Goal: Task Accomplishment & Management: Complete application form

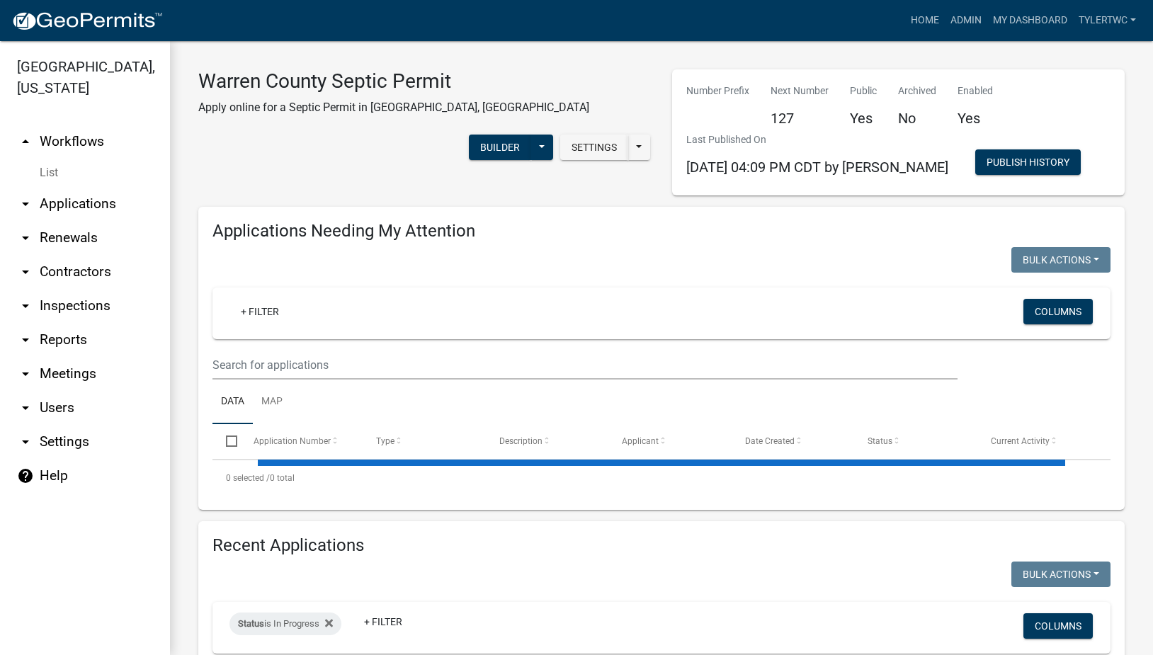
select select "2: 50"
select select "3: 100"
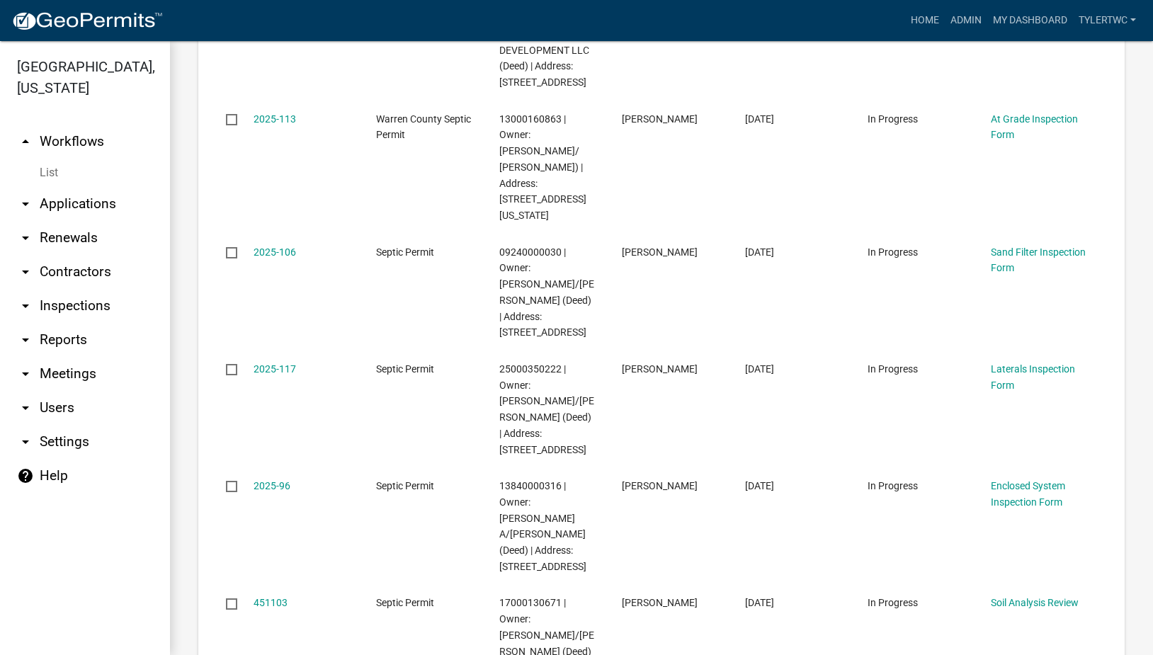
scroll to position [1488, 0]
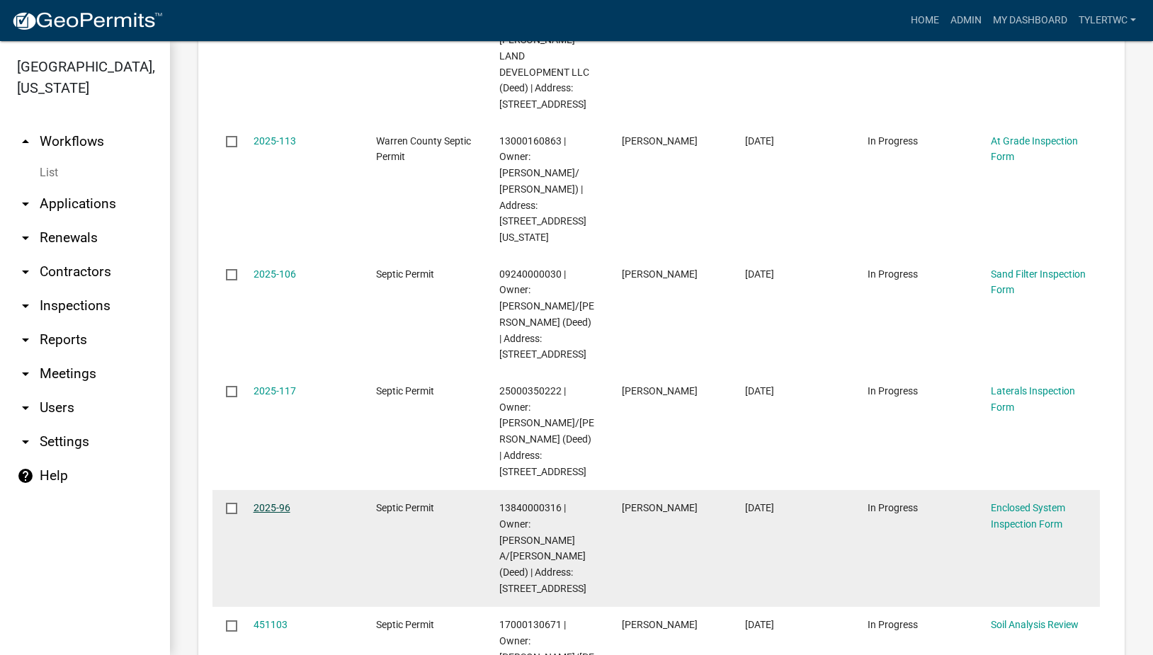
click at [273, 502] on link "2025-96" at bounding box center [272, 507] width 37 height 11
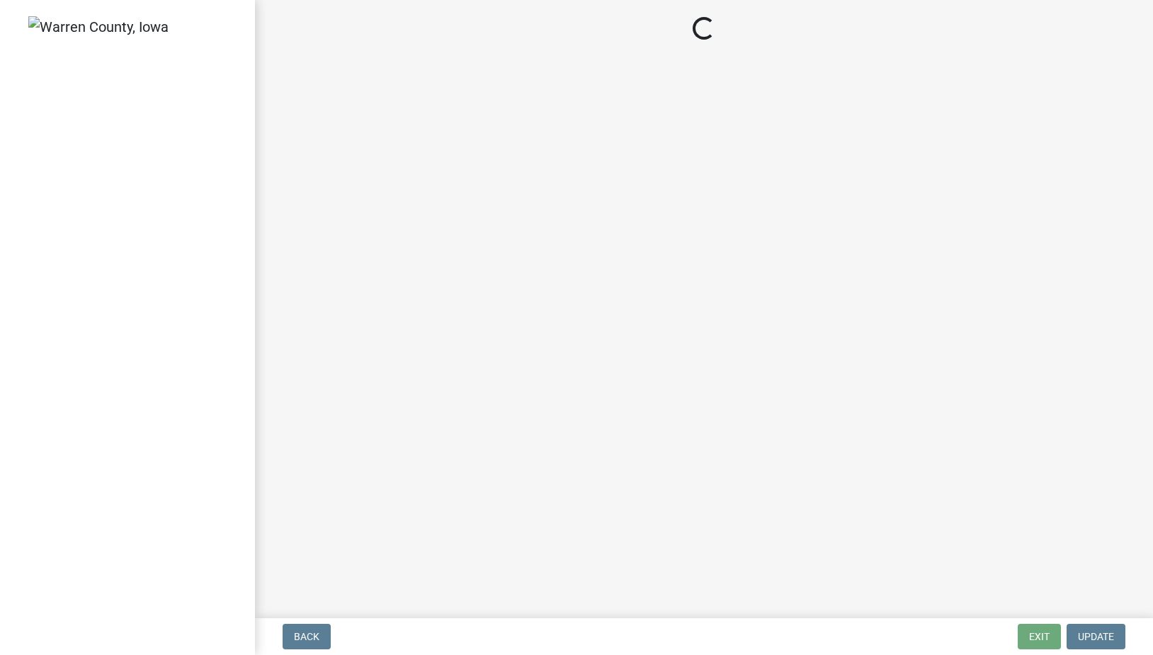
select select "d1e22d4f-68e7-4e9d-8701-604dd084f30f"
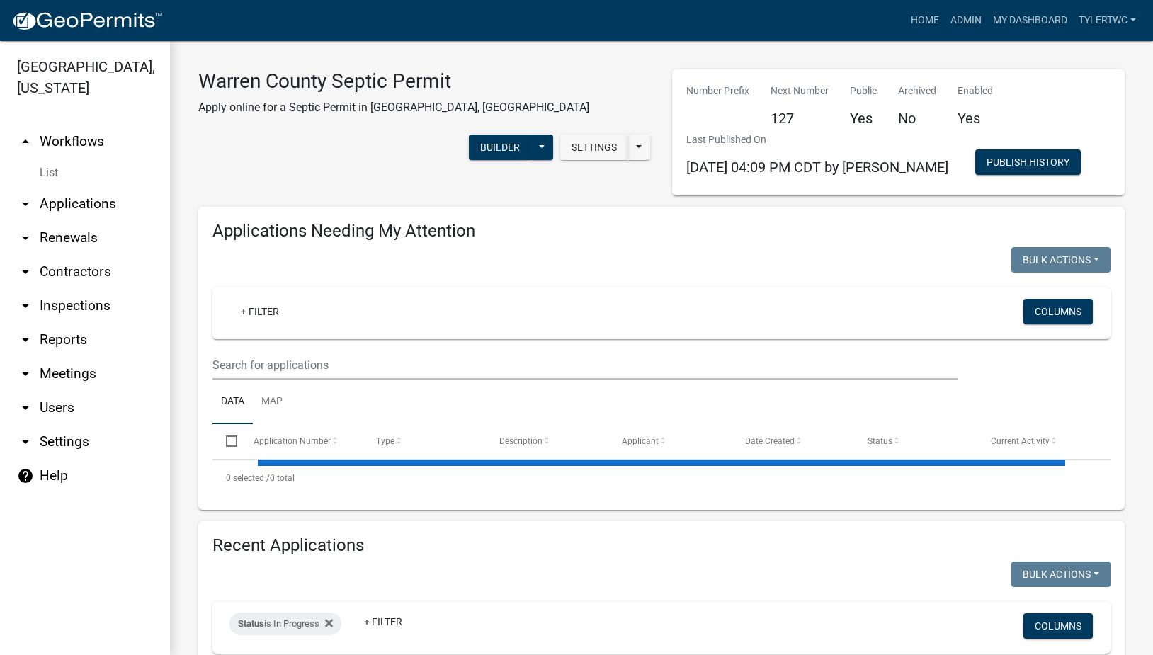
select select "2: 50"
select select "3: 100"
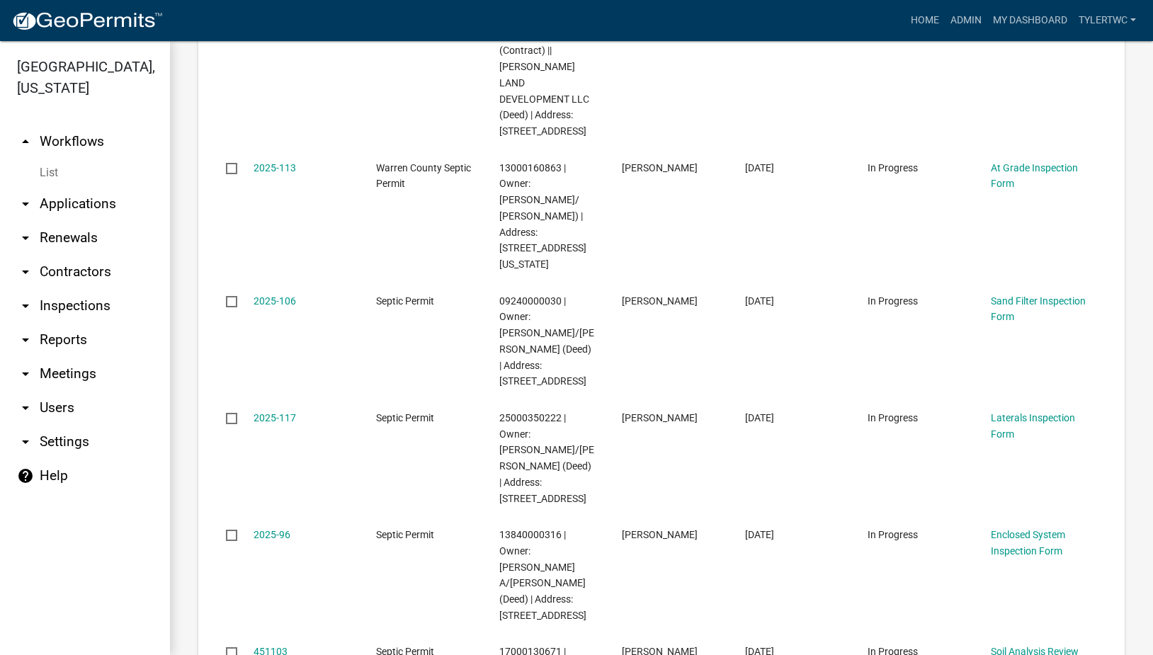
scroll to position [1488, 0]
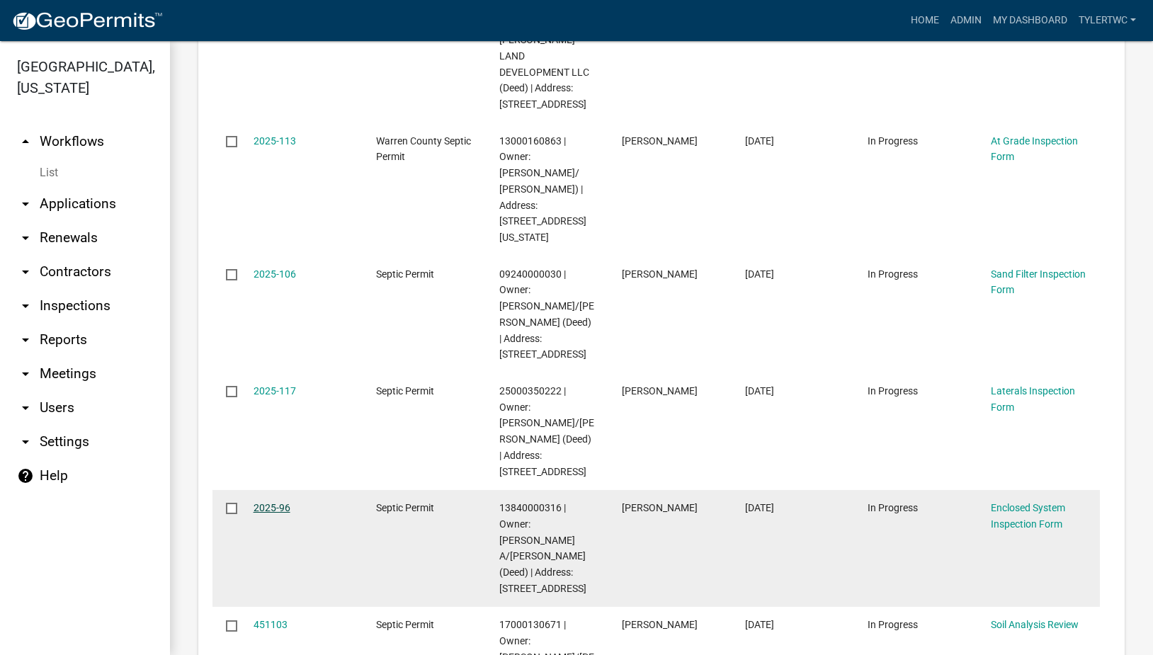
click at [271, 502] on link "2025-96" at bounding box center [272, 507] width 37 height 11
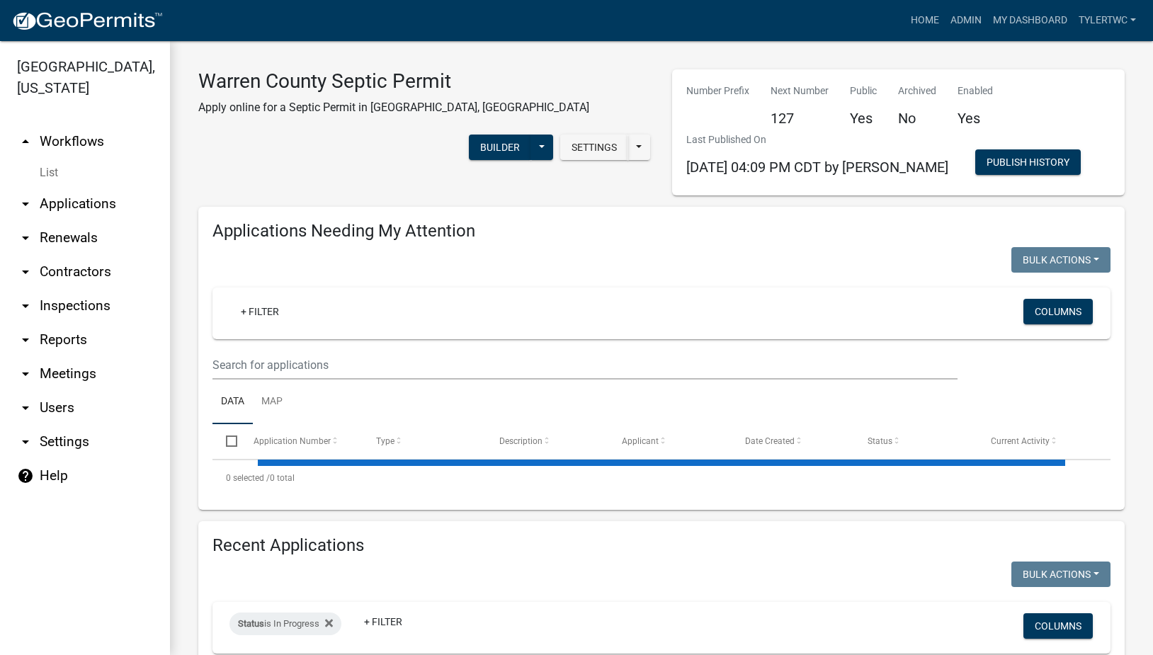
select select "2: 50"
select select "3: 100"
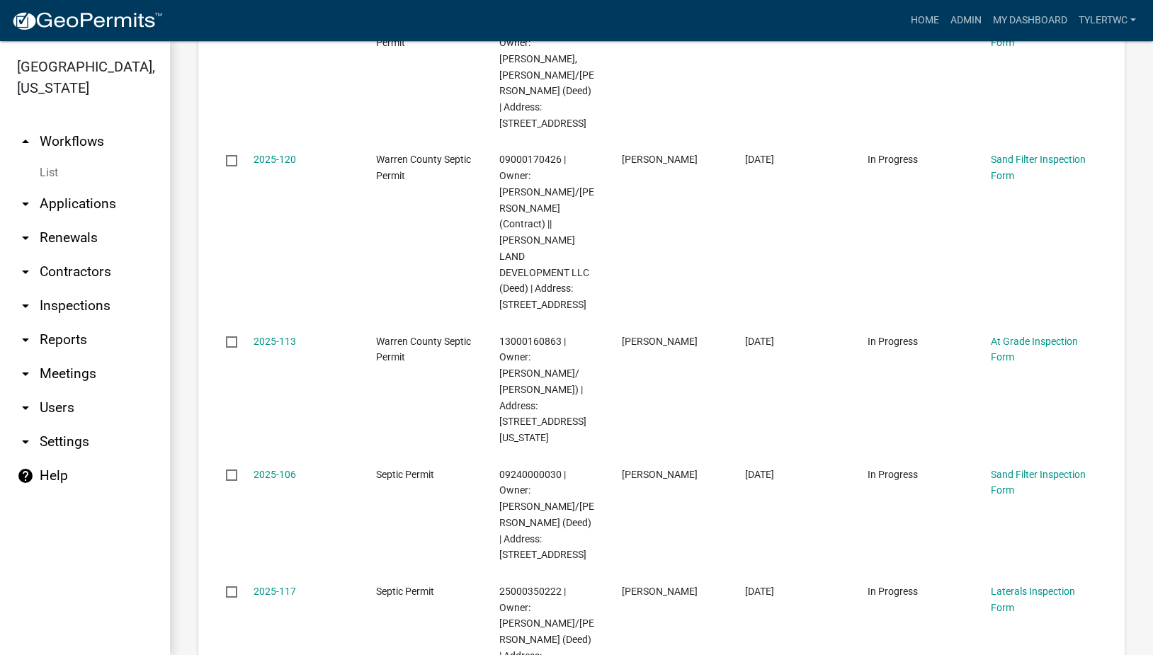
scroll to position [1488, 0]
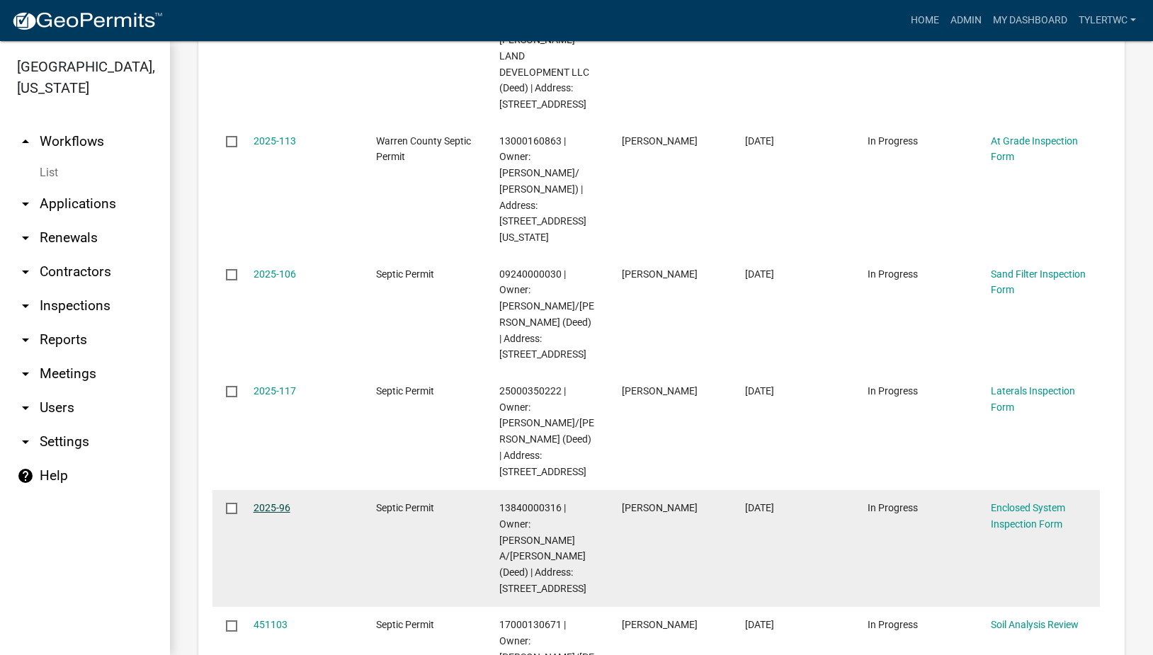
click at [276, 502] on link "2025-96" at bounding box center [272, 507] width 37 height 11
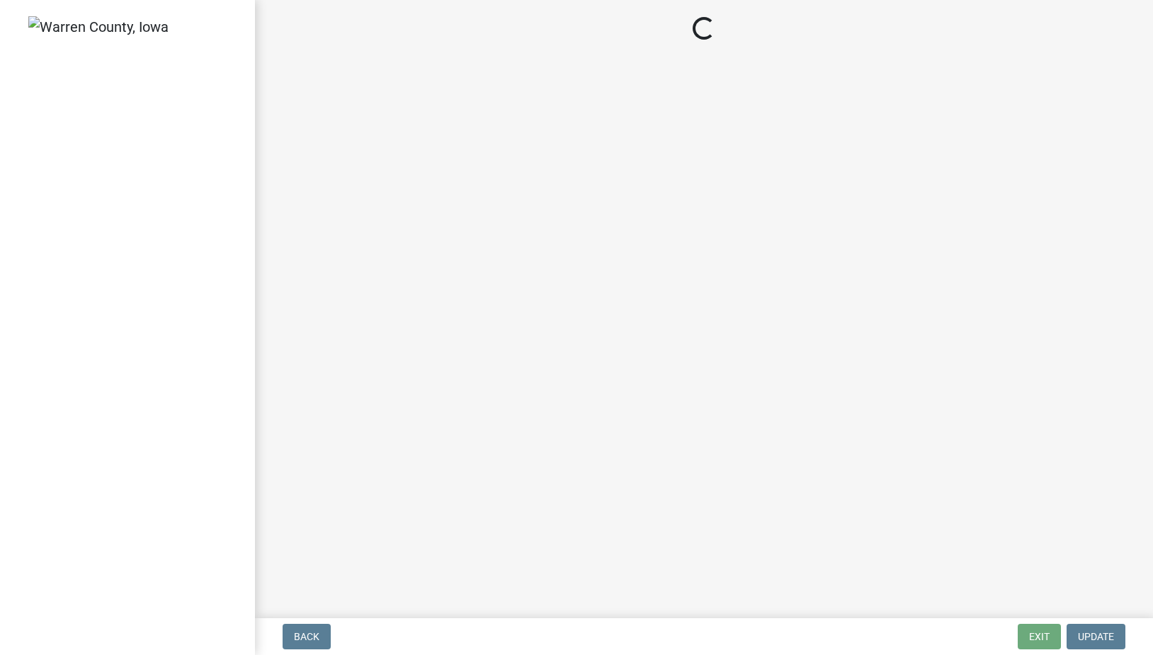
select select "d1e22d4f-68e7-4e9d-8701-604dd084f30f"
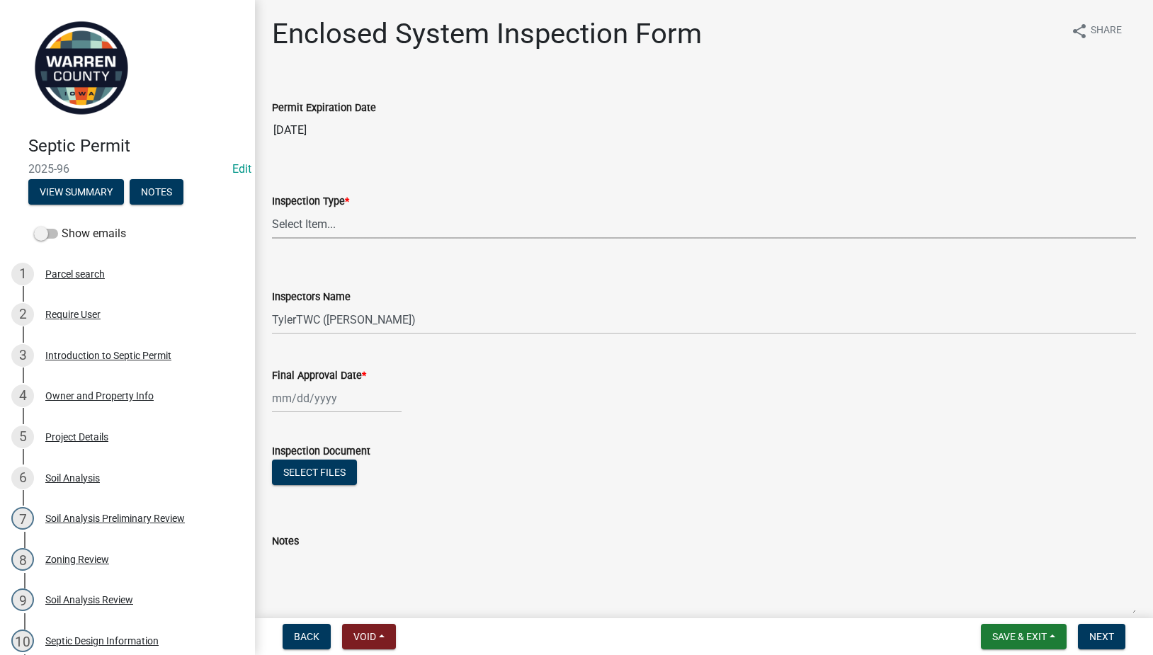
click at [314, 214] on select "Select Item... Enclosed System" at bounding box center [704, 224] width 864 height 29
click at [272, 210] on select "Select Item... Enclosed System" at bounding box center [704, 224] width 864 height 29
select select "a5eedaef-bc64-4201-b33b-3ad5aee653d9"
select select "9"
select select "2025"
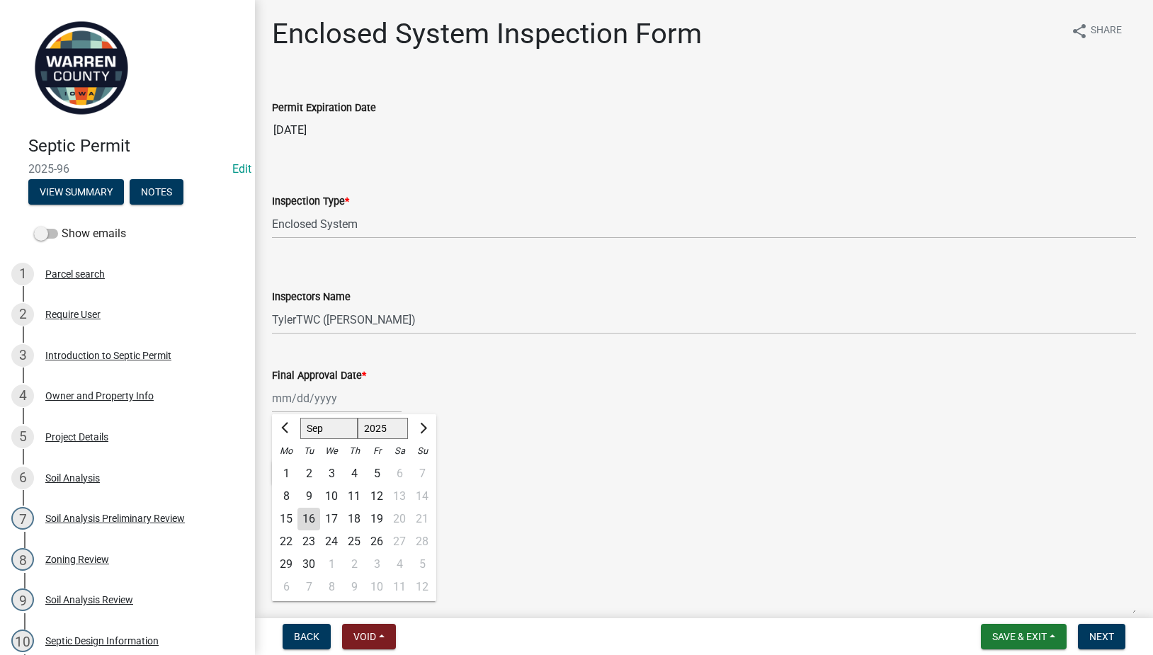
click at [317, 391] on div "[PERSON_NAME] Feb Mar Apr [PERSON_NAME][DATE] Oct Nov [DATE] 1526 1527 1528 152…" at bounding box center [337, 398] width 130 height 29
click at [287, 520] on div "15" at bounding box center [286, 519] width 23 height 23
type input "[DATE]"
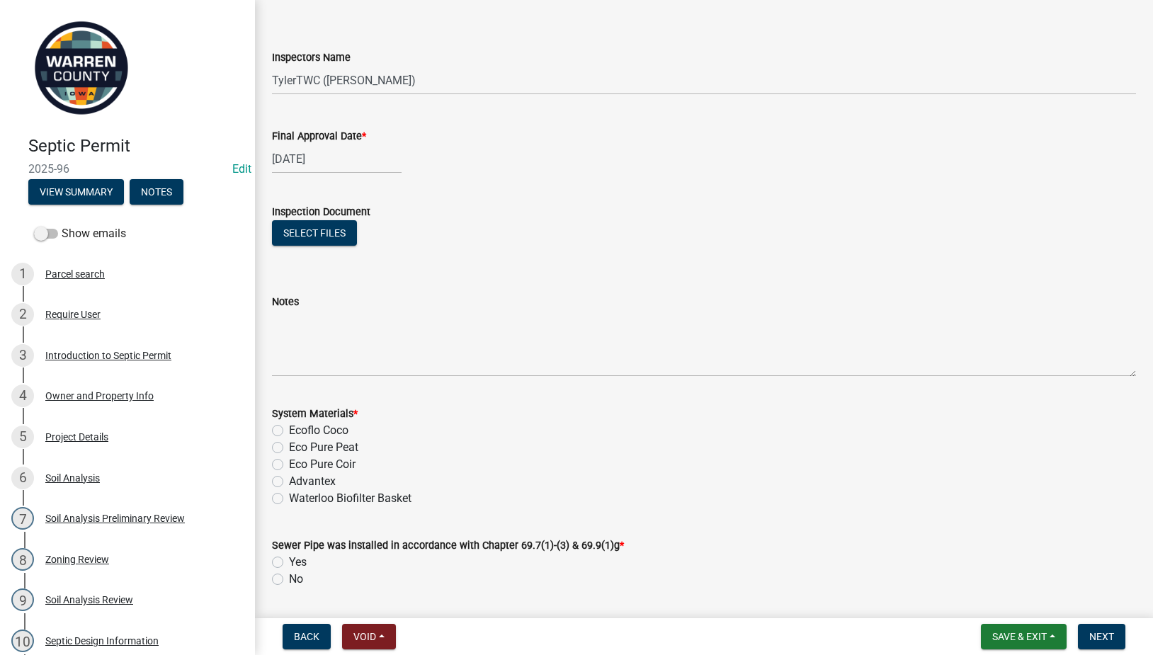
scroll to position [331, 0]
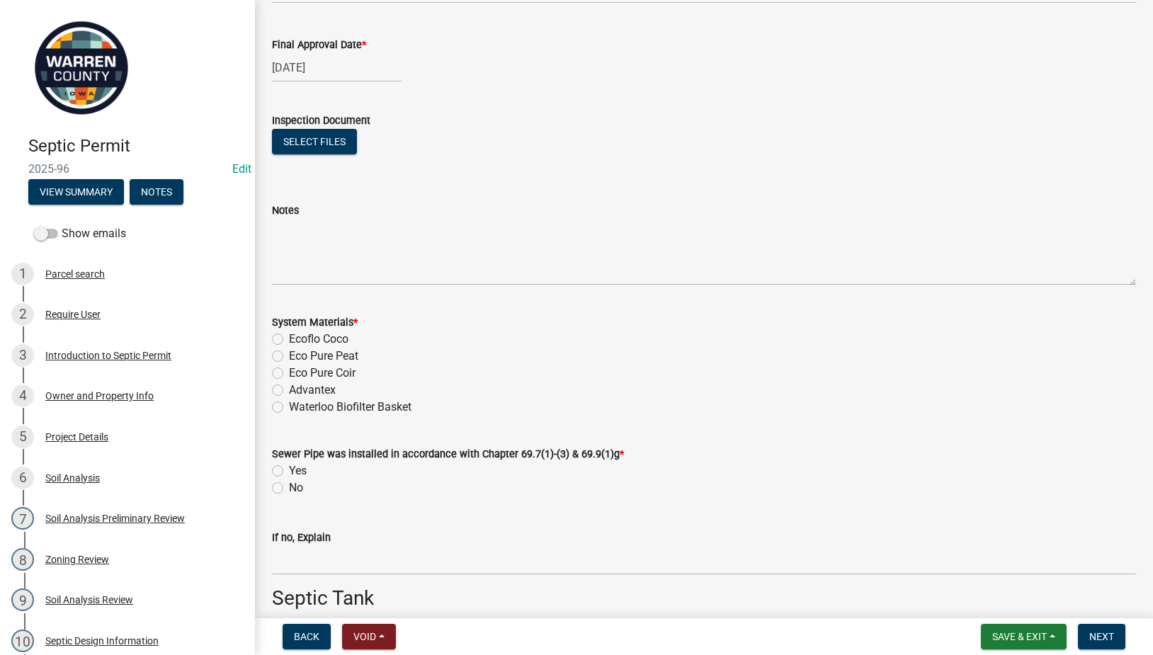
click at [289, 337] on label "Ecoflo Coco" at bounding box center [319, 339] width 60 height 17
click at [289, 337] on input "Ecoflo Coco" at bounding box center [293, 335] width 9 height 9
radio input "true"
click at [289, 470] on label "Yes" at bounding box center [298, 471] width 18 height 17
click at [289, 470] on input "Yes" at bounding box center [293, 467] width 9 height 9
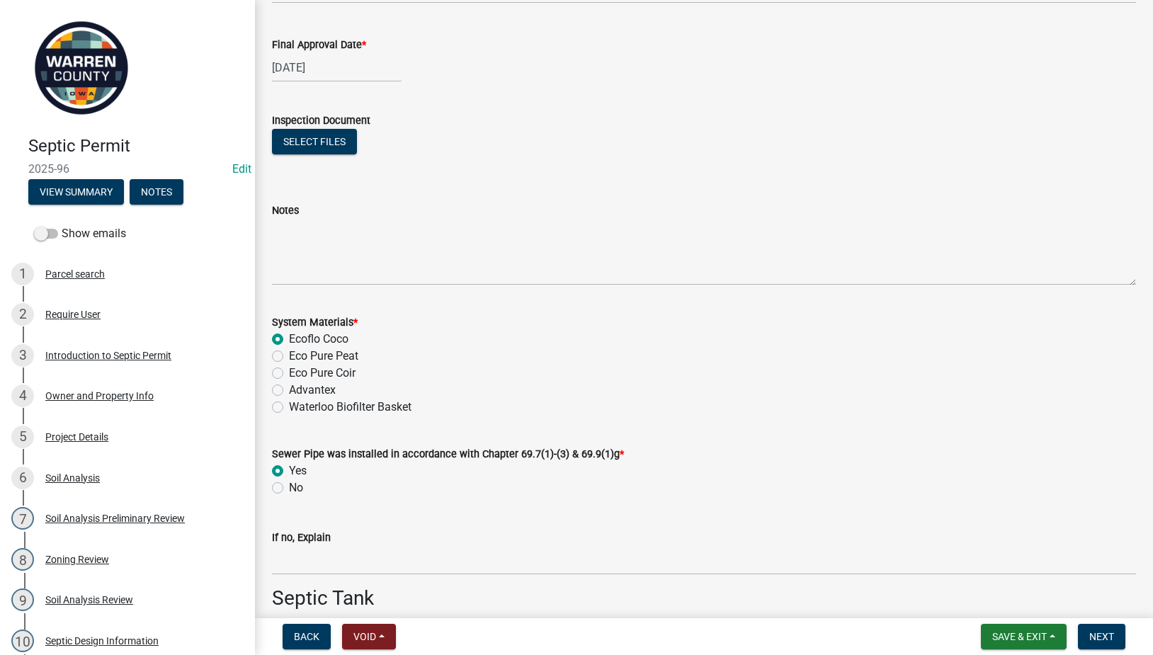
radio input "true"
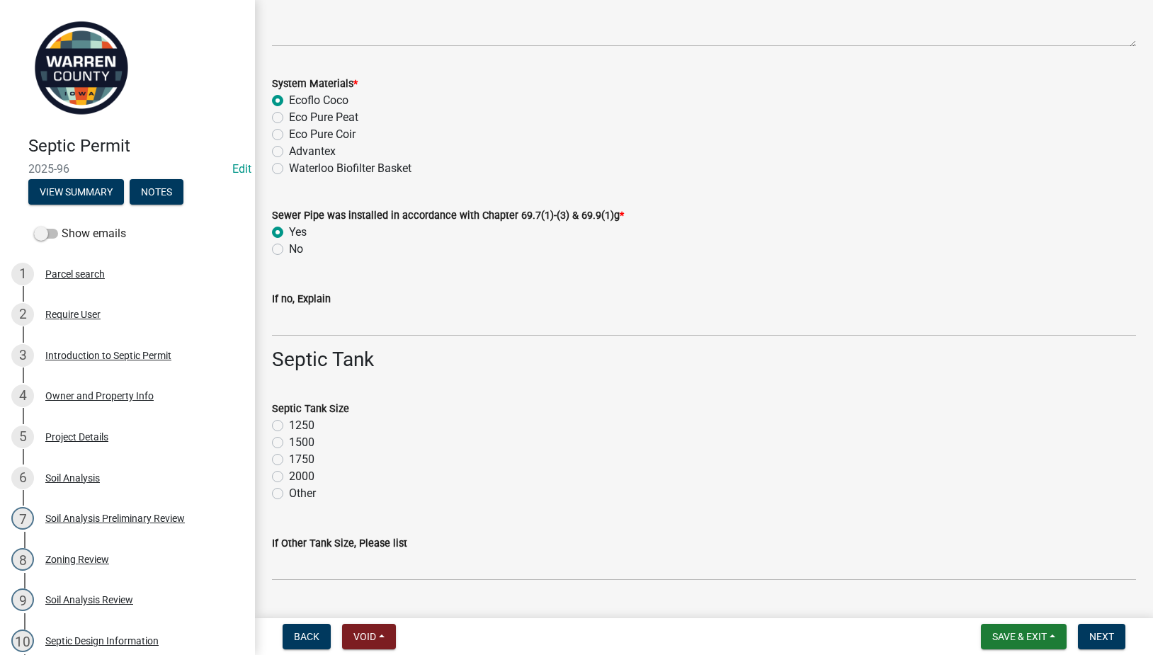
scroll to position [661, 0]
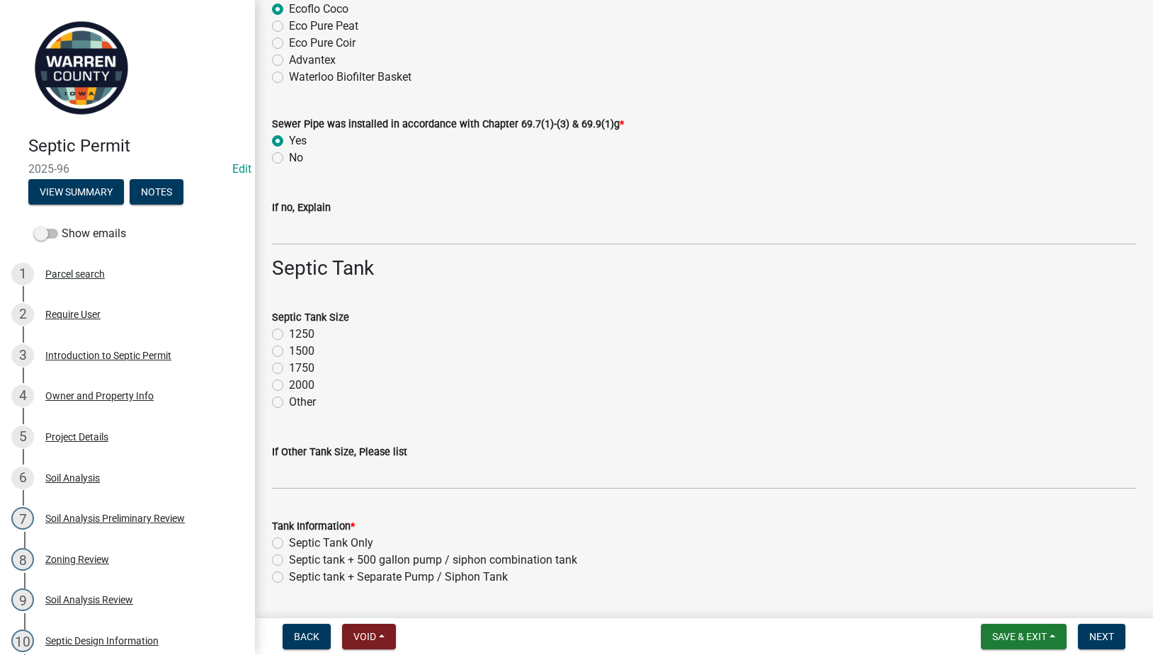
click at [289, 353] on label "1500" at bounding box center [302, 351] width 26 height 17
click at [289, 352] on input "1500" at bounding box center [293, 347] width 9 height 9
radio input "true"
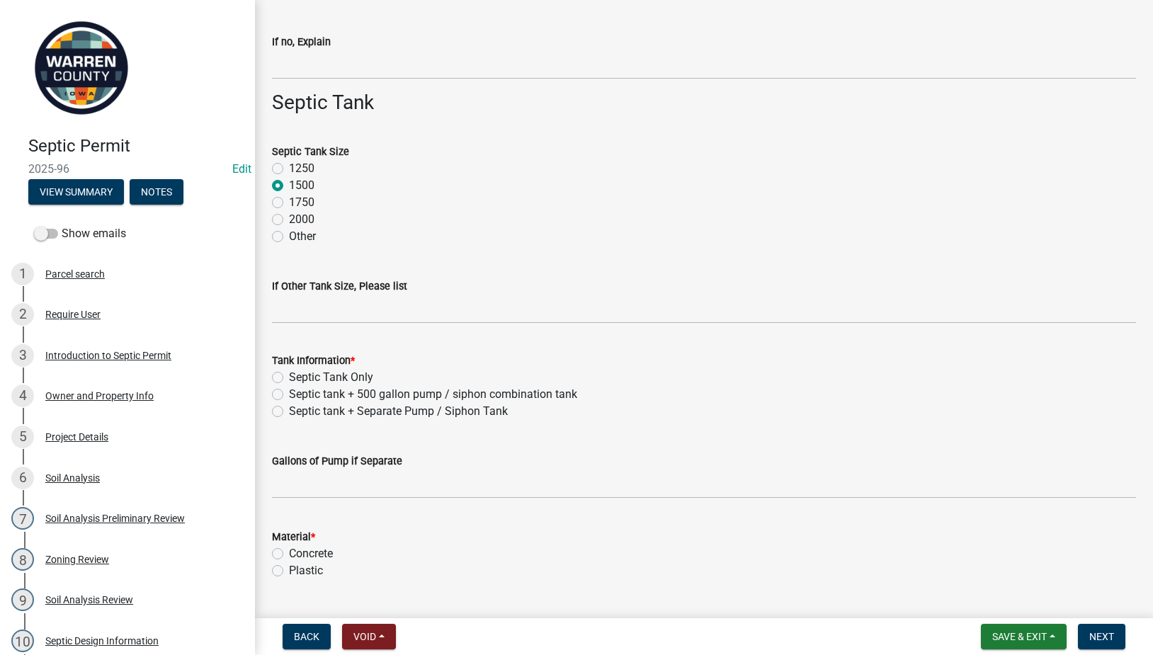
click at [289, 380] on label "Septic Tank Only" at bounding box center [331, 377] width 84 height 17
click at [289, 378] on input "Septic Tank Only" at bounding box center [293, 373] width 9 height 9
radio input "true"
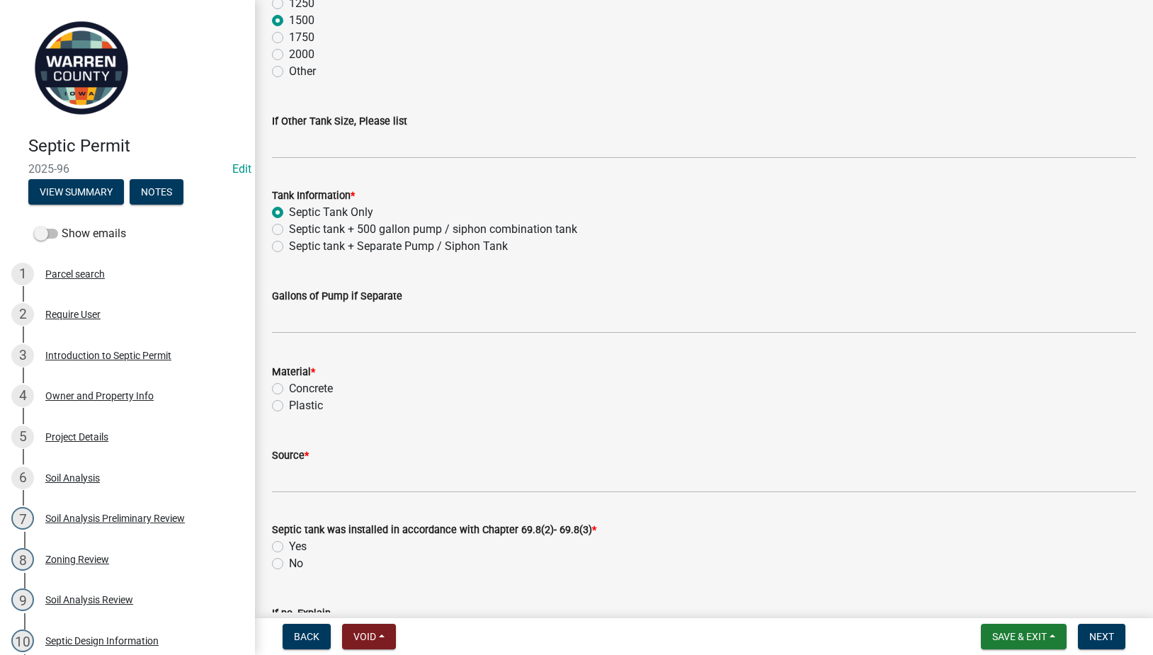
click at [289, 406] on label "Plastic" at bounding box center [306, 405] width 34 height 17
click at [289, 406] on input "Plastic" at bounding box center [293, 401] width 9 height 9
radio input "true"
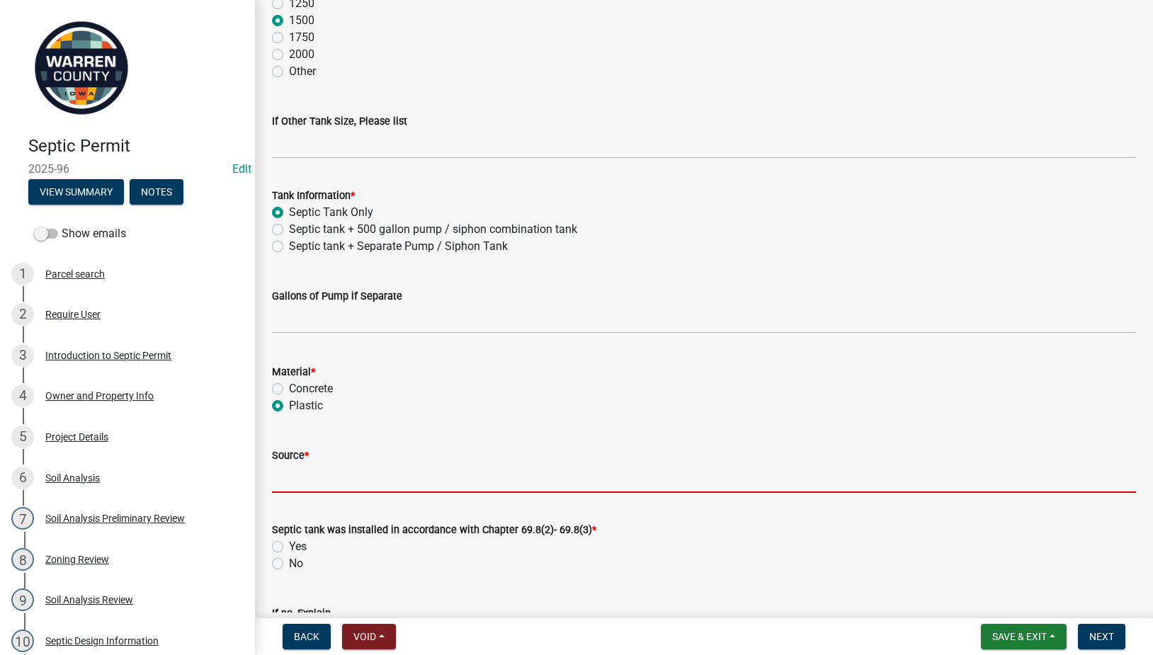
click at [290, 482] on input "Source *" at bounding box center [704, 478] width 864 height 29
type input "[PERSON_NAME] Poly Tank"
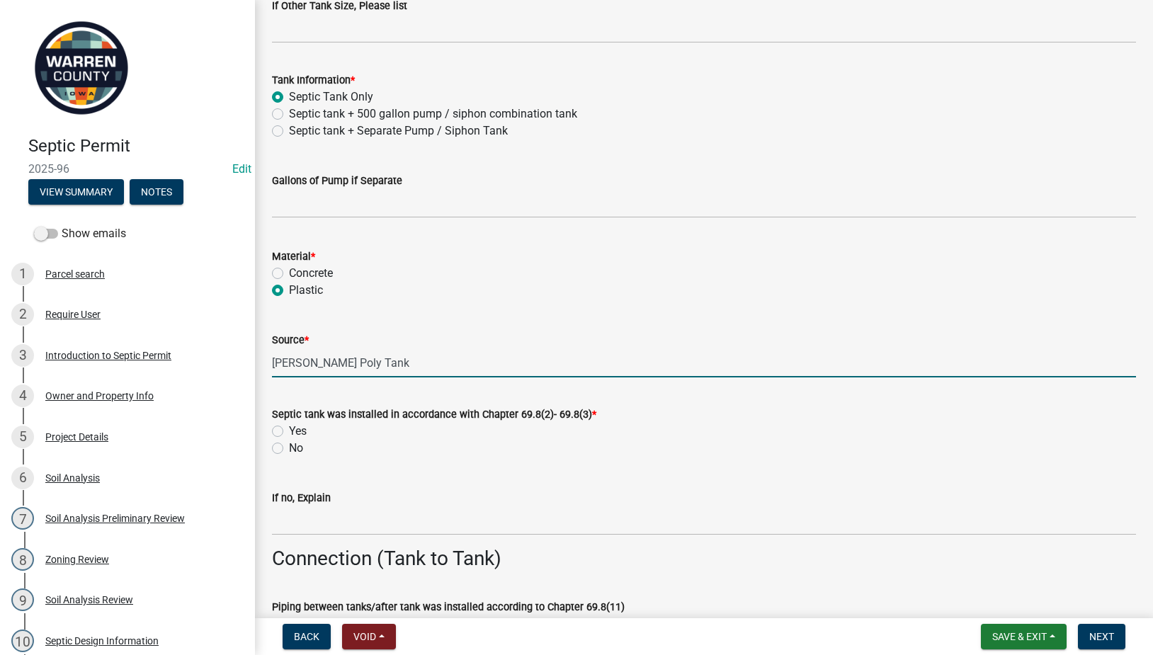
scroll to position [1323, 0]
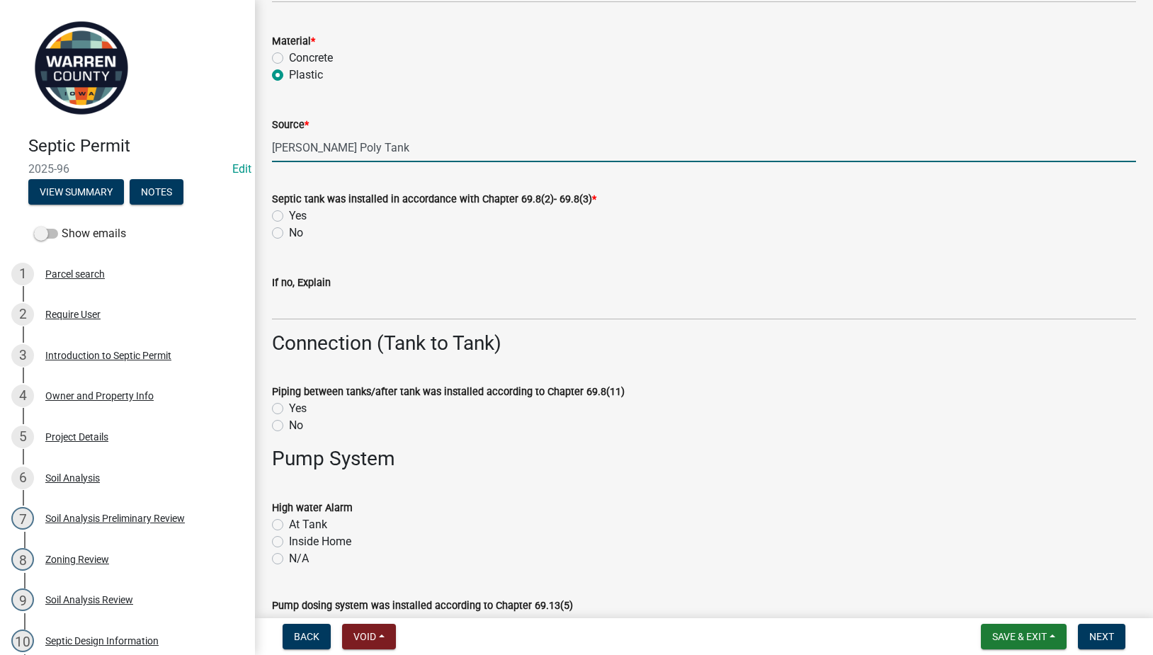
click at [289, 215] on label "Yes" at bounding box center [298, 216] width 18 height 17
click at [289, 215] on input "Yes" at bounding box center [293, 212] width 9 height 9
radio input "true"
click at [289, 405] on label "Yes" at bounding box center [298, 408] width 18 height 17
click at [289, 405] on input "Yes" at bounding box center [293, 404] width 9 height 9
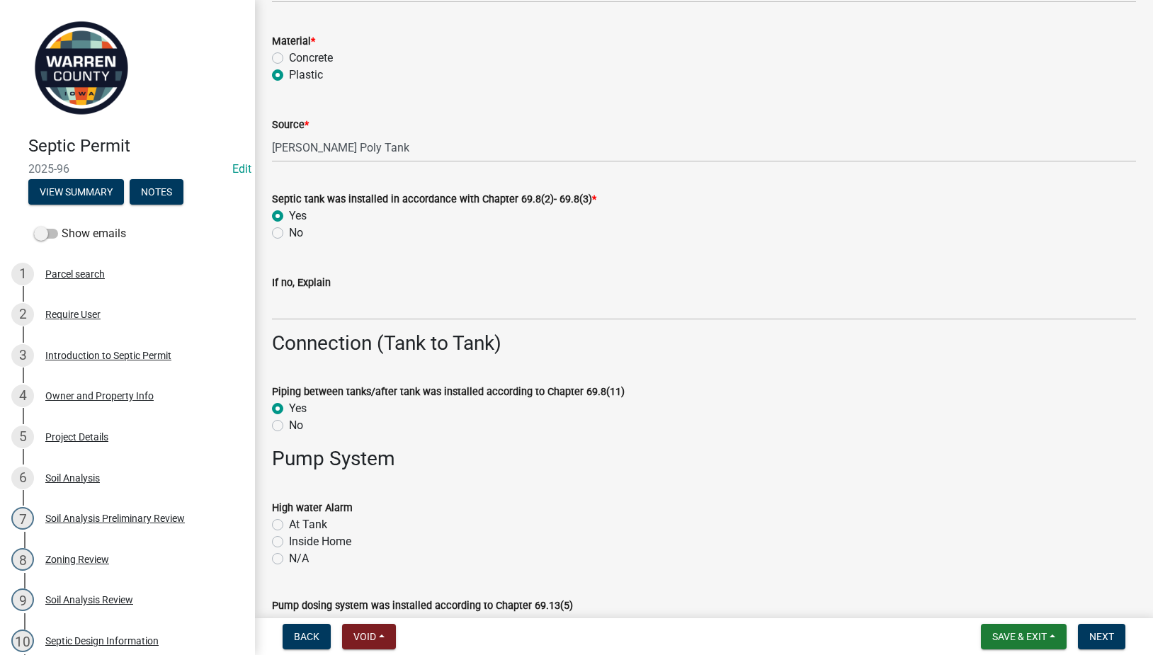
radio input "true"
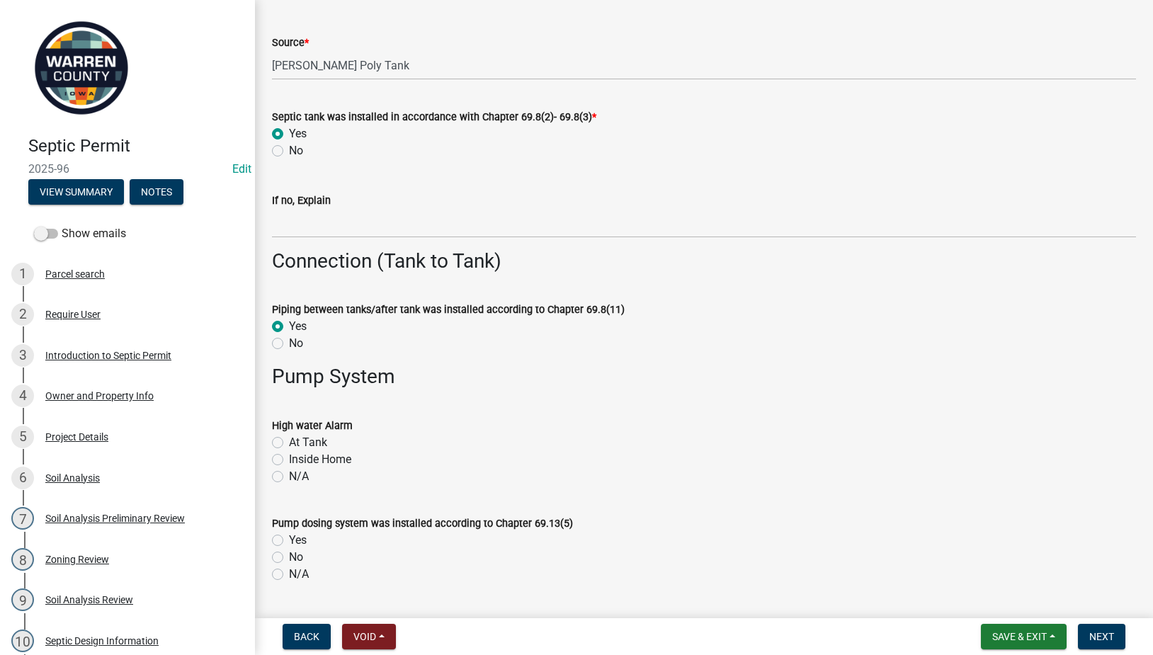
scroll to position [1488, 0]
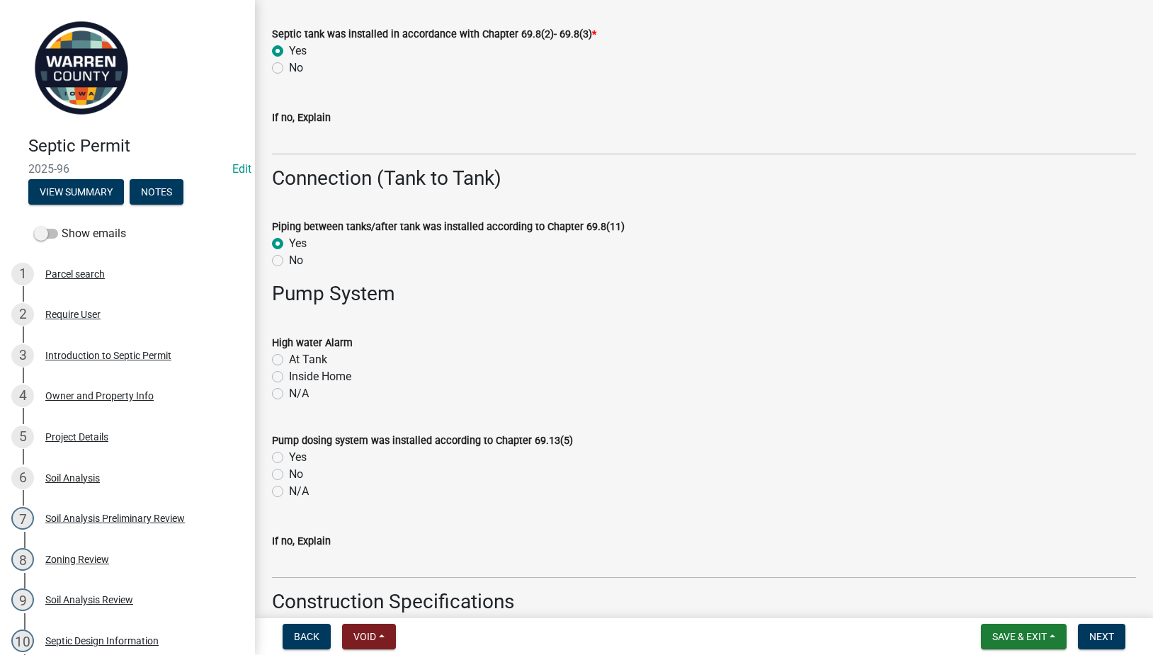
click at [289, 392] on label "N/A" at bounding box center [299, 393] width 20 height 17
click at [289, 392] on input "N/A" at bounding box center [293, 389] width 9 height 9
radio input "true"
click at [289, 489] on label "N/A" at bounding box center [299, 491] width 20 height 17
click at [289, 489] on input "N/A" at bounding box center [293, 487] width 9 height 9
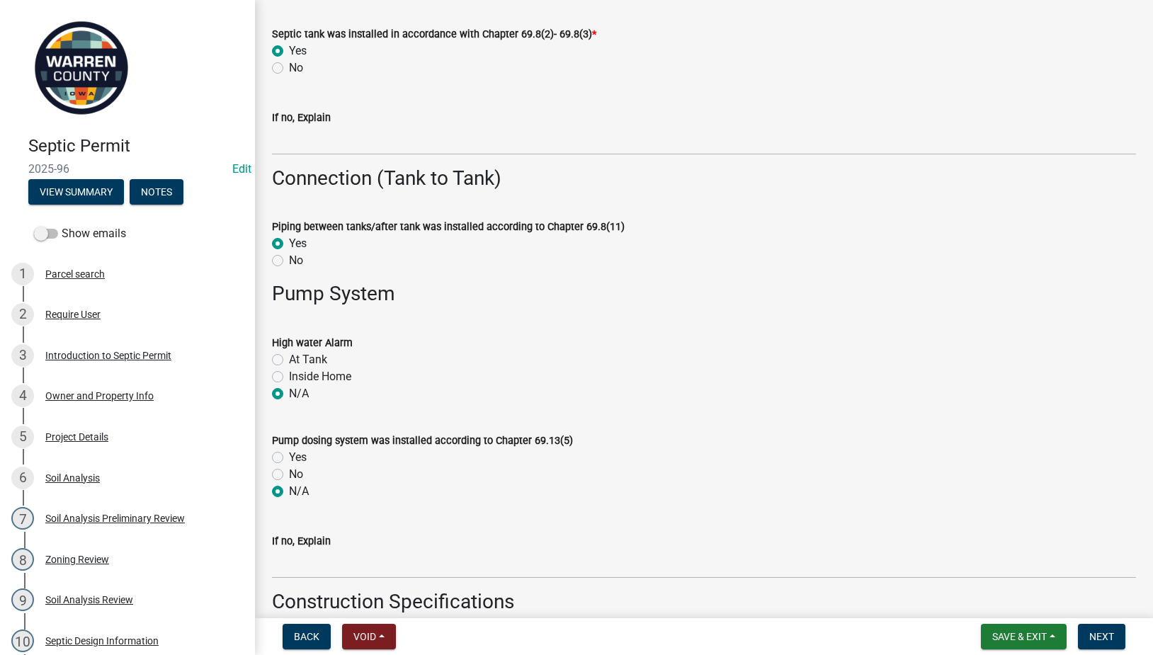
radio input "true"
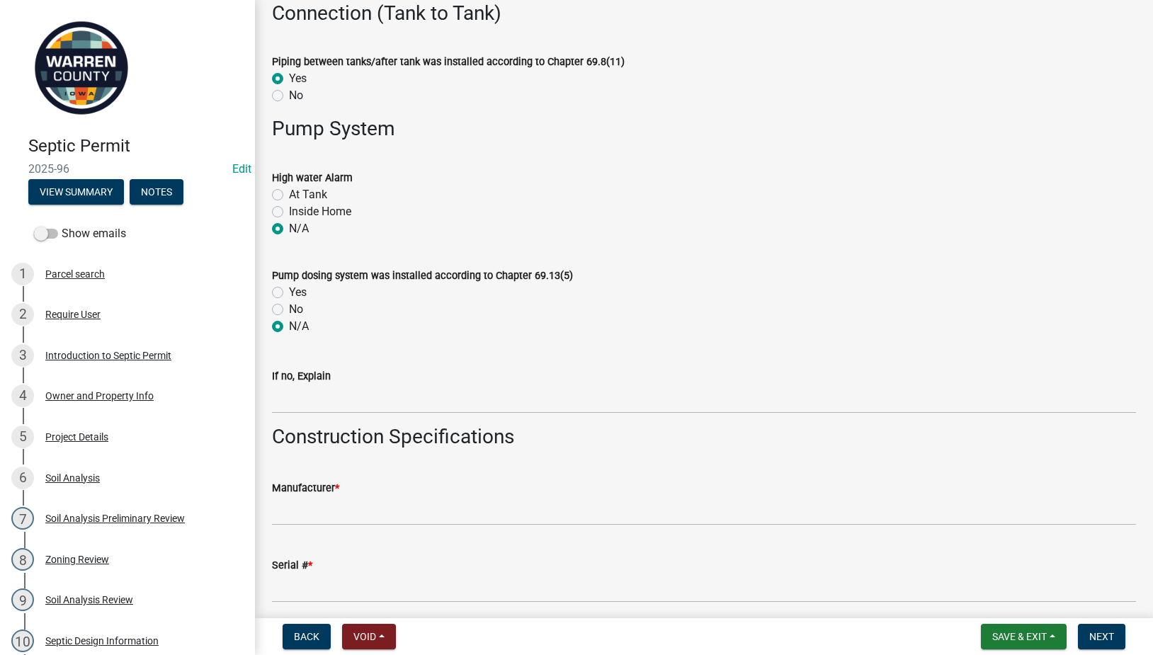
scroll to position [1819, 0]
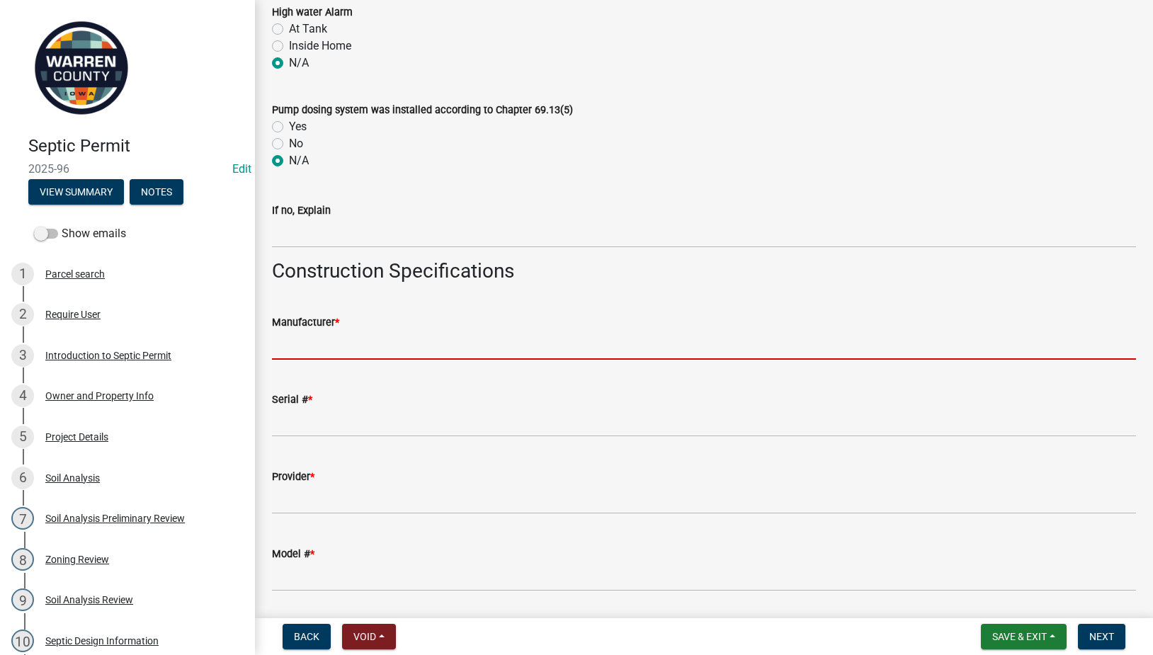
click at [328, 354] on input "Manufacturer *" at bounding box center [704, 345] width 864 height 29
type input "Eco Flo Coco"
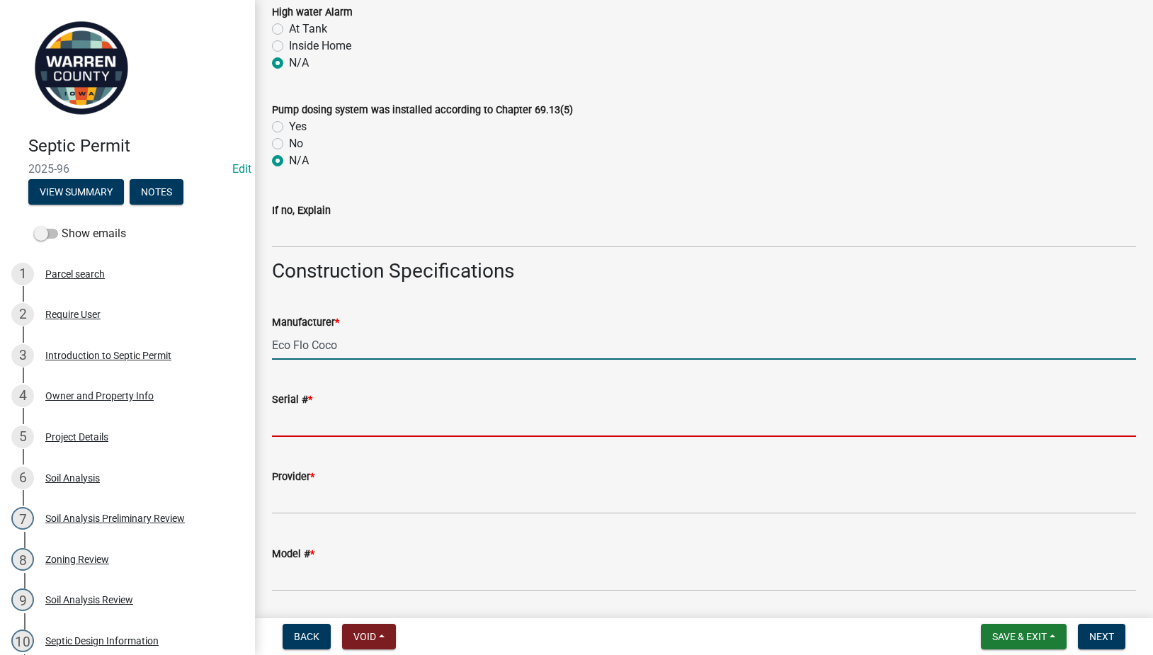
click at [315, 426] on input "Serial # *" at bounding box center [704, 422] width 864 height 29
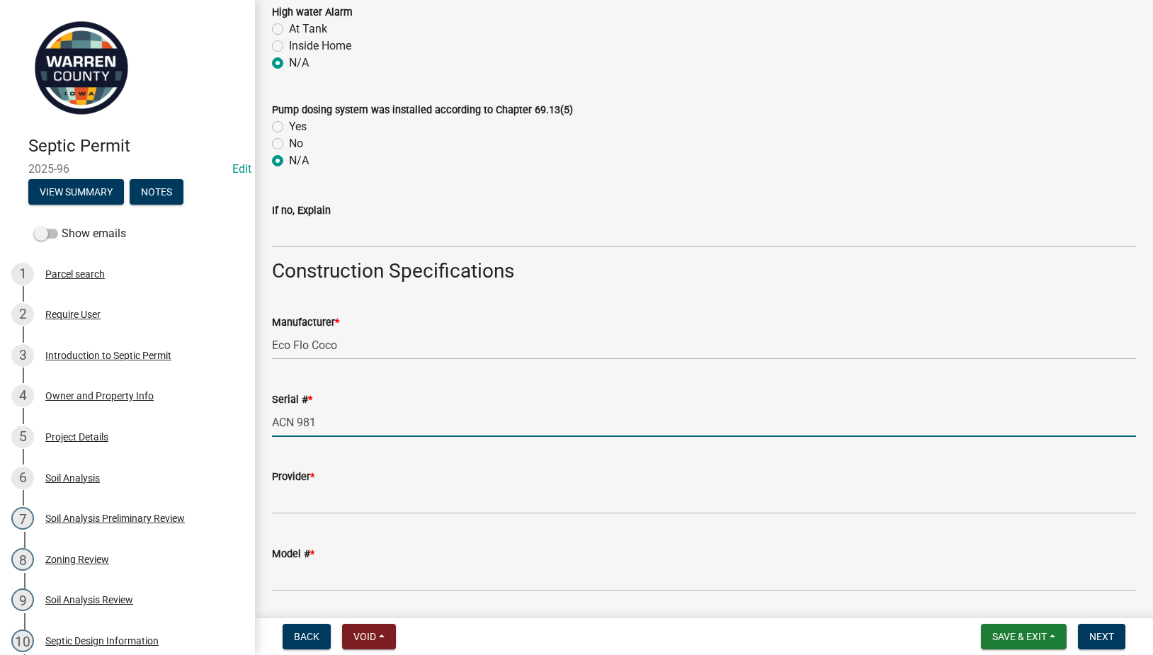
type input "ACN 981"
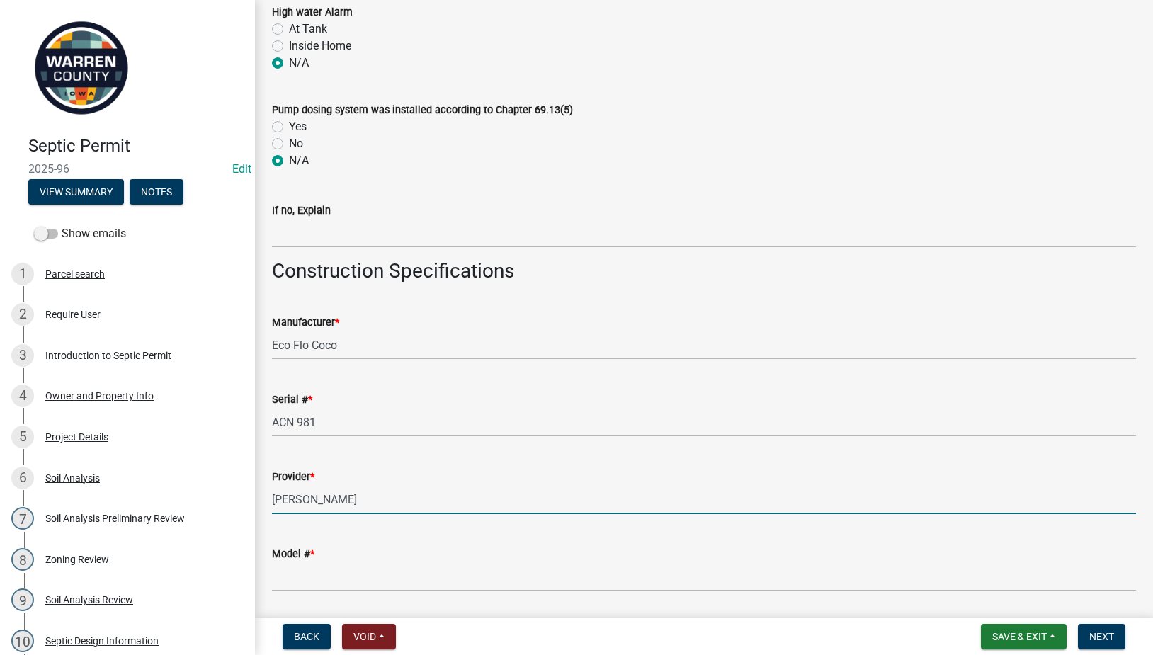
type input "[PERSON_NAME]'s Septic"
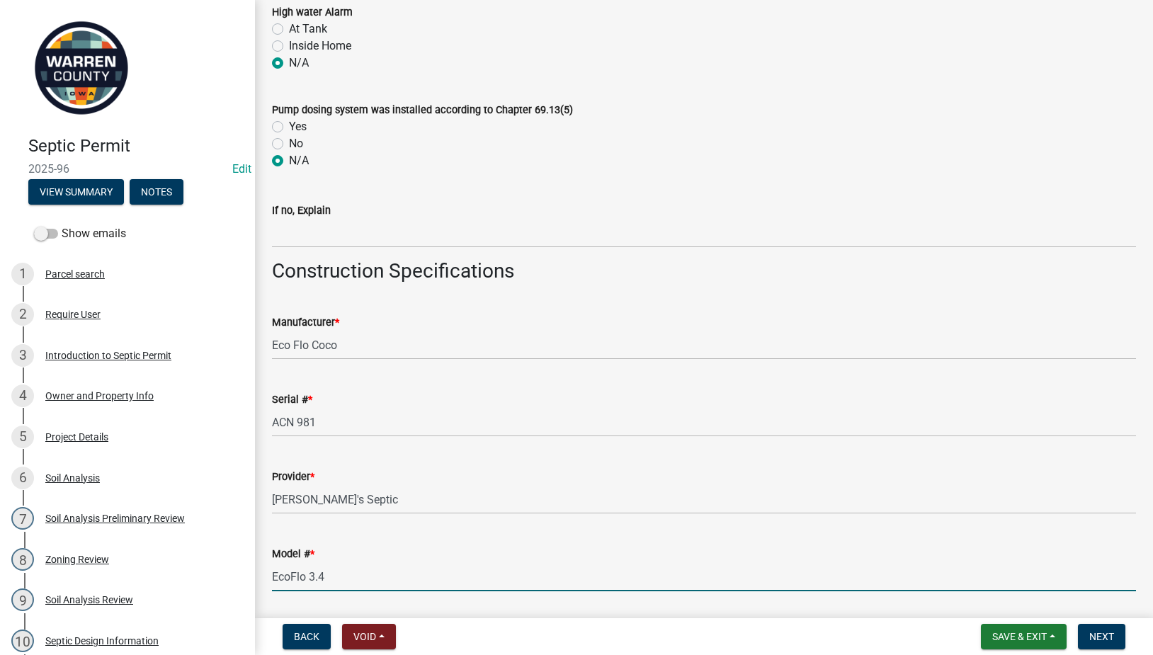
type input "EcoFlo 3.4"
click at [288, 346] on input "Eco Flo Coco" at bounding box center [704, 345] width 864 height 29
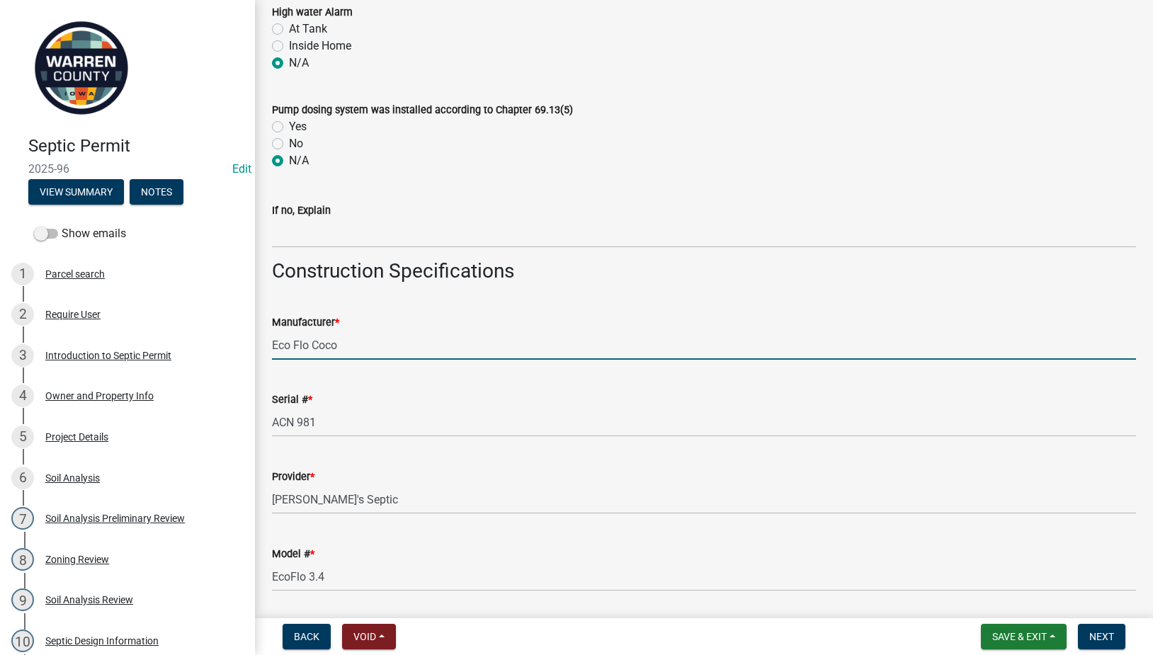
click at [292, 337] on input "Eco Flo Coco" at bounding box center [704, 345] width 864 height 29
type input "EcoFlo Coco"
click at [363, 390] on div "Serial # * ACN 981" at bounding box center [704, 404] width 864 height 66
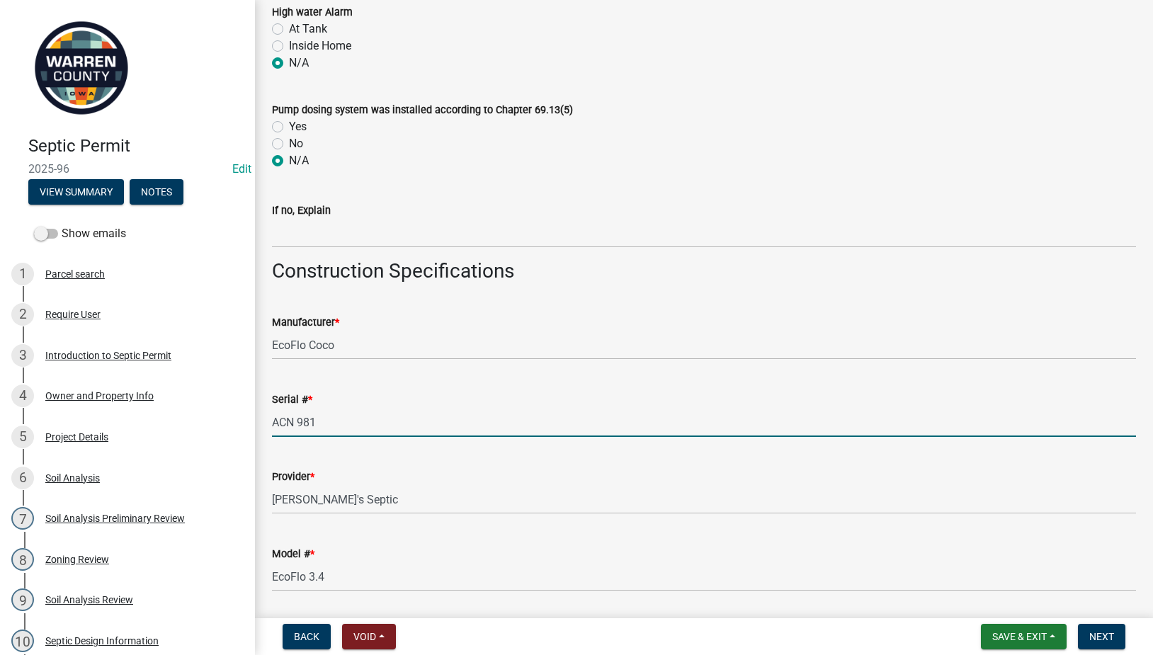
click at [372, 417] on input "ACN 981" at bounding box center [704, 422] width 864 height 29
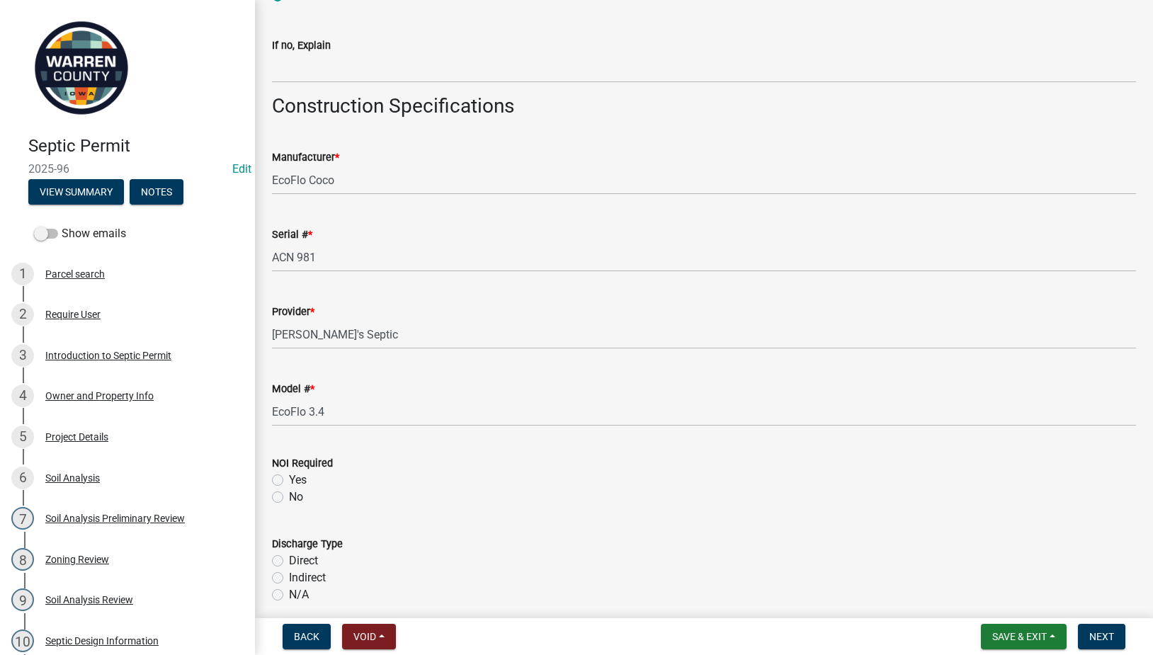
click at [289, 502] on label "No" at bounding box center [296, 497] width 14 height 17
click at [289, 498] on input "No" at bounding box center [293, 493] width 9 height 9
radio input "true"
click at [289, 574] on label "Indirect" at bounding box center [307, 578] width 37 height 17
click at [289, 574] on input "Indirect" at bounding box center [293, 574] width 9 height 9
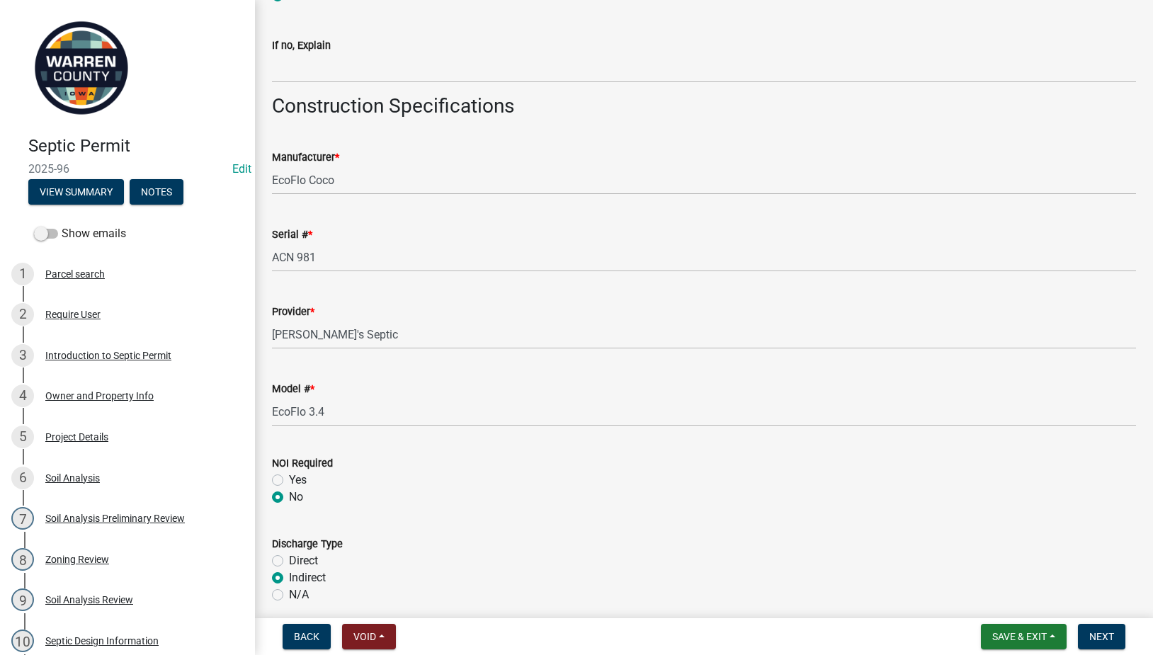
radio input "true"
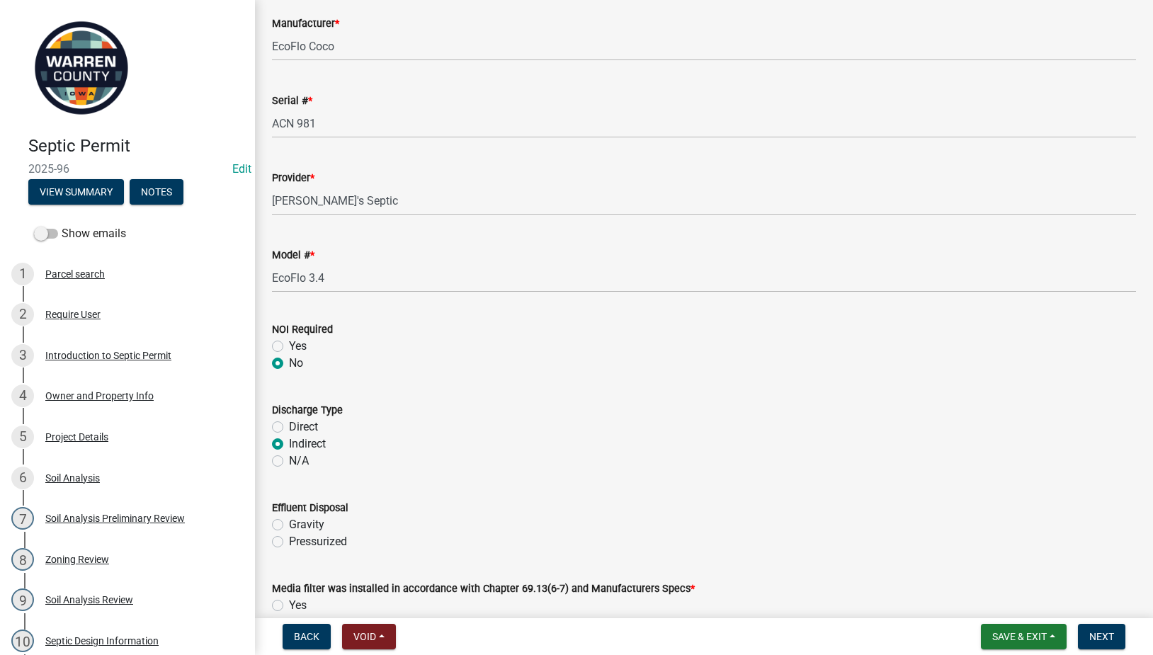
scroll to position [2149, 0]
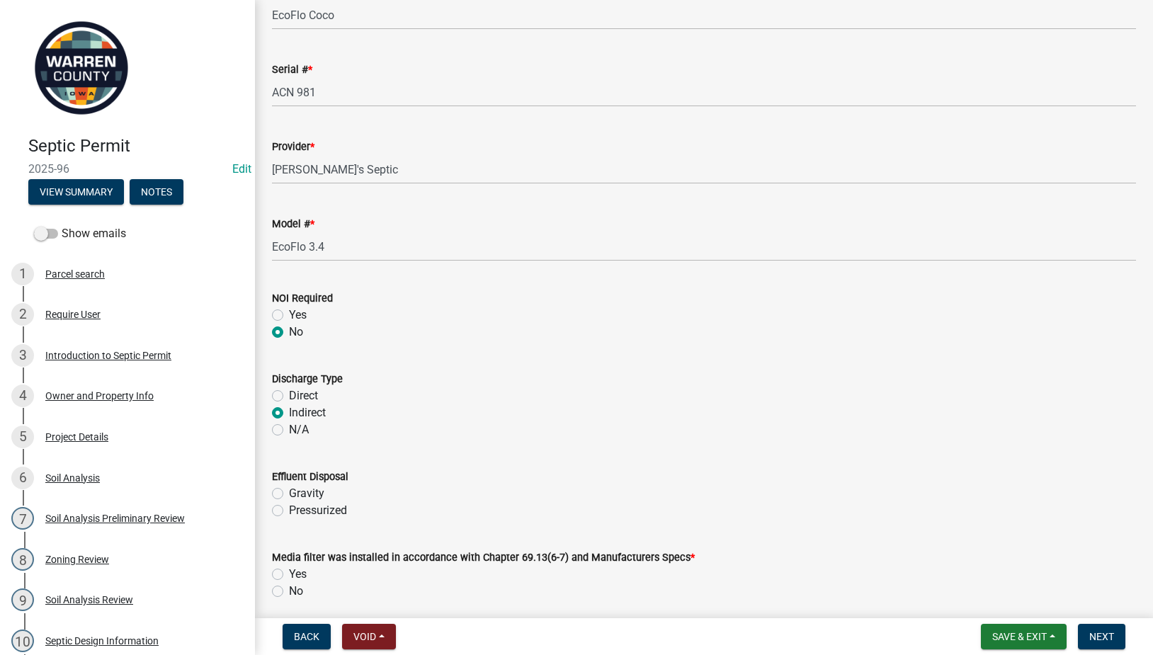
click at [289, 492] on label "Gravity" at bounding box center [306, 493] width 35 height 17
click at [289, 492] on input "Gravity" at bounding box center [293, 489] width 9 height 9
radio input "true"
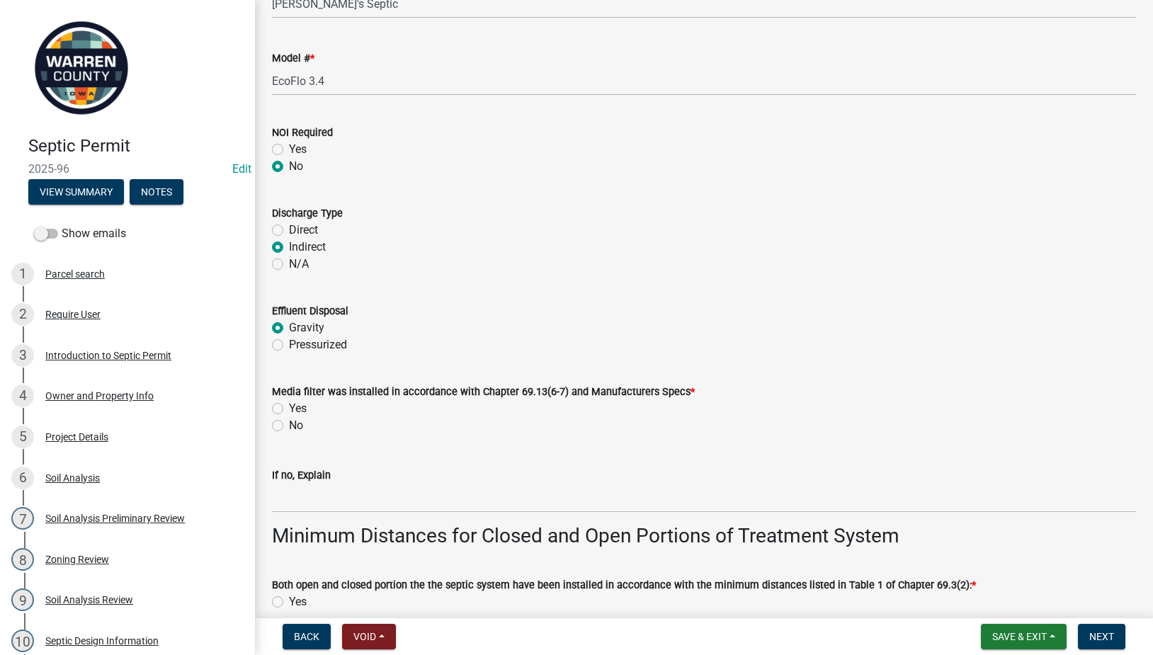
click at [289, 405] on label "Yes" at bounding box center [298, 408] width 18 height 17
click at [289, 405] on input "Yes" at bounding box center [293, 404] width 9 height 9
radio input "true"
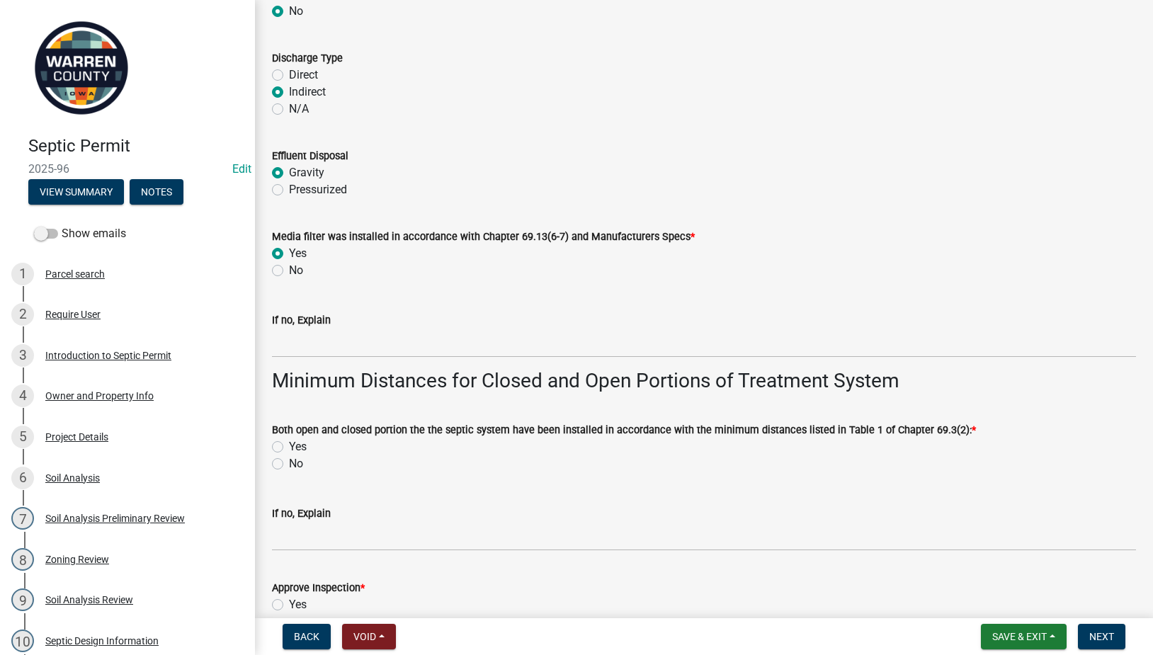
scroll to position [2645, 0]
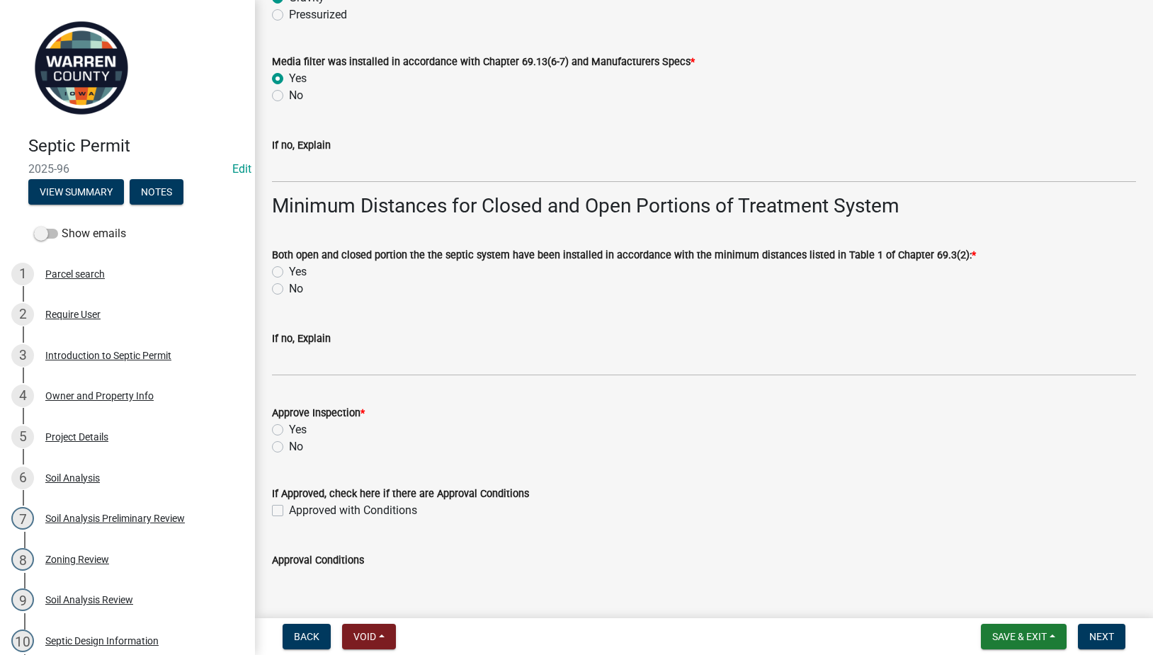
click at [289, 271] on label "Yes" at bounding box center [298, 272] width 18 height 17
click at [289, 271] on input "Yes" at bounding box center [293, 268] width 9 height 9
radio input "true"
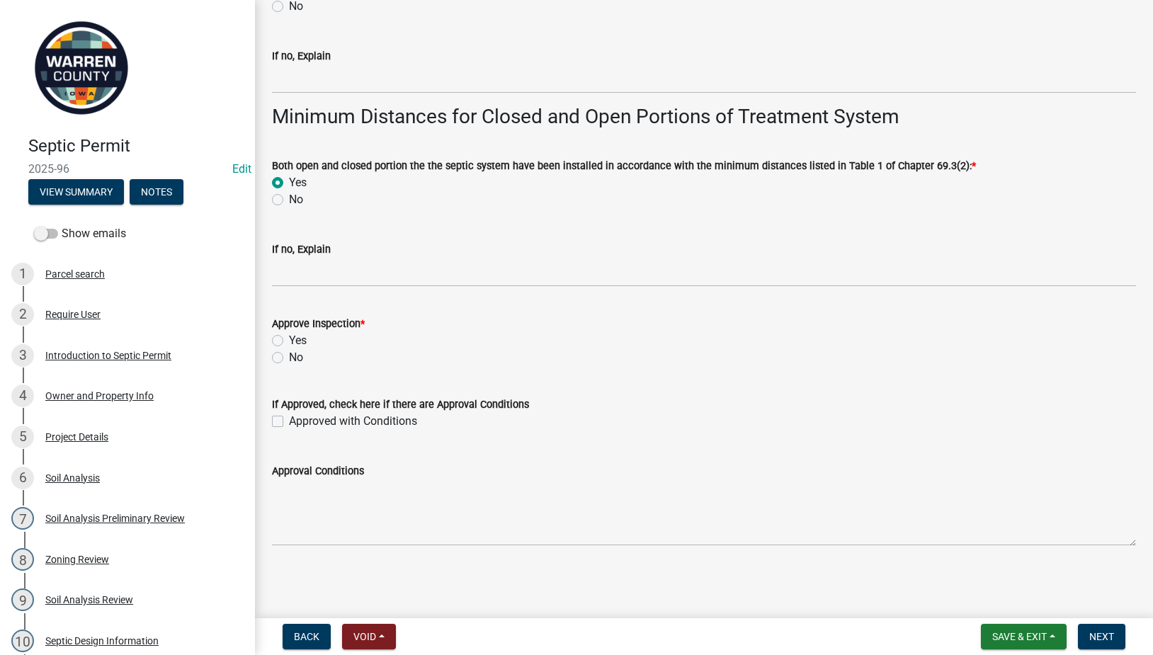
click at [289, 340] on label "Yes" at bounding box center [298, 340] width 18 height 17
click at [289, 340] on input "Yes" at bounding box center [293, 336] width 9 height 9
radio input "true"
click at [1095, 634] on span "Next" at bounding box center [1102, 636] width 25 height 11
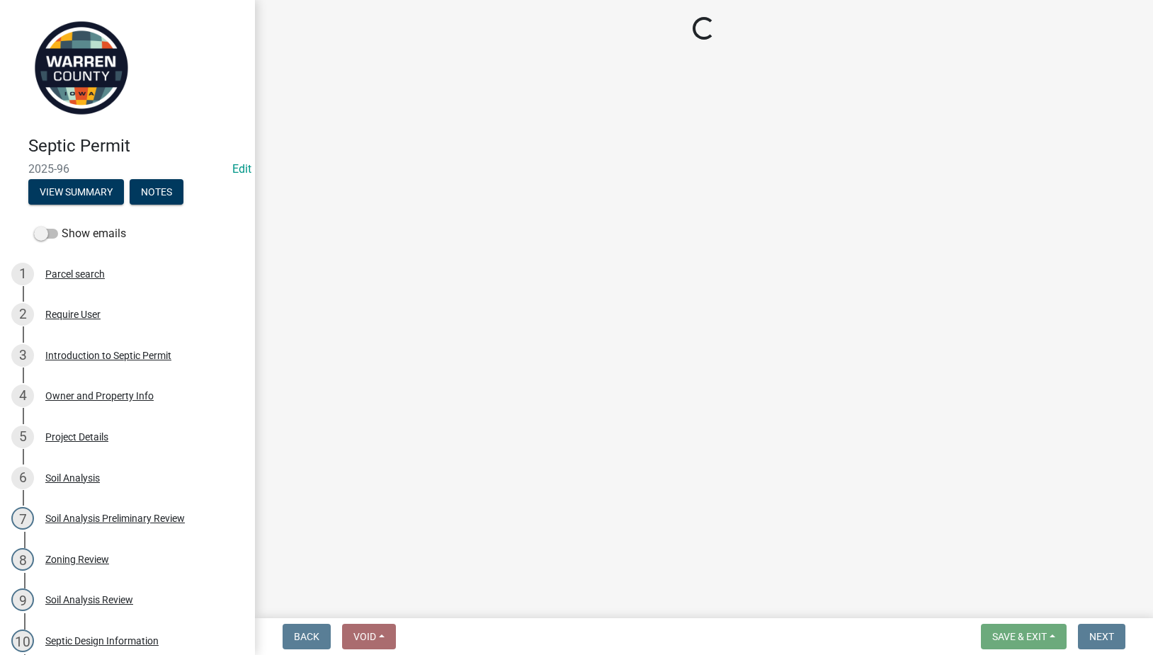
scroll to position [0, 0]
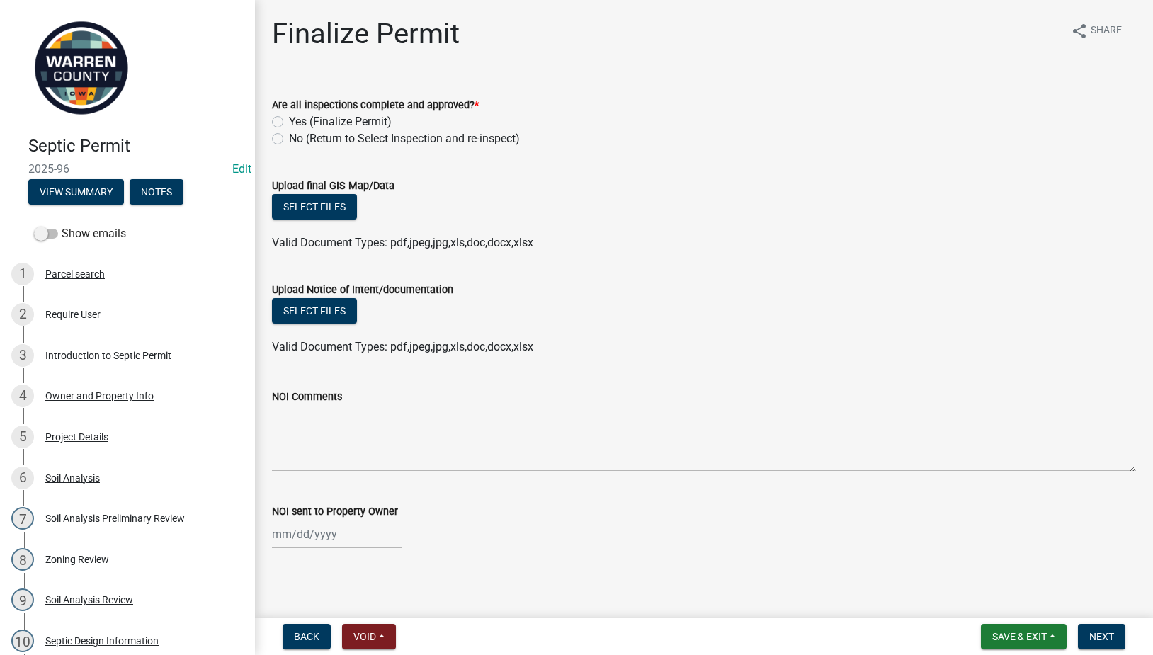
click at [289, 120] on label "Yes (Finalize Permit)" at bounding box center [340, 121] width 103 height 17
click at [289, 120] on input "Yes (Finalize Permit)" at bounding box center [293, 117] width 9 height 9
radio input "true"
click at [309, 209] on button "Select files" at bounding box center [314, 207] width 85 height 26
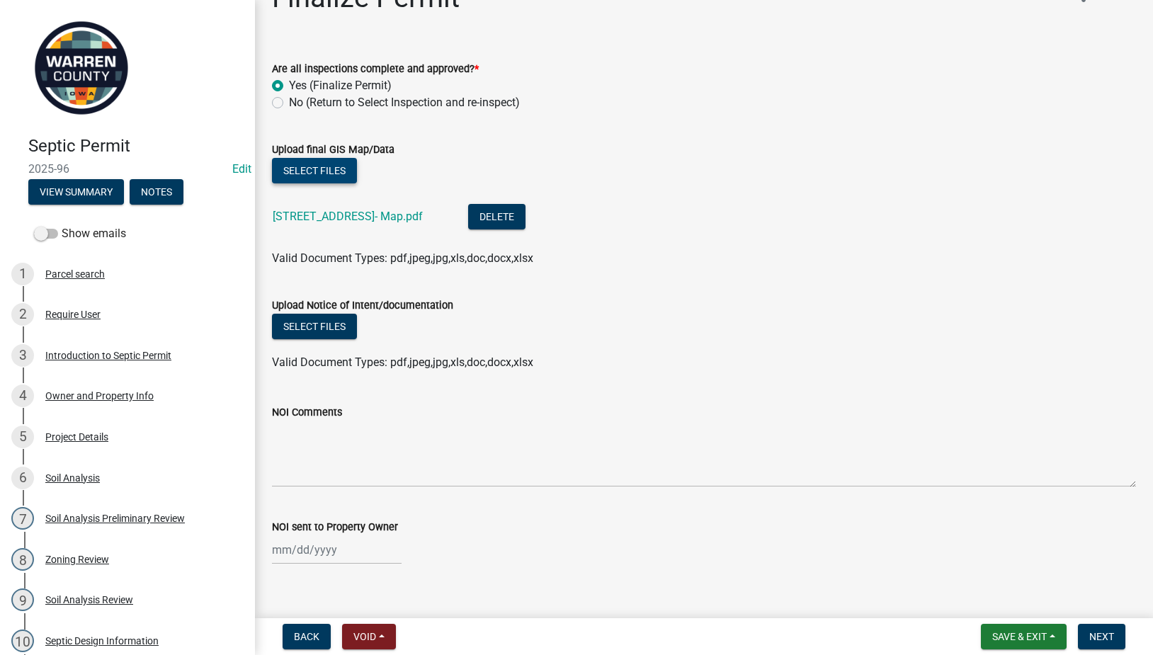
scroll to position [56, 0]
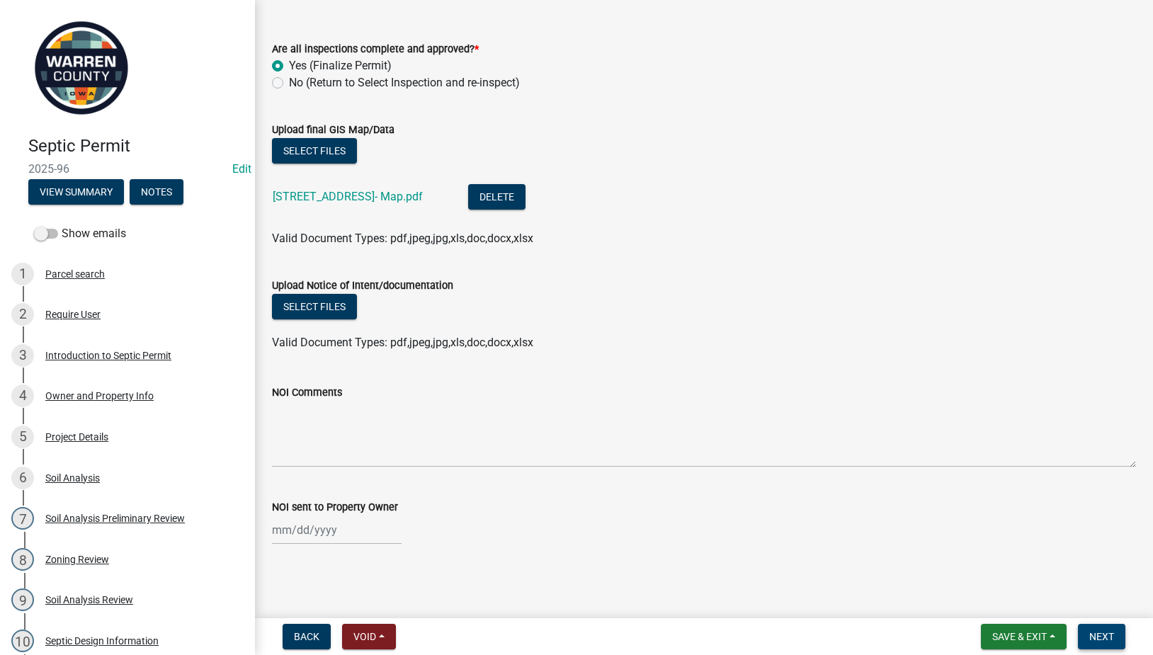
click at [1095, 642] on span "Next" at bounding box center [1102, 636] width 25 height 11
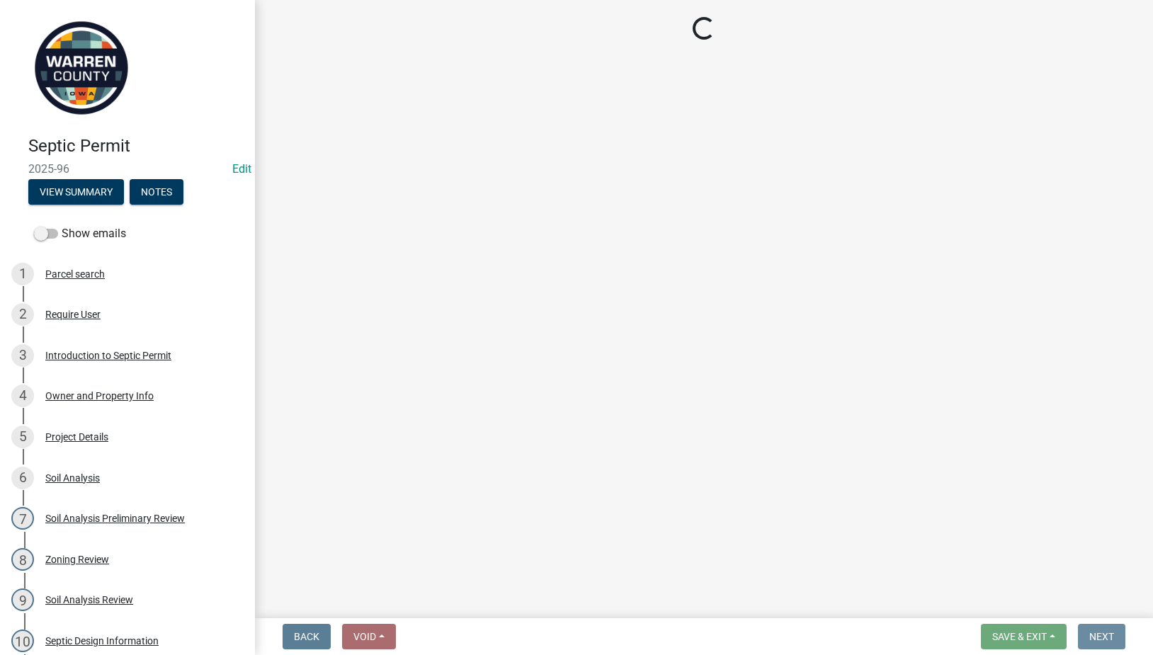
scroll to position [0, 0]
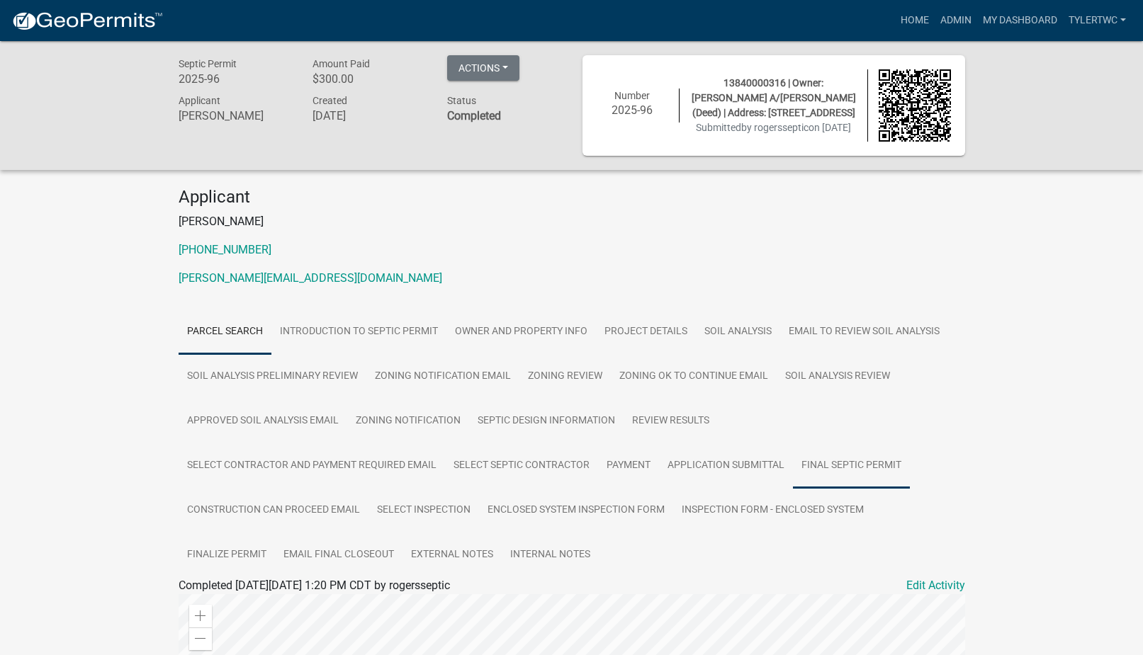
click at [844, 468] on link "Final Septic Permit" at bounding box center [851, 465] width 117 height 45
click at [238, 602] on link "Final Septic Permit" at bounding box center [226, 602] width 94 height 13
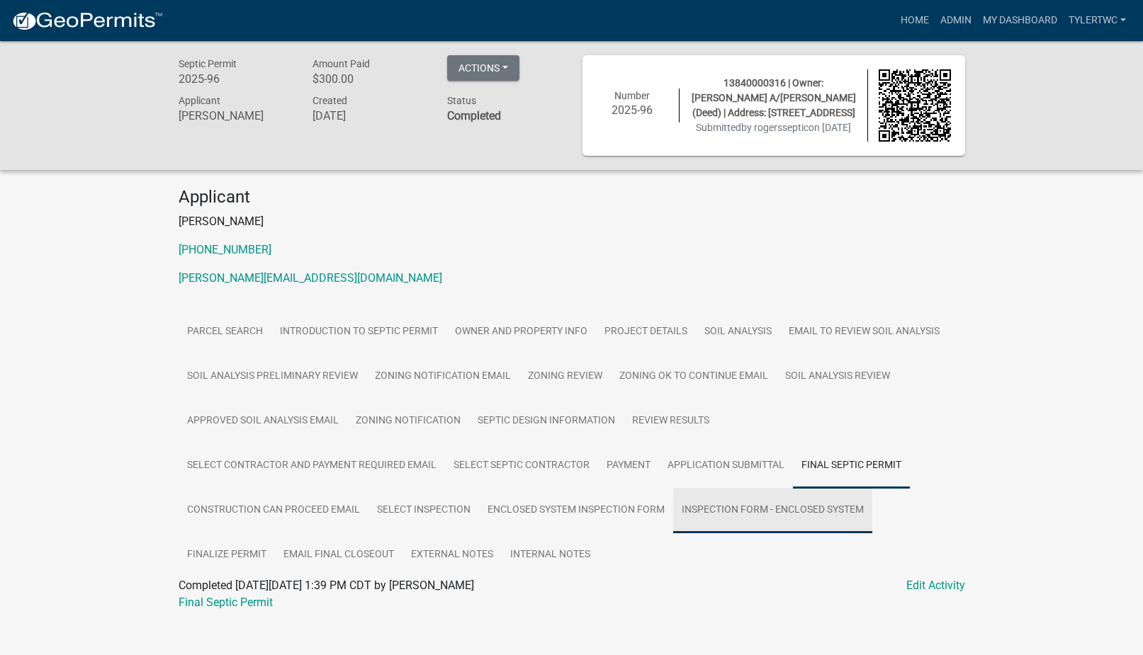
click at [779, 516] on link "Inspection Form - Enclosed System" at bounding box center [772, 510] width 199 height 45
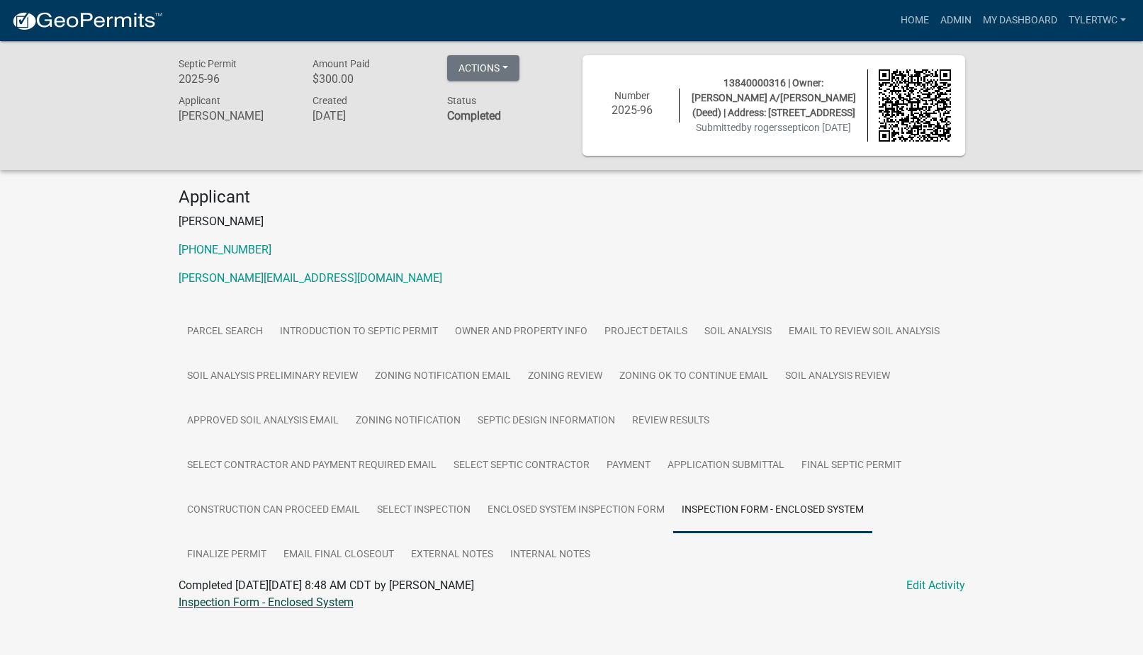
click at [294, 601] on link "Inspection Form - Enclosed System" at bounding box center [266, 602] width 175 height 13
click at [952, 24] on link "Admin" at bounding box center [955, 20] width 43 height 27
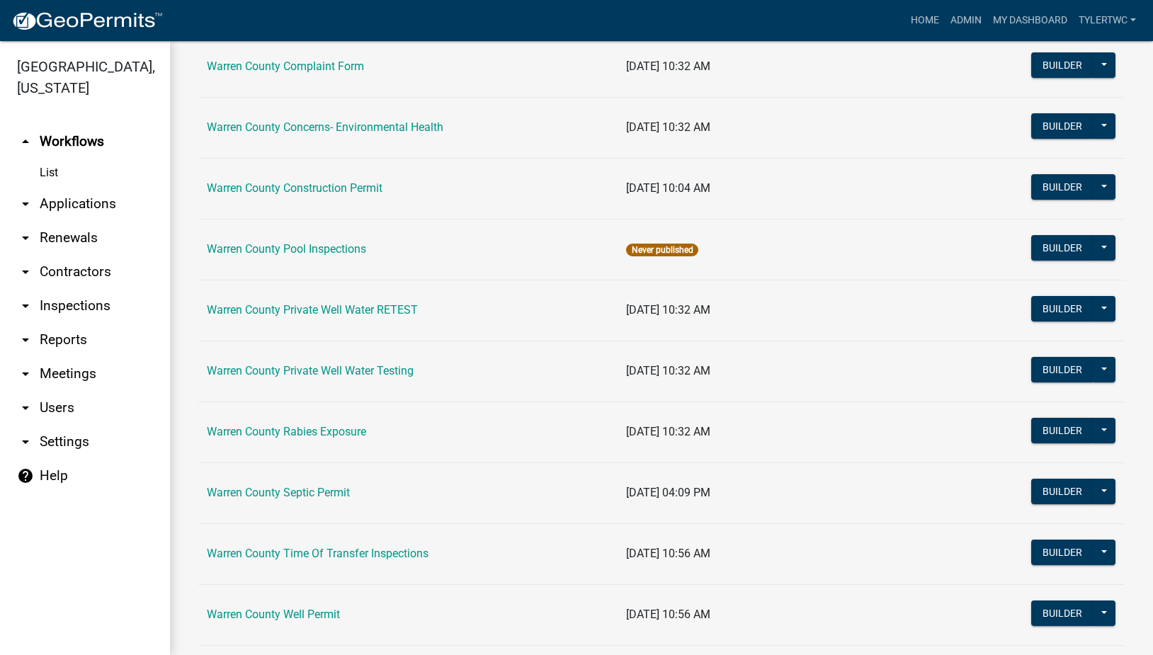
scroll to position [848, 0]
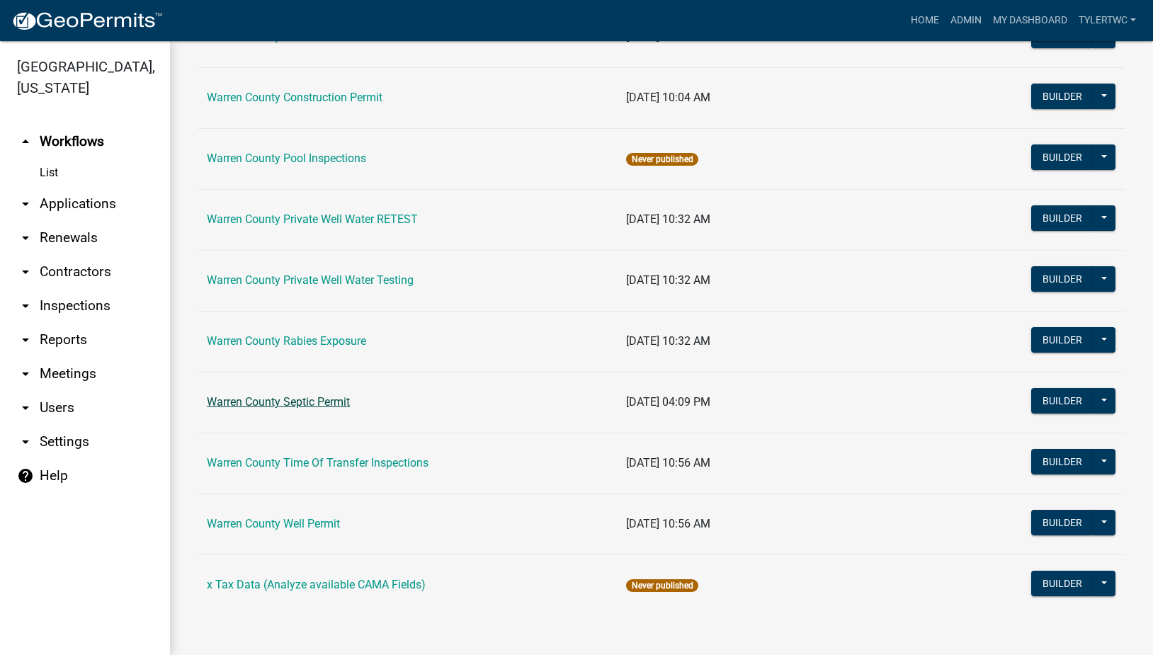
click at [276, 405] on link "Warren County Septic Permit" at bounding box center [278, 401] width 143 height 13
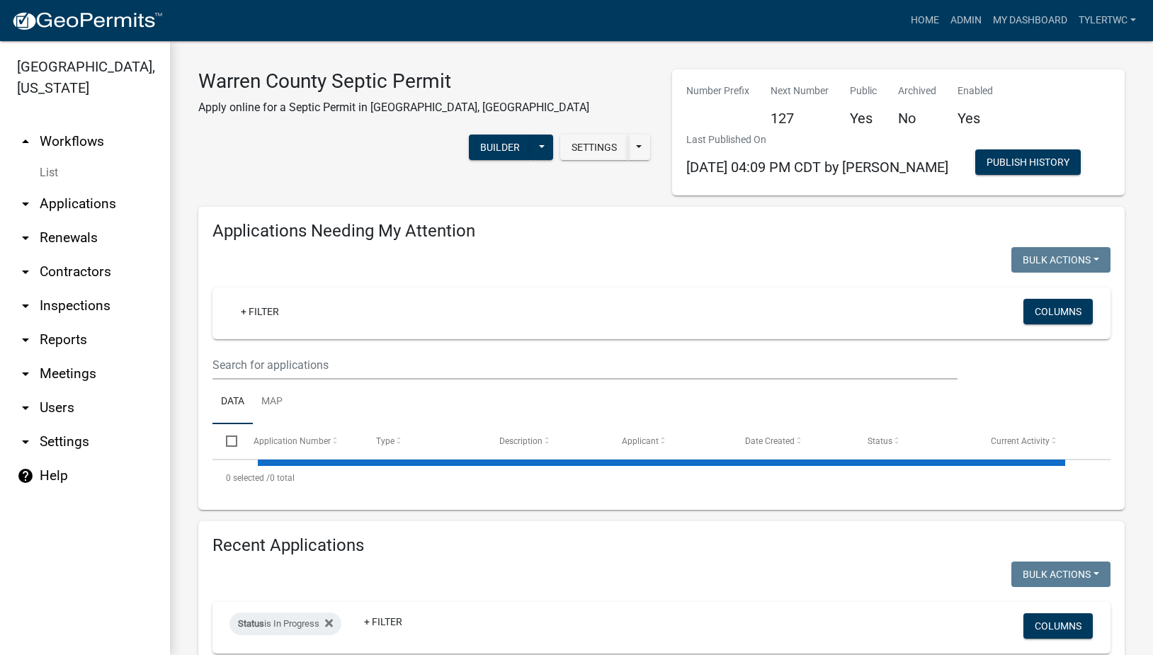
select select "2: 50"
select select "3: 100"
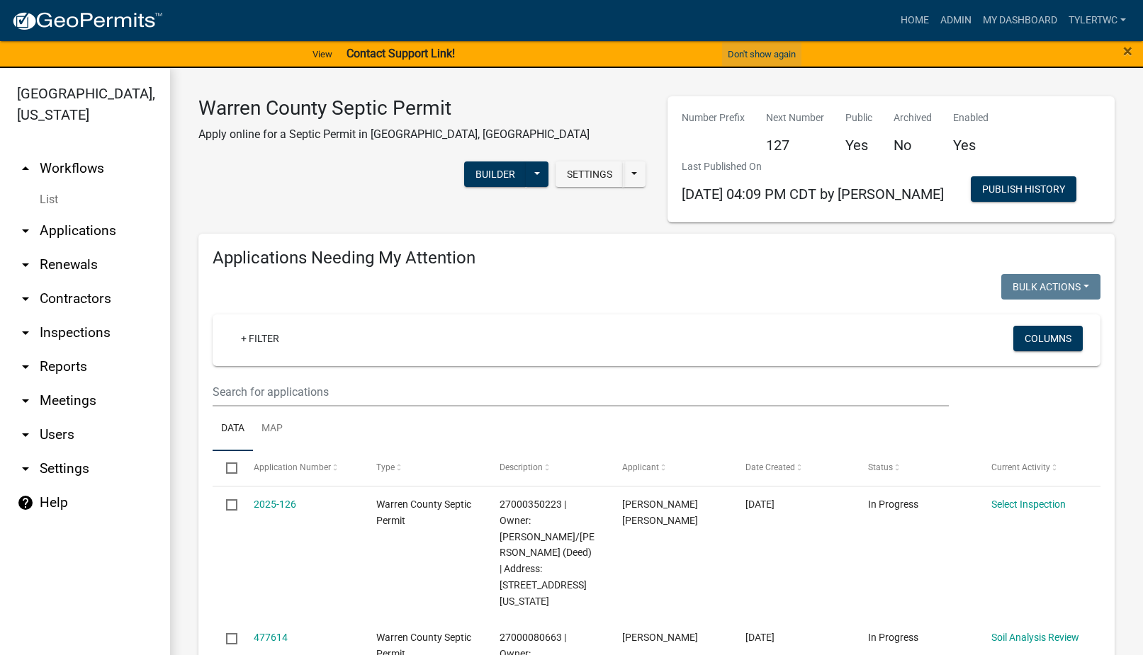
click at [755, 53] on button "Don't show again" at bounding box center [761, 54] width 79 height 23
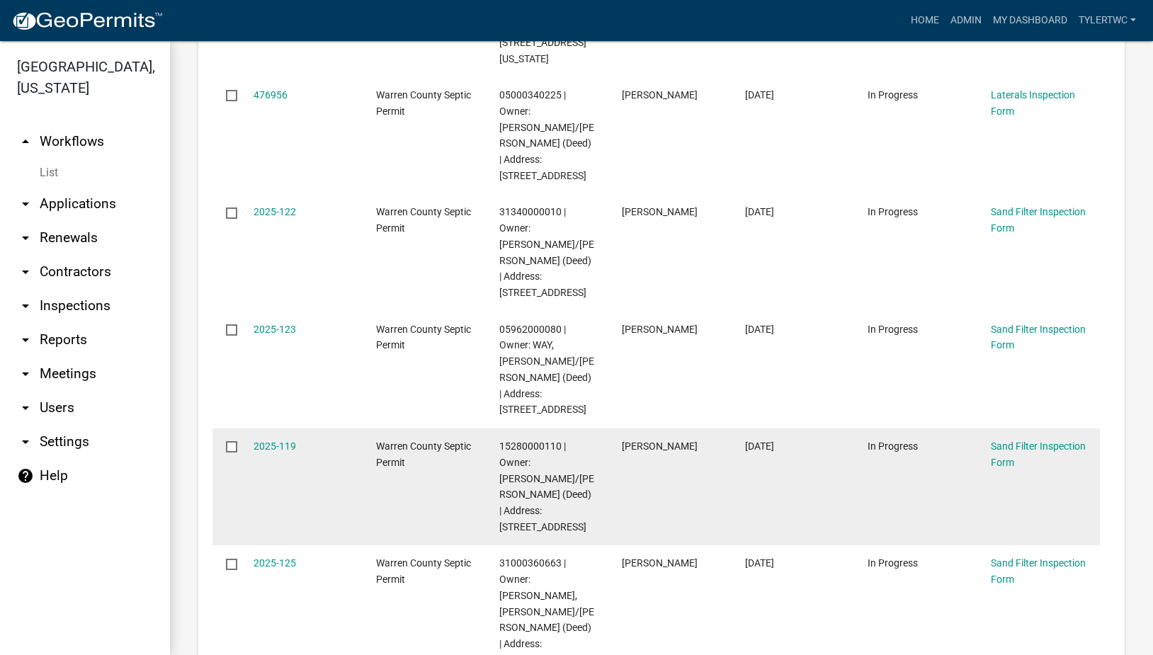
scroll to position [827, 0]
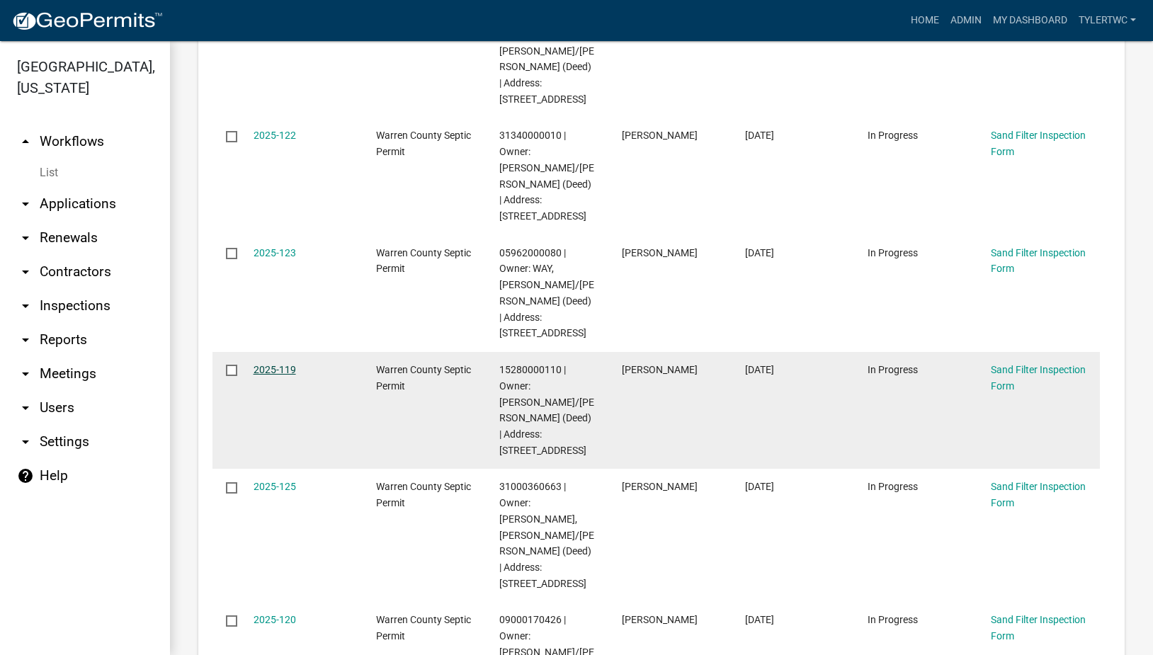
click at [270, 364] on link "2025-119" at bounding box center [275, 369] width 43 height 11
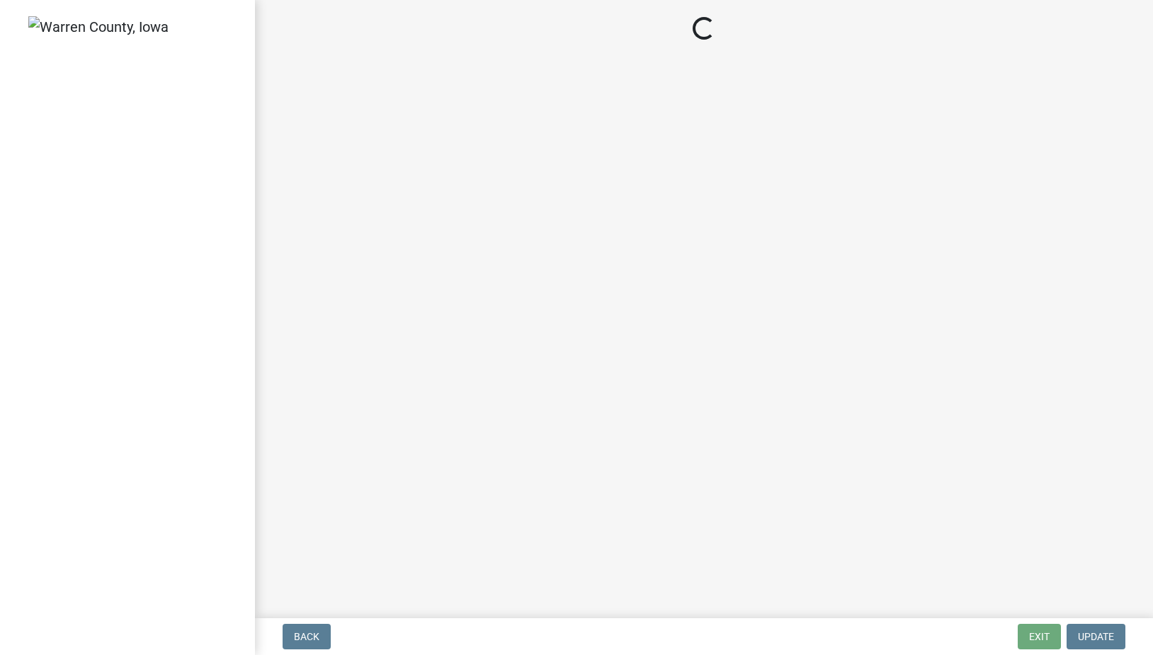
select select "d1e22d4f-68e7-4e9d-8701-604dd084f30f"
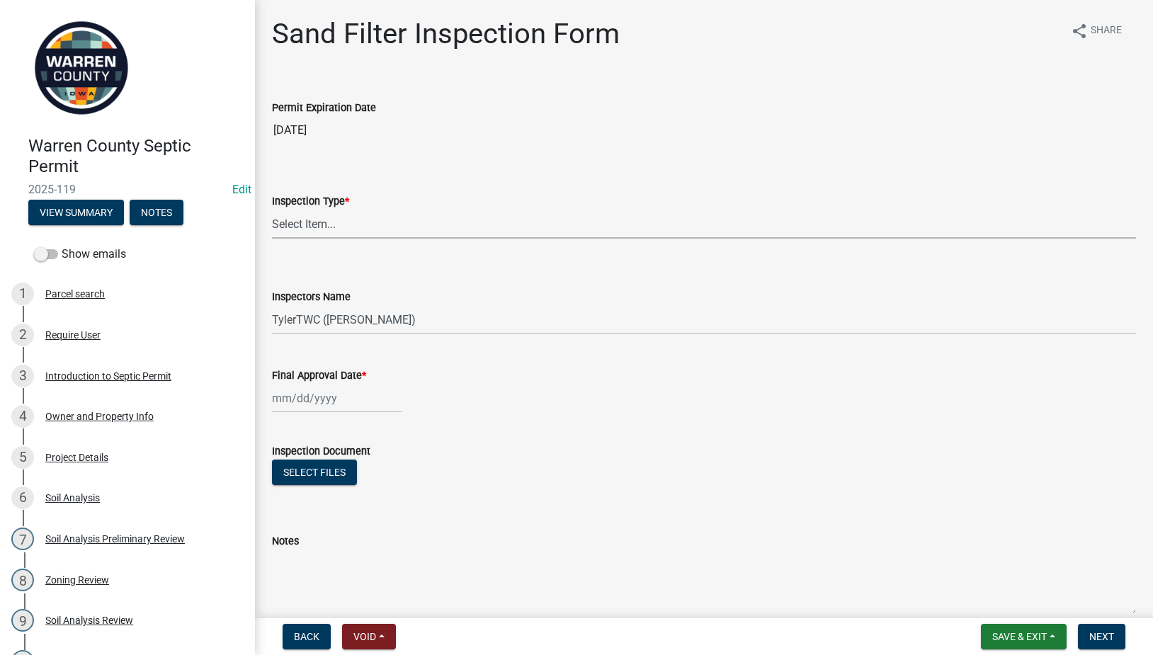
click at [305, 225] on select "Select Item... Sand Filter" at bounding box center [704, 224] width 864 height 29
click at [272, 210] on select "Select Item... Sand Filter" at bounding box center [704, 224] width 864 height 29
select select "712890e3-0e22-400e-a79f-3f3f8890de95"
click at [298, 400] on div at bounding box center [337, 398] width 130 height 29
select select "9"
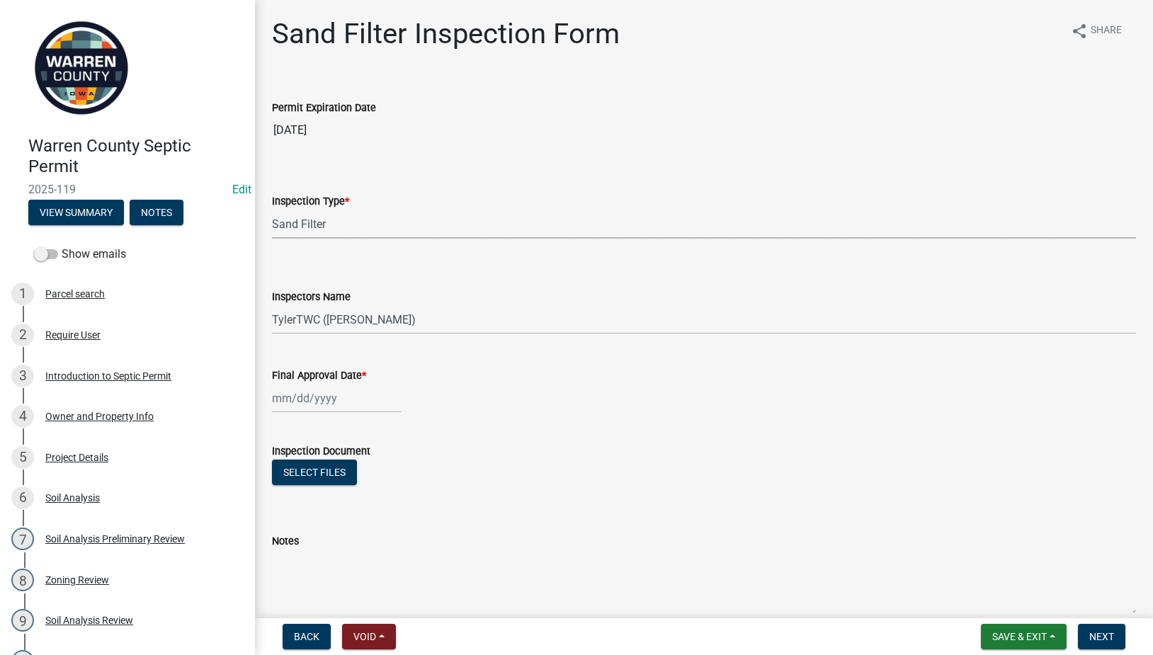
select select "2025"
click at [367, 494] on div "12" at bounding box center [377, 496] width 23 height 23
type input "[DATE]"
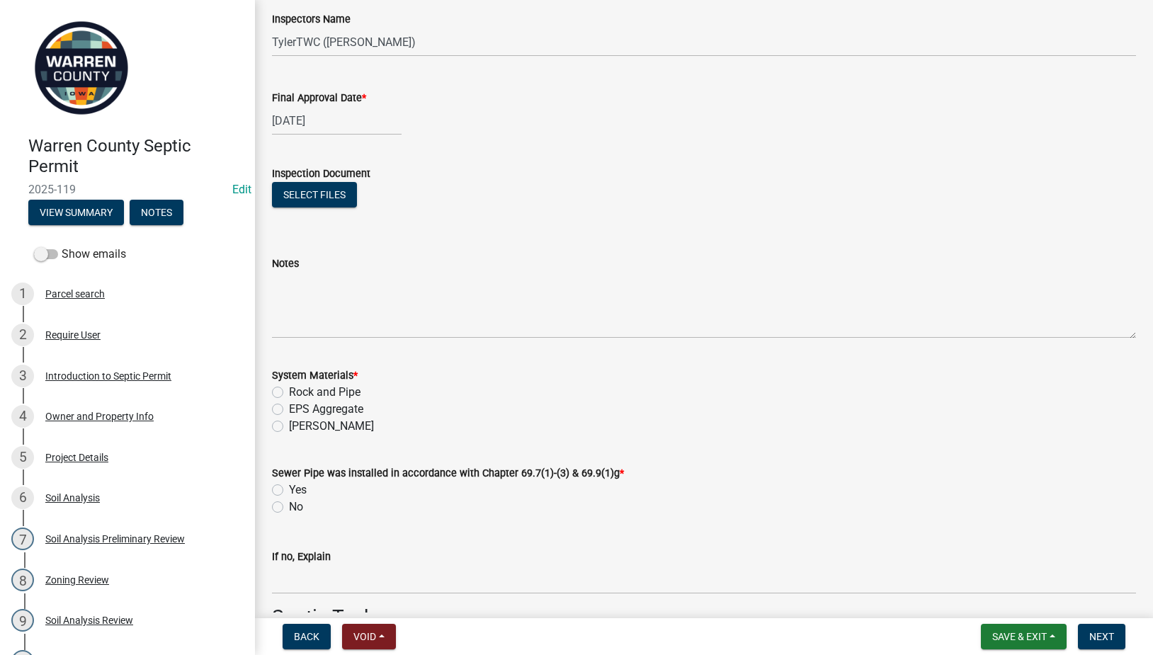
scroll to position [331, 0]
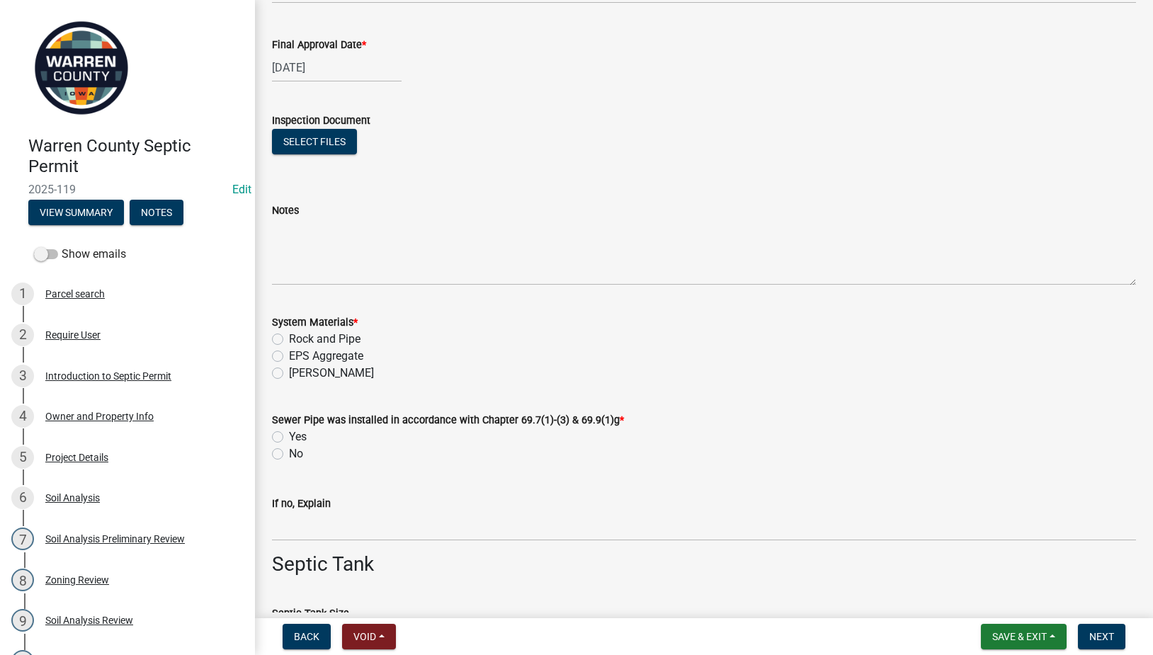
click at [271, 355] on div "System Materials * Rock and Pipe EPS Aggregate [PERSON_NAME]" at bounding box center [704, 339] width 886 height 85
click at [289, 357] on label "EPS Aggregate" at bounding box center [326, 356] width 74 height 17
click at [289, 357] on input "EPS Aggregate" at bounding box center [293, 352] width 9 height 9
radio input "true"
click at [289, 434] on label "Yes" at bounding box center [298, 437] width 18 height 17
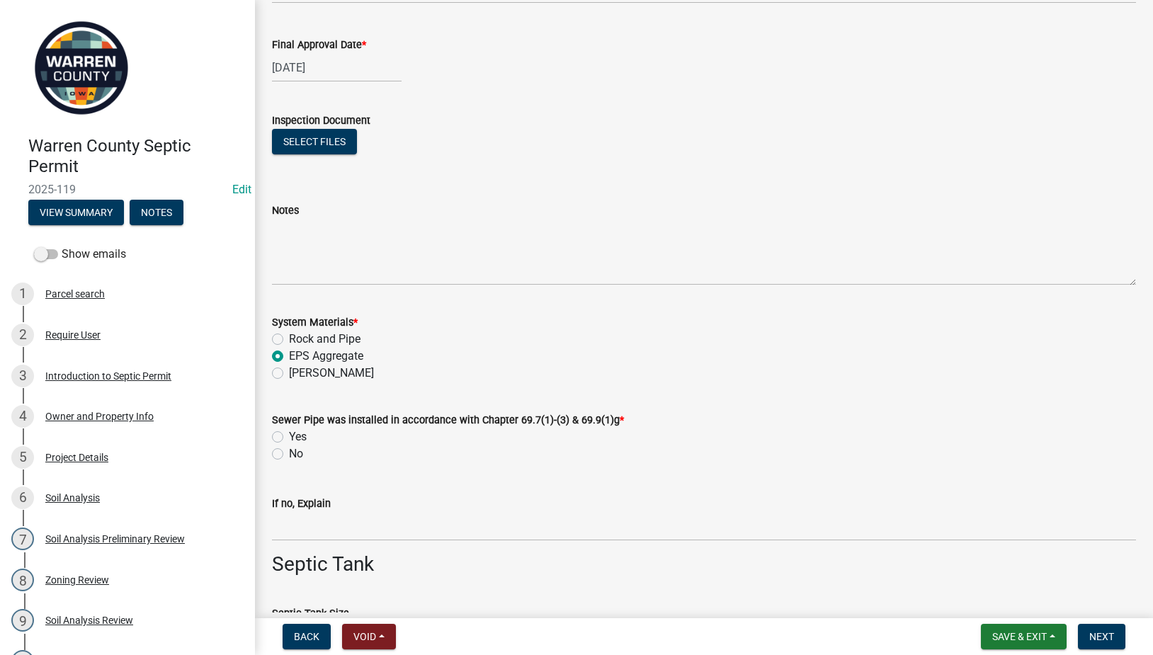
click at [289, 434] on input "Yes" at bounding box center [293, 433] width 9 height 9
radio input "true"
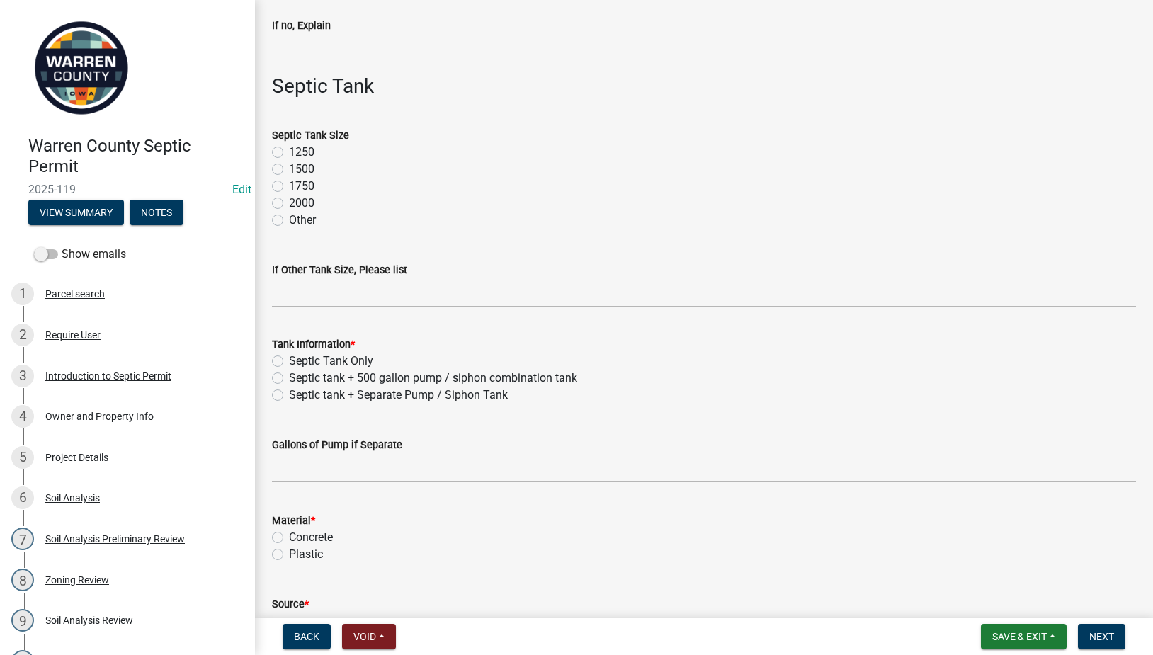
scroll to position [827, 0]
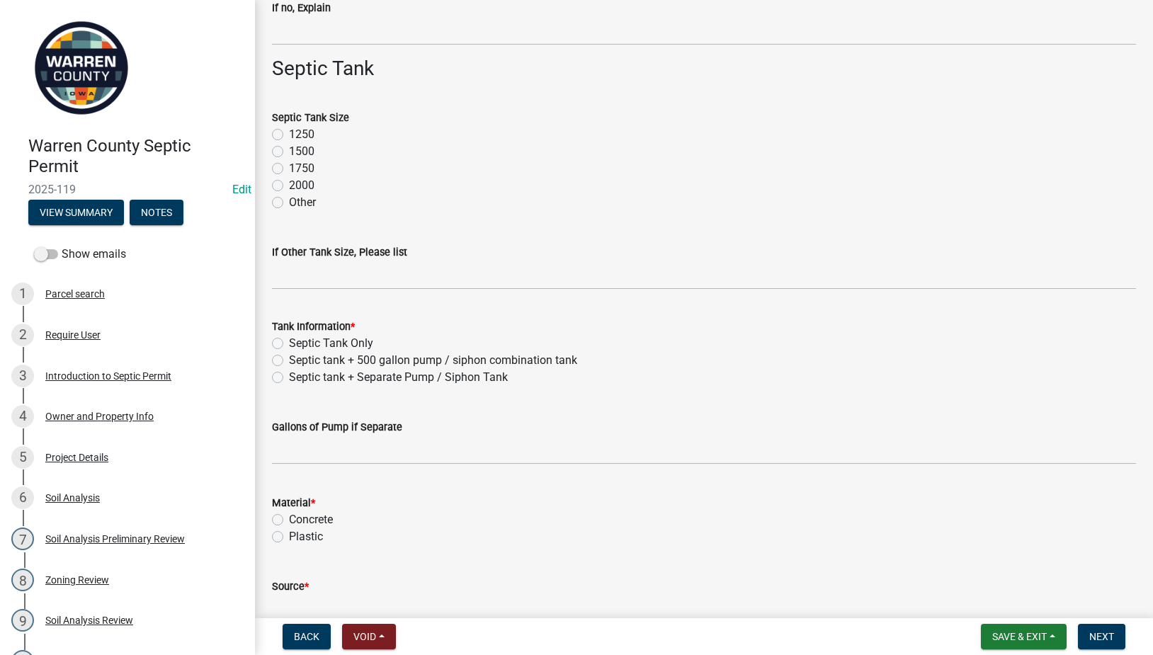
click at [289, 182] on label "2000" at bounding box center [302, 185] width 26 height 17
click at [289, 182] on input "2000" at bounding box center [293, 181] width 9 height 9
radio input "true"
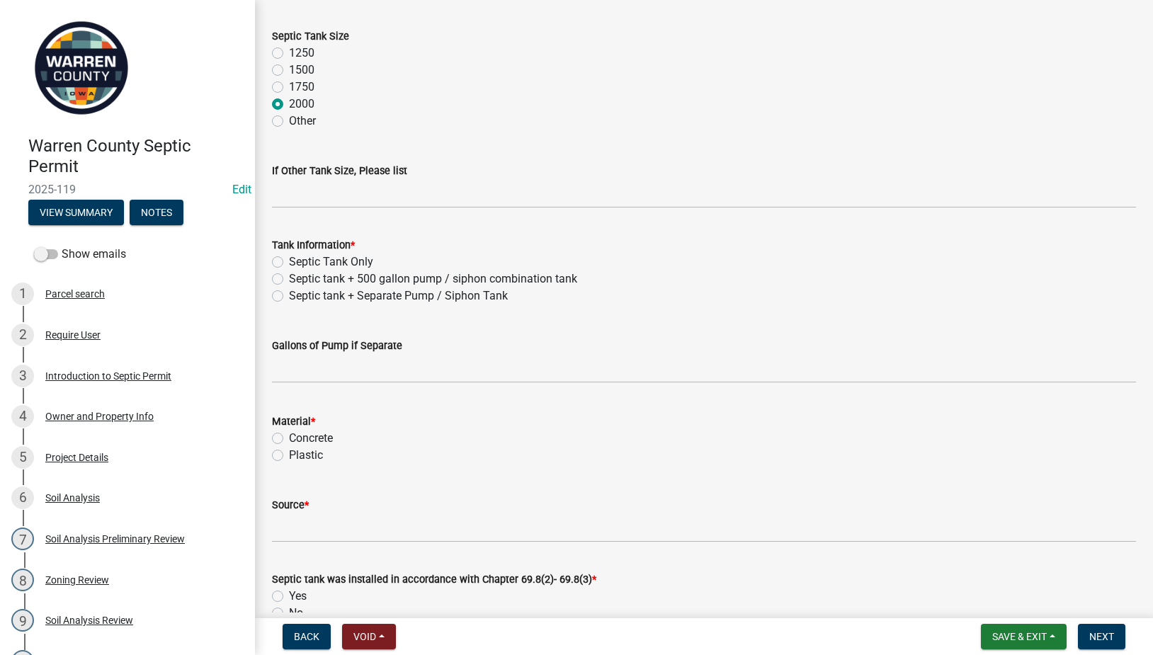
scroll to position [992, 0]
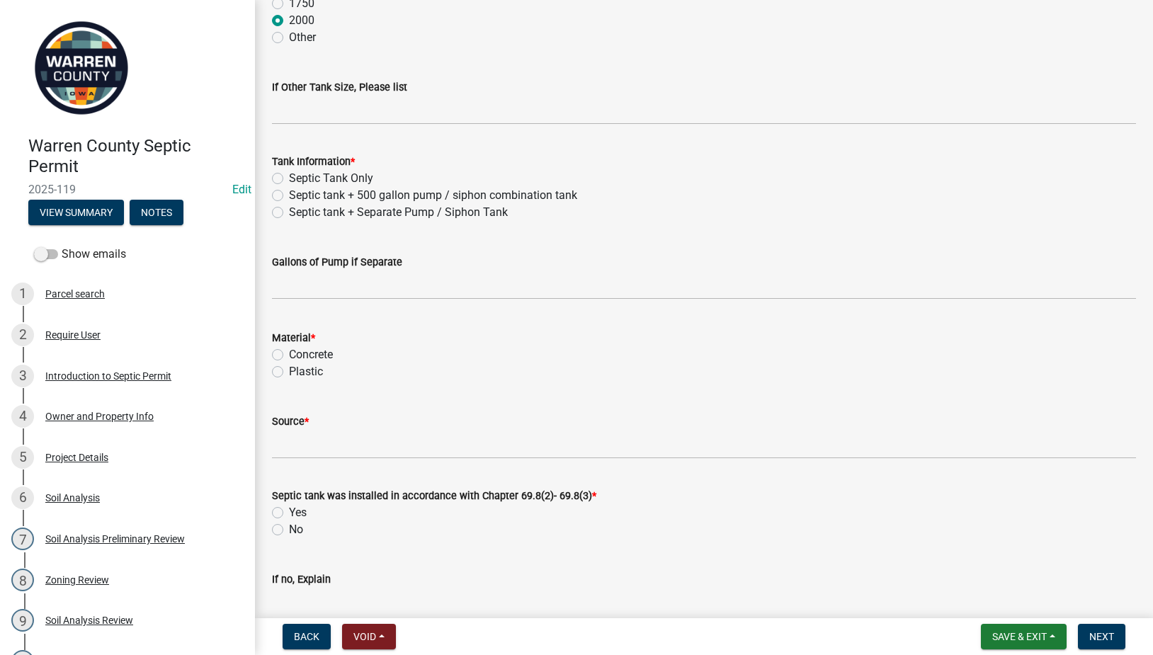
click at [289, 191] on label "Septic tank + 500 gallon pump / siphon combination tank" at bounding box center [433, 195] width 288 height 17
click at [289, 191] on input "Septic tank + 500 gallon pump / siphon combination tank" at bounding box center [293, 191] width 9 height 9
radio input "true"
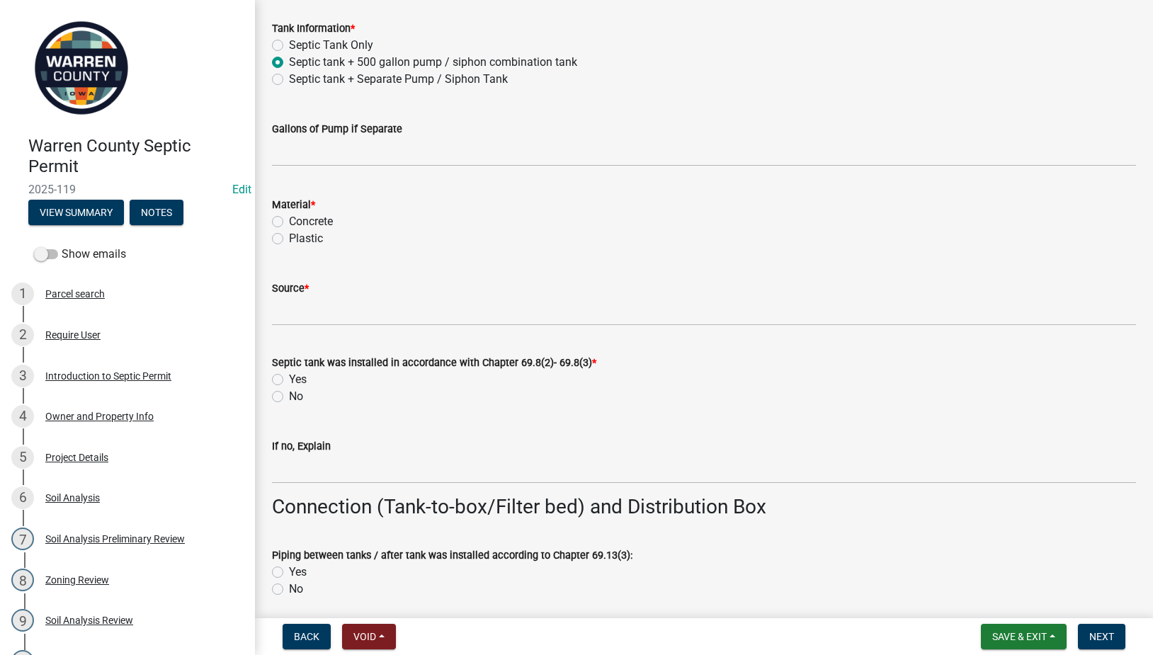
scroll to position [1157, 0]
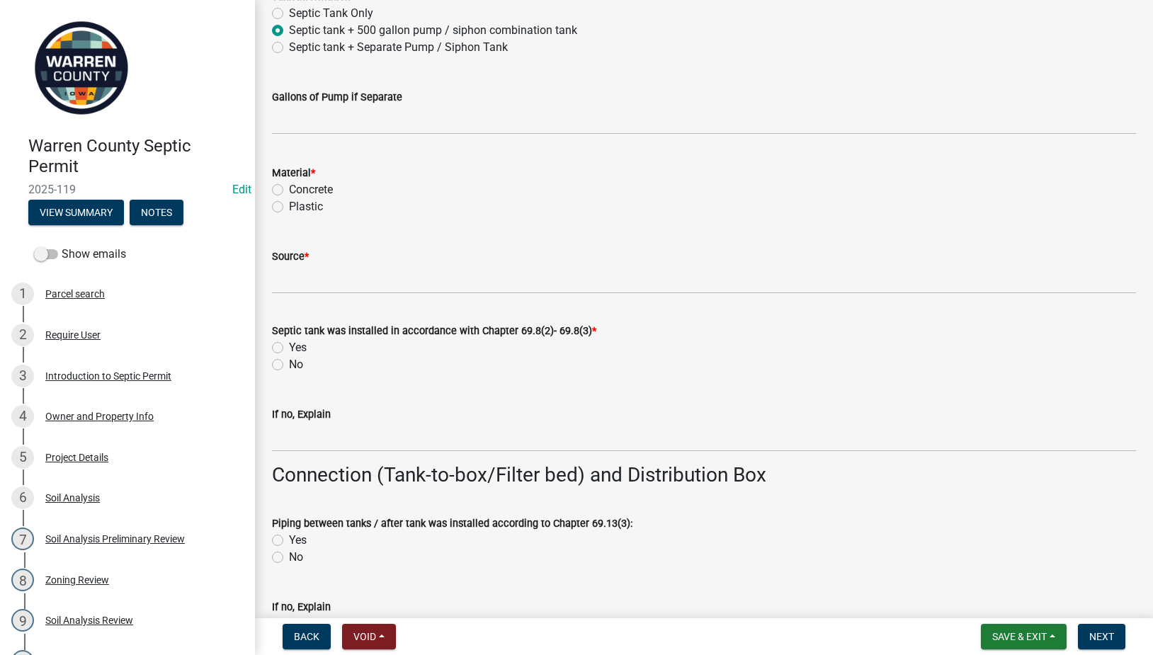
click at [289, 191] on label "Concrete" at bounding box center [311, 189] width 44 height 17
click at [289, 191] on input "Concrete" at bounding box center [293, 185] width 9 height 9
radio input "true"
click at [286, 288] on input "Source *" at bounding box center [704, 279] width 864 height 29
type input "Indianola Precast"
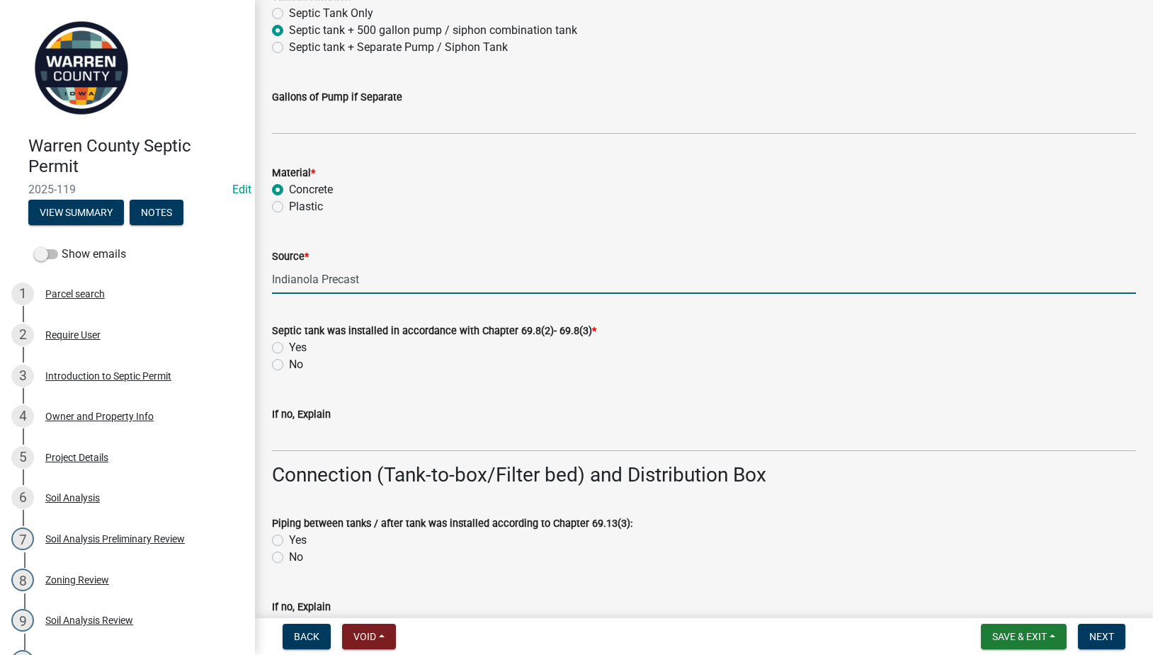
click at [289, 347] on label "Yes" at bounding box center [298, 347] width 18 height 17
click at [289, 347] on input "Yes" at bounding box center [293, 343] width 9 height 9
radio input "true"
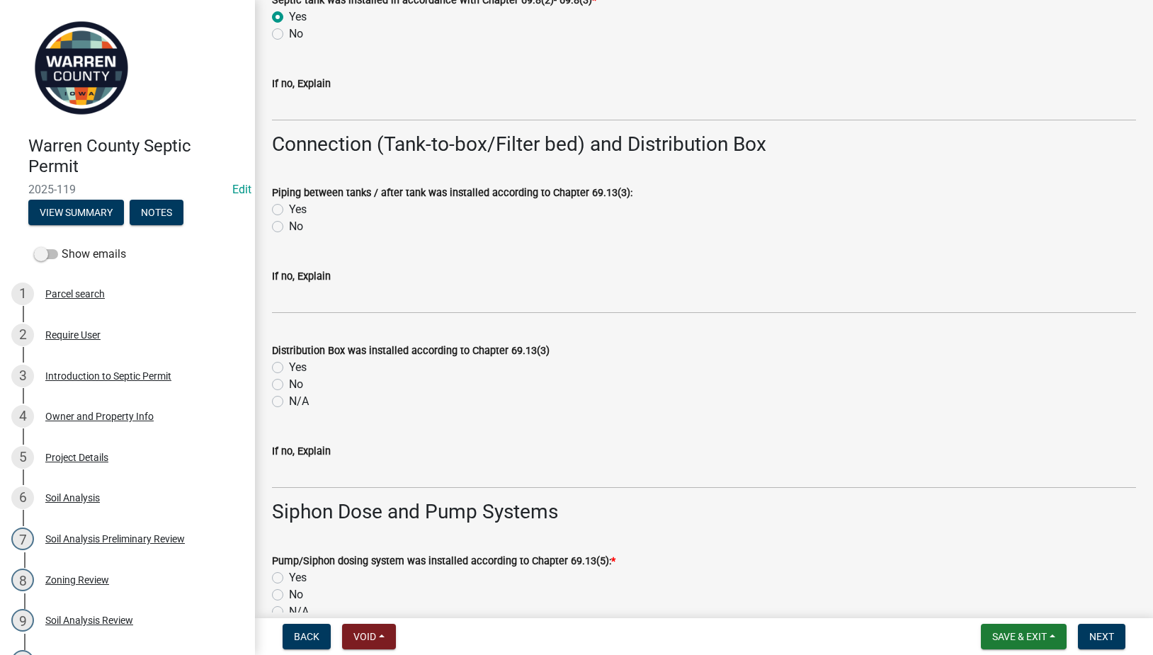
click at [271, 208] on div "Piping between tanks / after tank was installed according to Chapter 69.13(3): …" at bounding box center [704, 201] width 886 height 68
click at [289, 400] on label "N/A" at bounding box center [299, 401] width 20 height 17
click at [289, 400] on input "N/A" at bounding box center [293, 397] width 9 height 9
radio input "true"
click at [289, 209] on label "Yes" at bounding box center [298, 209] width 18 height 17
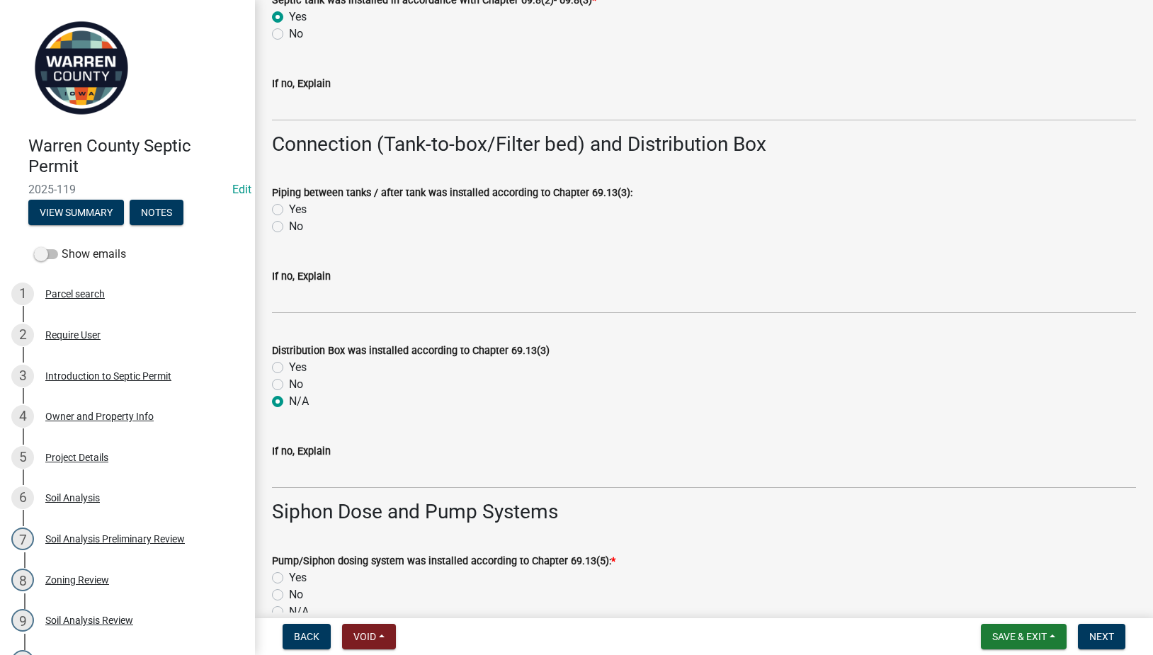
click at [289, 209] on input "Yes" at bounding box center [293, 205] width 9 height 9
radio input "true"
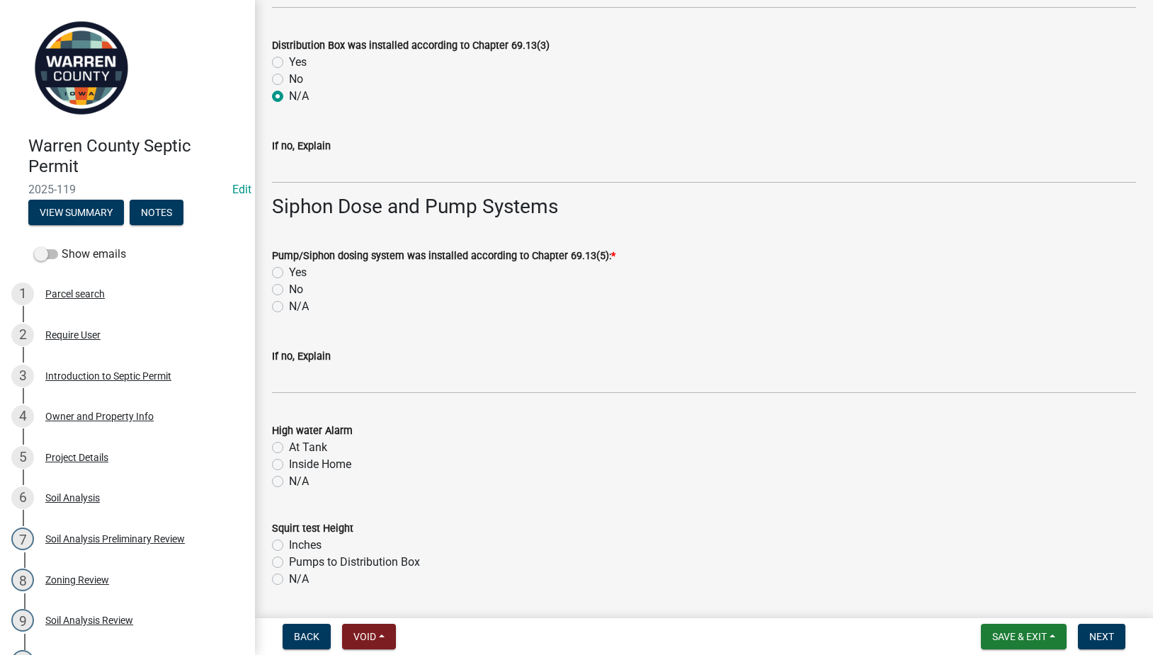
scroll to position [1819, 0]
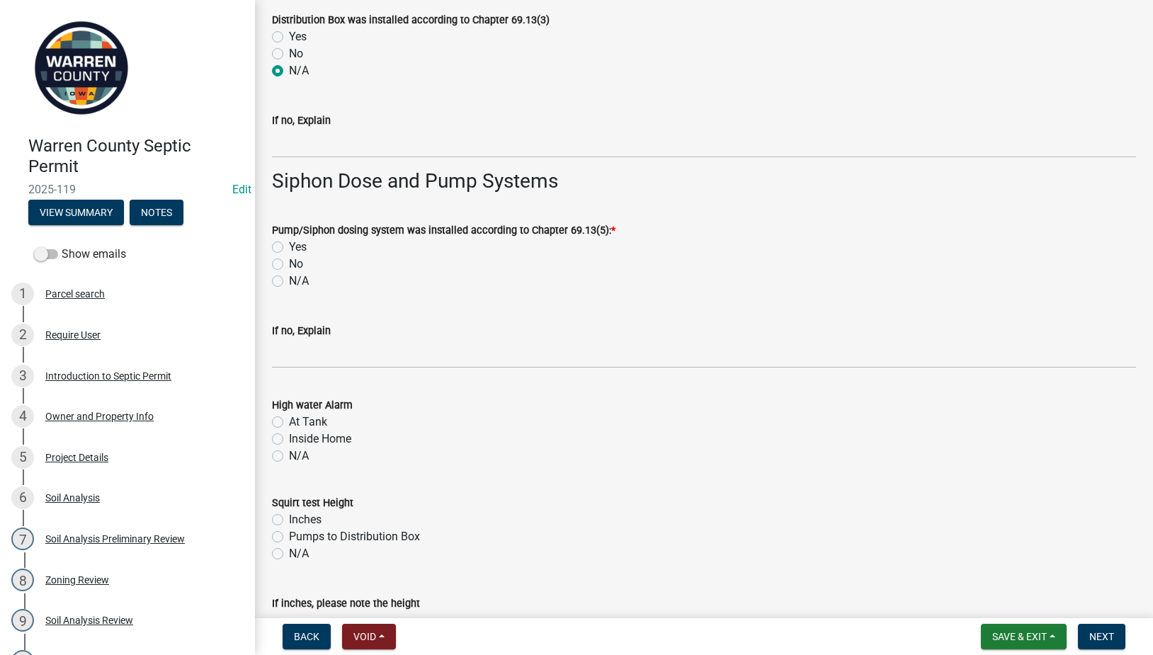
click at [289, 249] on label "Yes" at bounding box center [298, 247] width 18 height 17
click at [289, 248] on input "Yes" at bounding box center [293, 243] width 9 height 9
radio input "true"
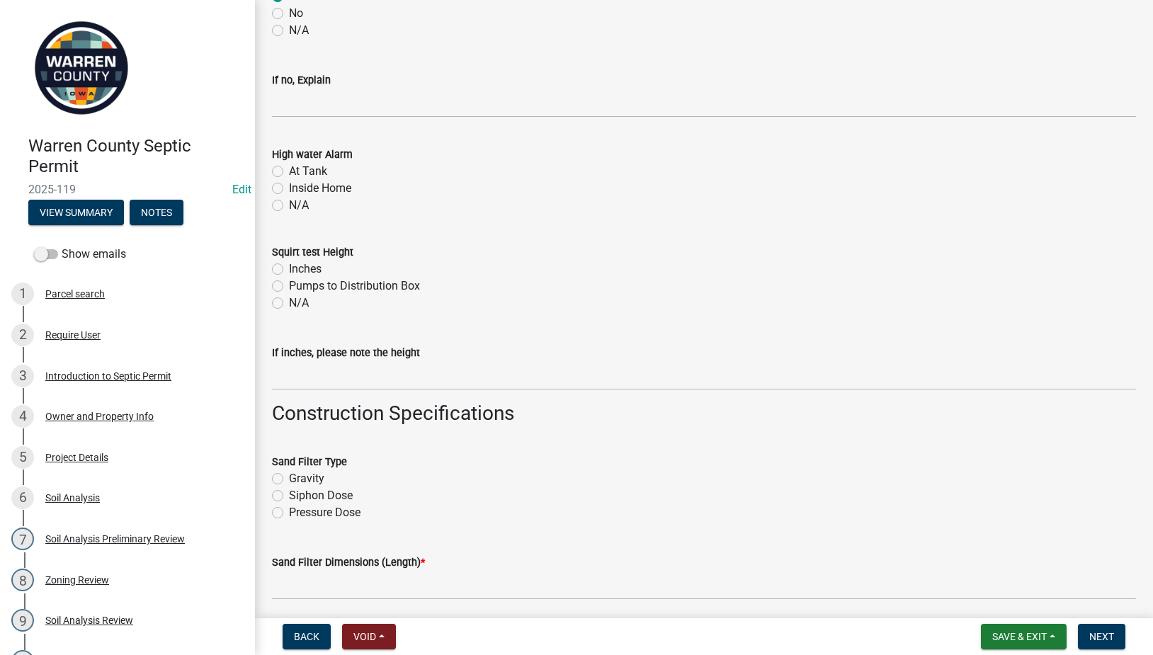
scroll to position [2149, 0]
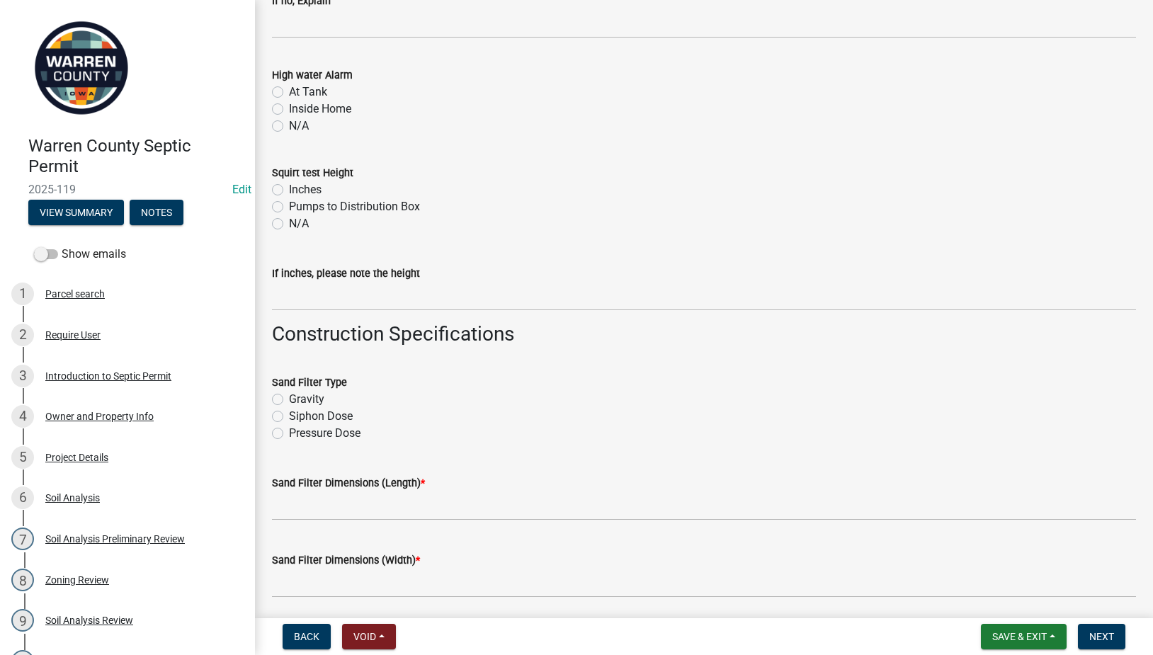
drag, startPoint x: 278, startPoint y: 436, endPoint x: 300, endPoint y: 503, distance: 70.6
click at [289, 436] on label "Pressure Dose" at bounding box center [325, 433] width 72 height 17
click at [289, 434] on input "Pressure Dose" at bounding box center [293, 429] width 9 height 9
radio input "true"
drag, startPoint x: 302, startPoint y: 510, endPoint x: 314, endPoint y: 506, distance: 12.8
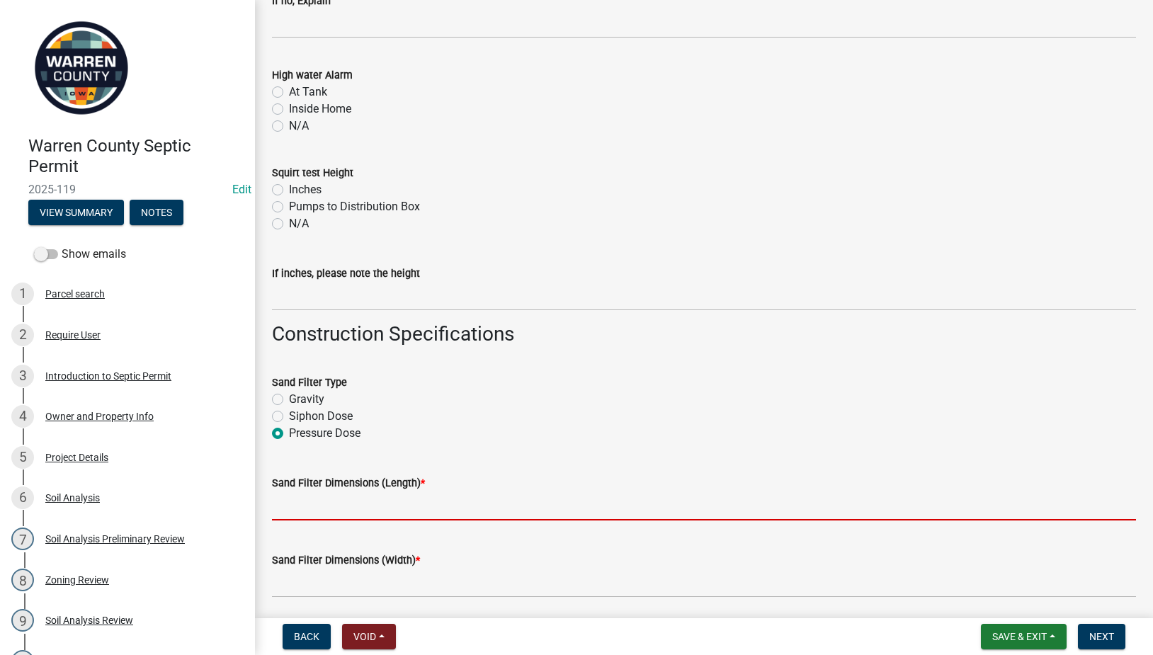
click at [302, 510] on input "Sand Filter Dimensions (Length) *" at bounding box center [704, 506] width 864 height 29
type input "50'"
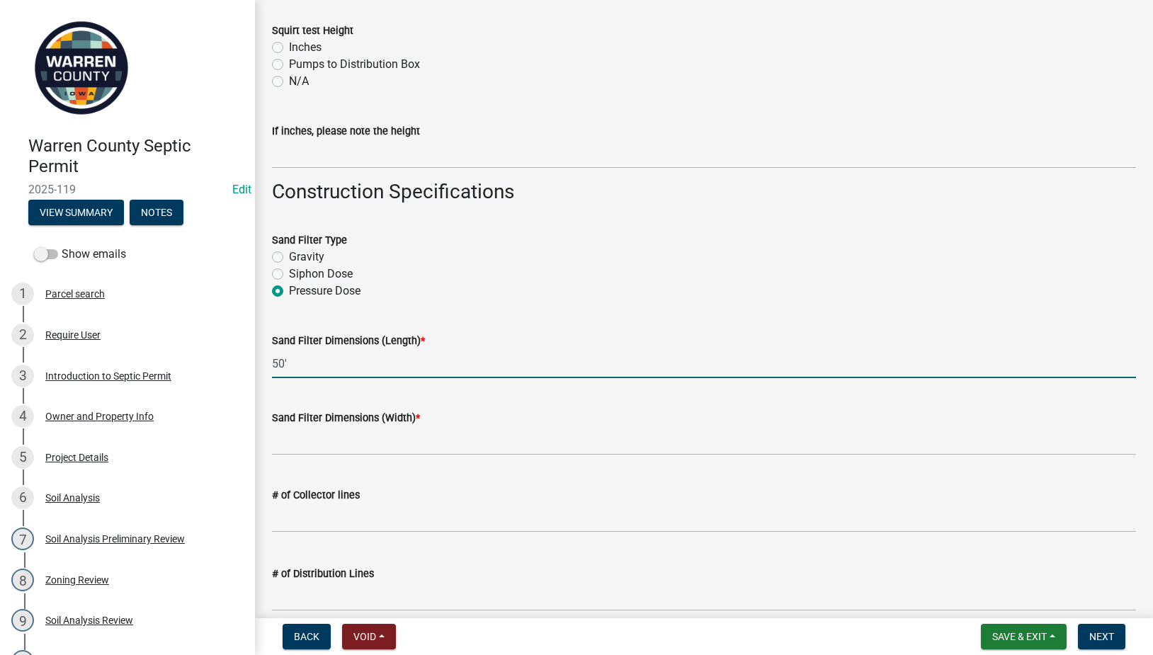
scroll to position [2314, 0]
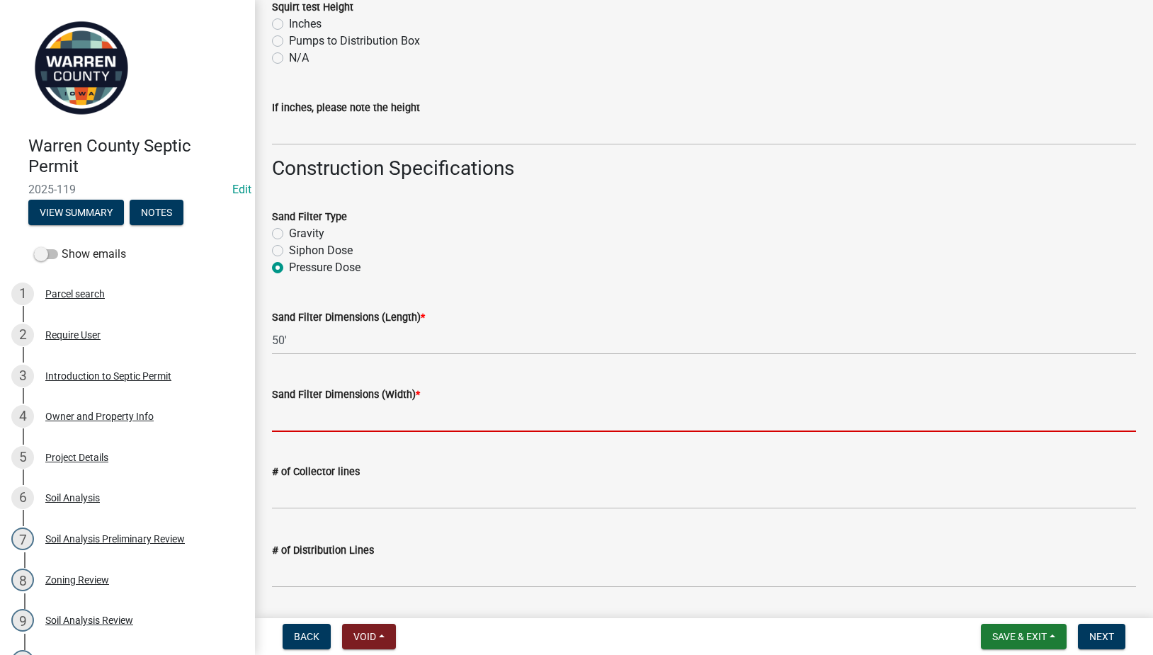
click at [318, 418] on input "Sand Filter Dimensions (Width) *" at bounding box center [704, 417] width 864 height 29
type input "15'"
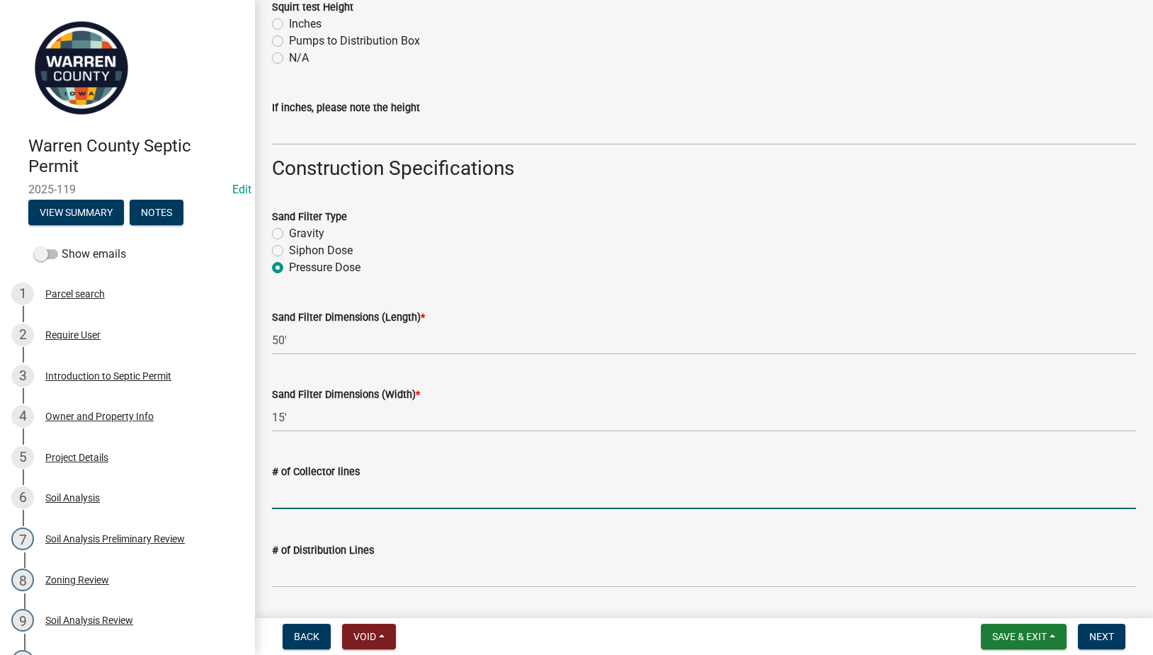
click at [302, 499] on input "text" at bounding box center [704, 494] width 864 height 29
type input "5"
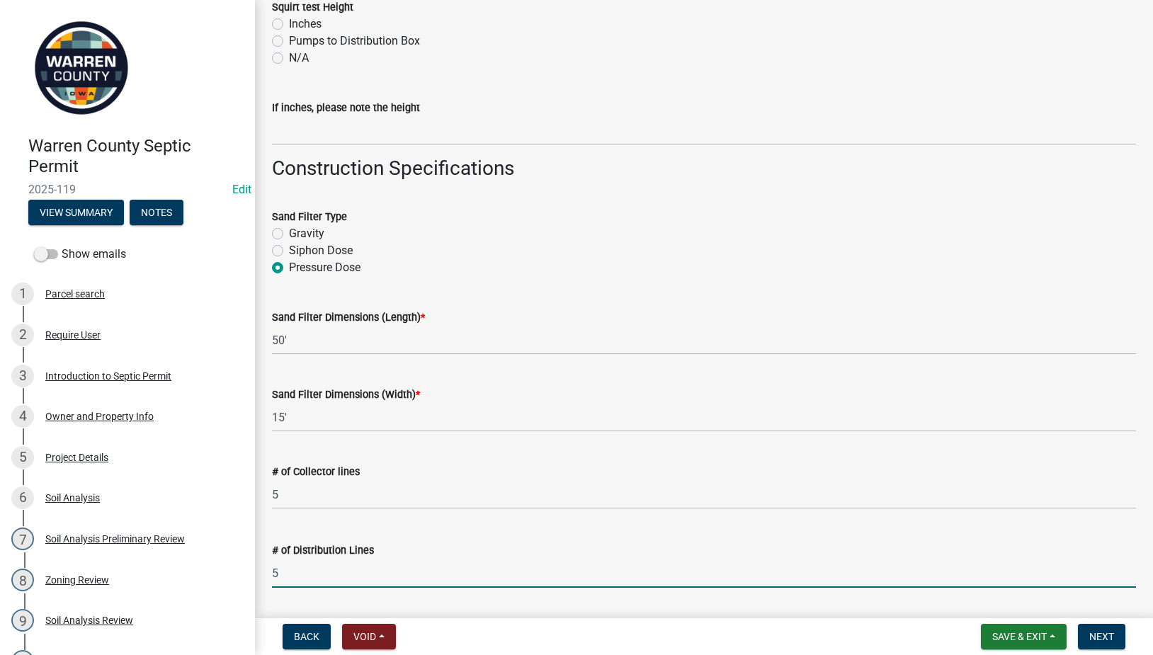
type input "5"
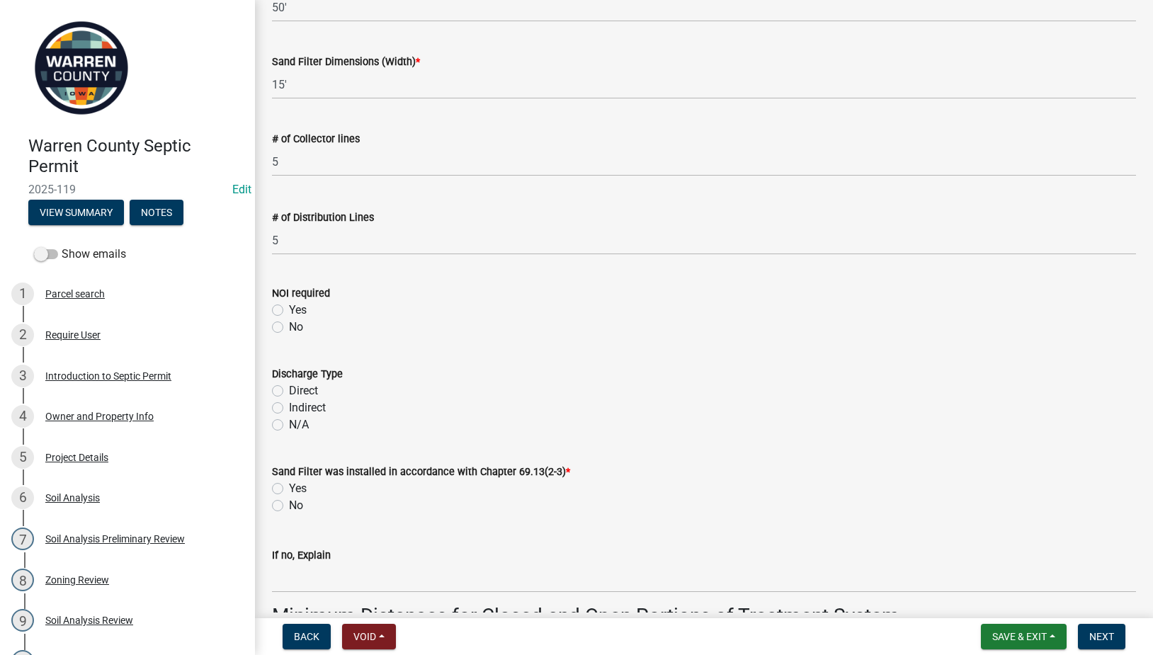
click at [289, 326] on label "No" at bounding box center [296, 327] width 14 height 17
click at [289, 326] on input "No" at bounding box center [293, 323] width 9 height 9
radio input "true"
click at [289, 404] on label "Indirect" at bounding box center [307, 408] width 37 height 17
click at [289, 404] on input "Indirect" at bounding box center [293, 404] width 9 height 9
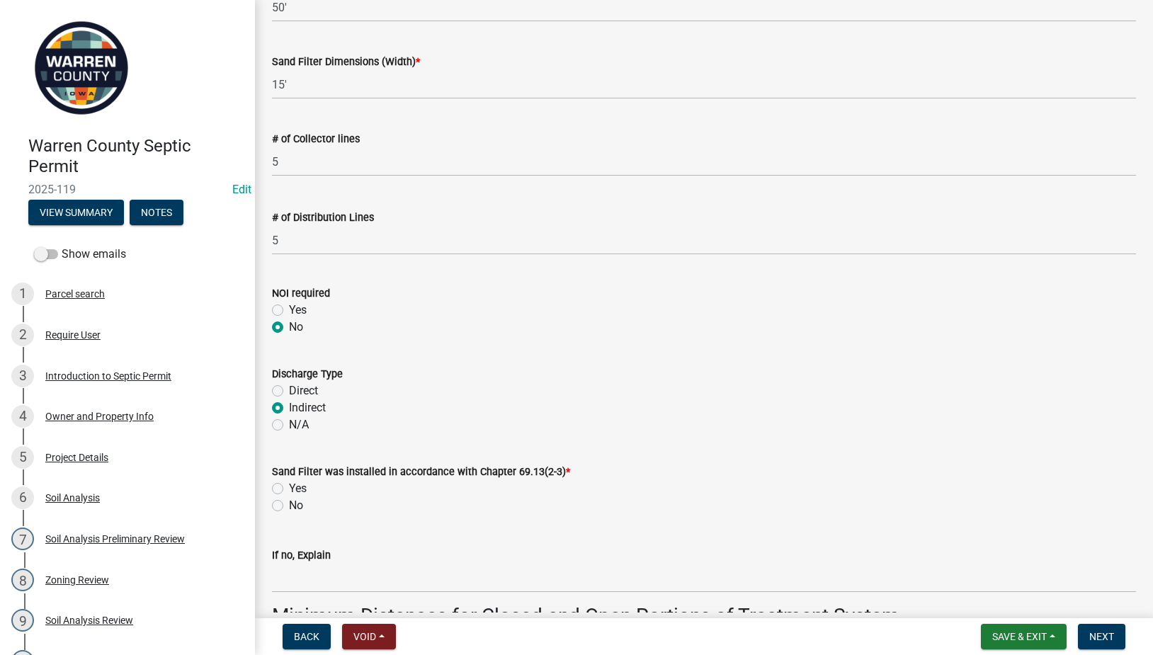
radio input "true"
click at [289, 494] on label "Yes" at bounding box center [298, 488] width 18 height 17
click at [289, 490] on input "Yes" at bounding box center [293, 484] width 9 height 9
radio input "true"
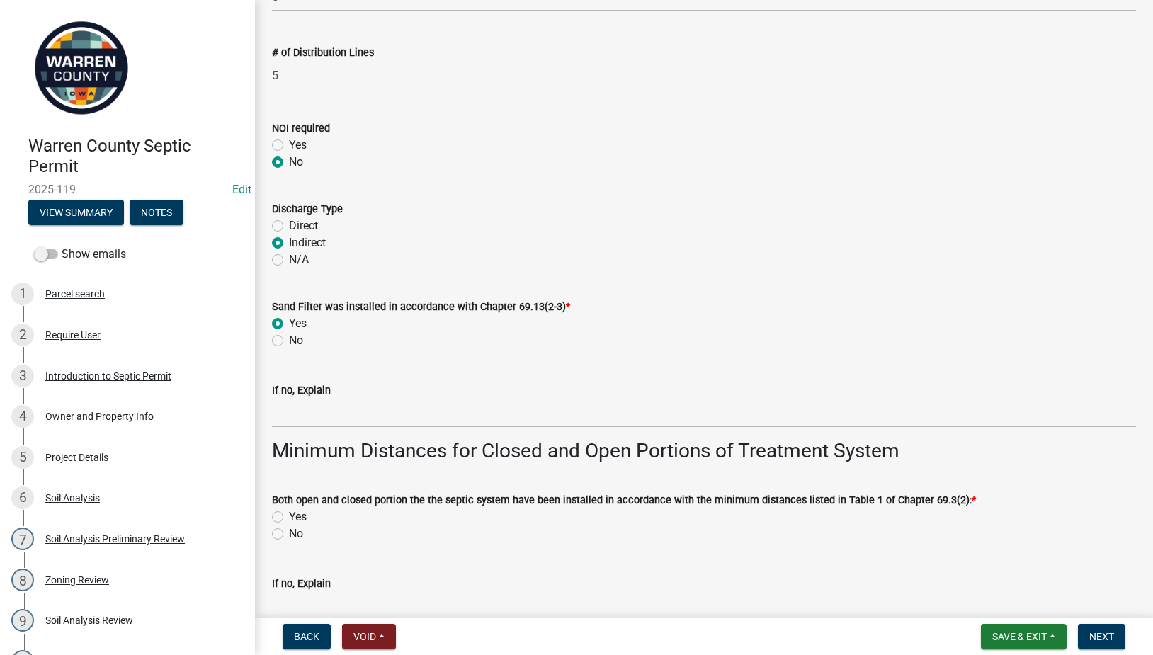
scroll to position [2978, 0]
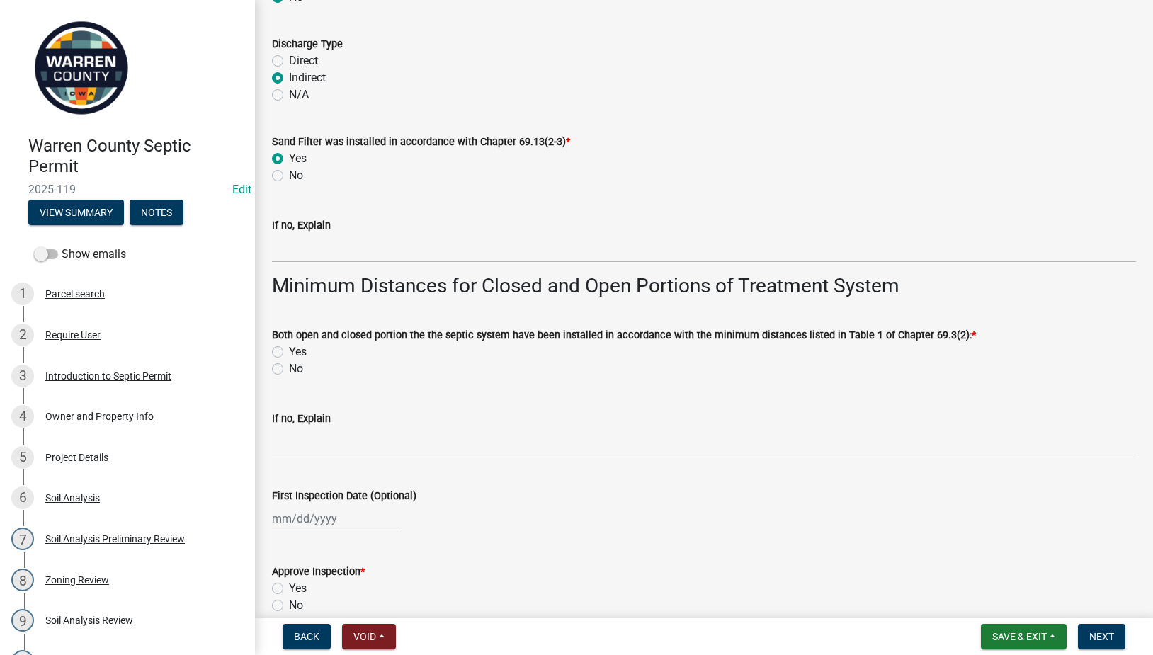
click at [289, 354] on label "Yes" at bounding box center [298, 352] width 18 height 17
click at [289, 353] on input "Yes" at bounding box center [293, 348] width 9 height 9
radio input "true"
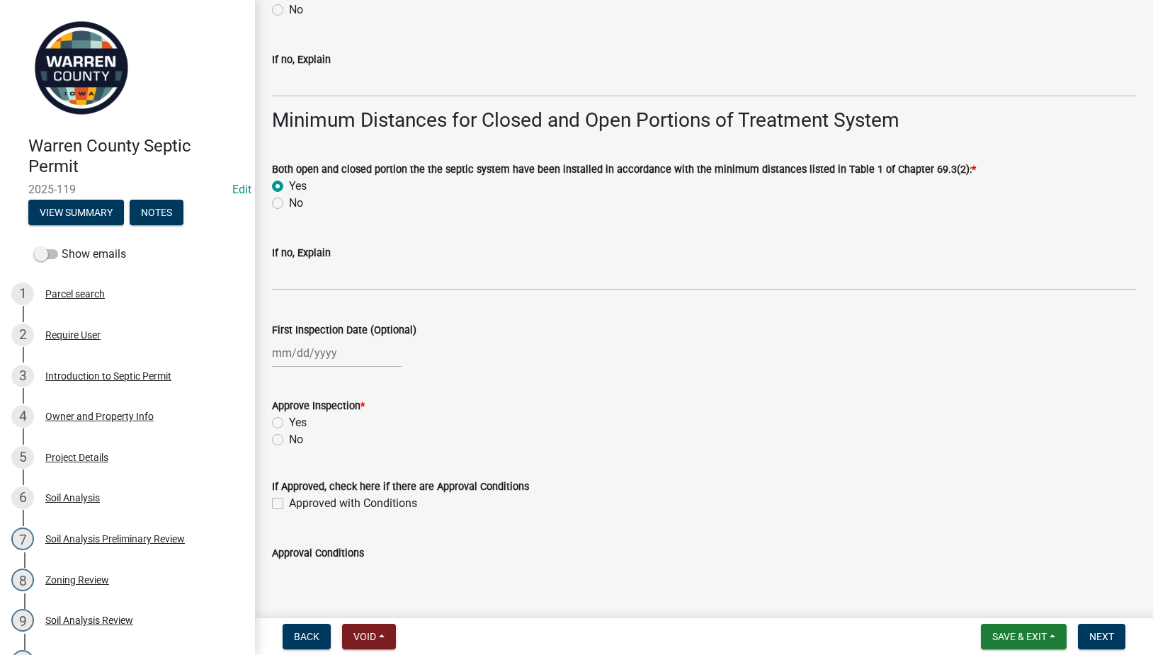
click at [315, 356] on div at bounding box center [337, 353] width 130 height 29
select select "9"
select select "2025"
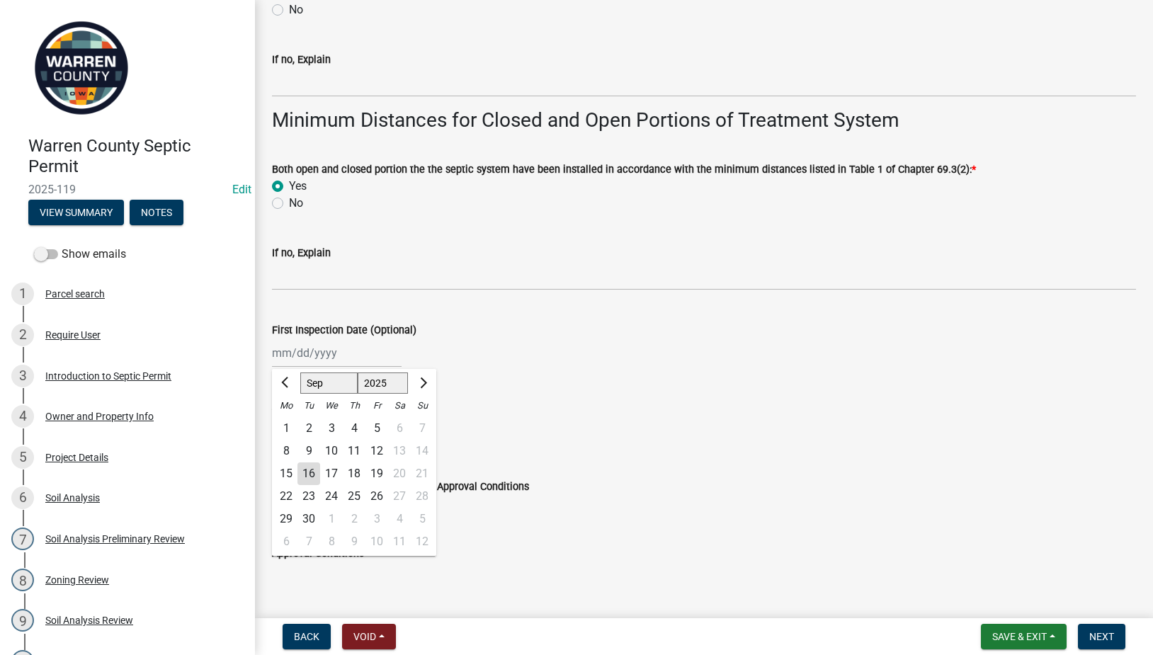
click at [358, 450] on div "11" at bounding box center [354, 451] width 23 height 23
type input "[DATE]"
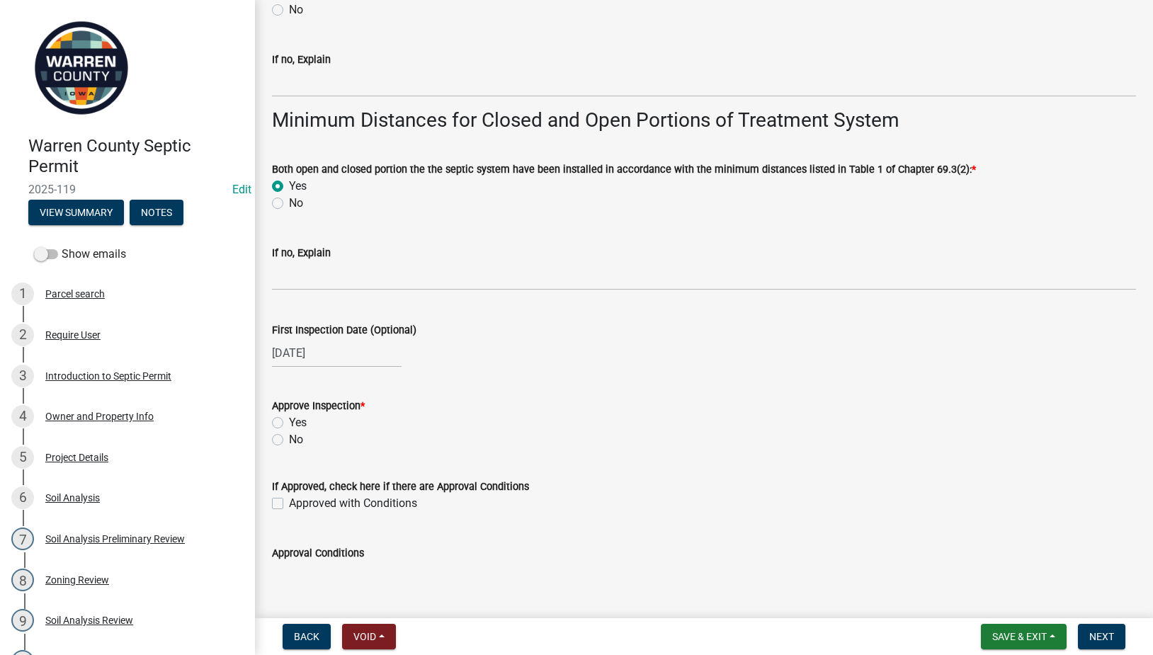
click at [289, 421] on label "Yes" at bounding box center [298, 422] width 18 height 17
click at [289, 421] on input "Yes" at bounding box center [293, 418] width 9 height 9
radio input "true"
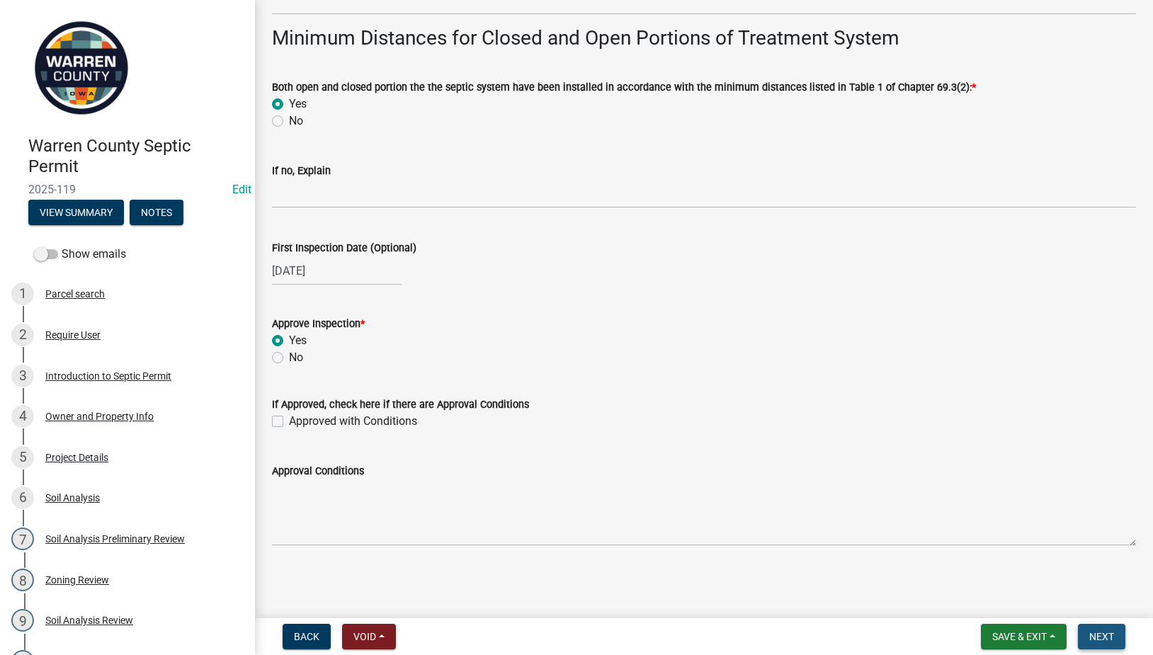
click at [1111, 642] on span "Next" at bounding box center [1102, 636] width 25 height 11
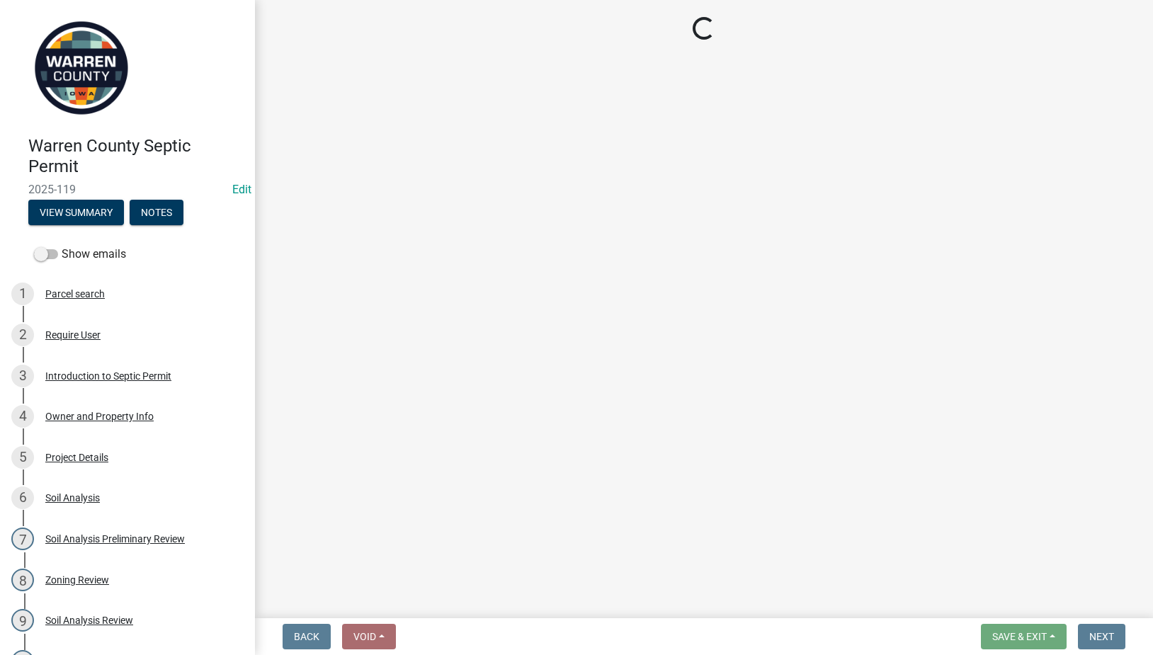
scroll to position [0, 0]
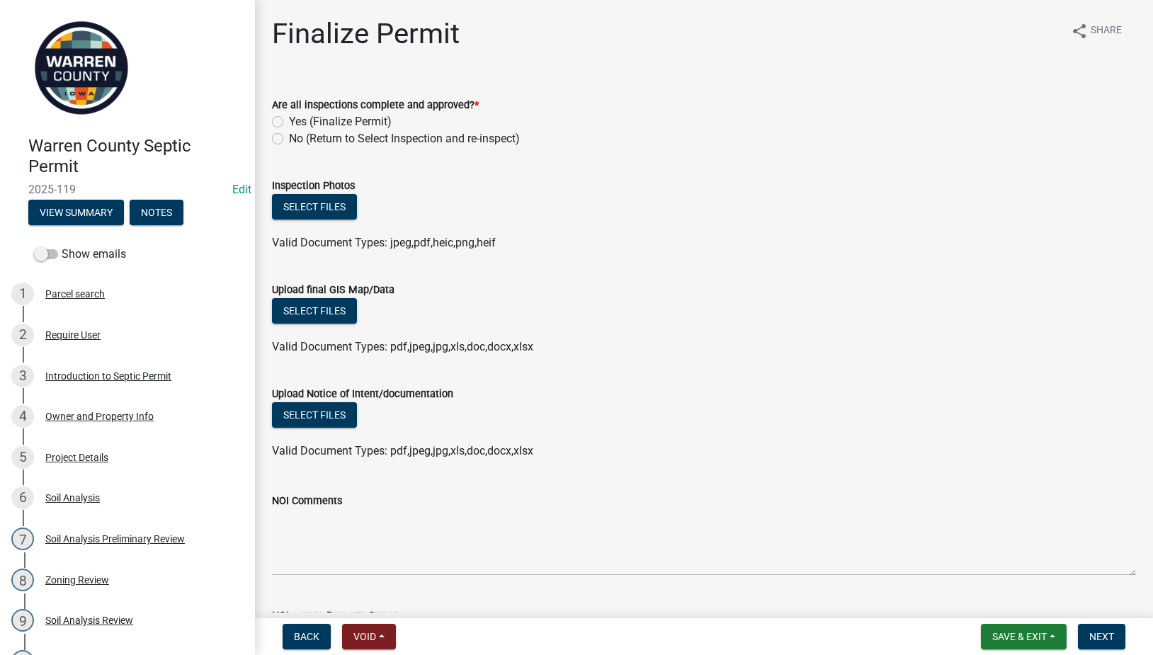
click at [289, 123] on label "Yes (Finalize Permit)" at bounding box center [340, 121] width 103 height 17
click at [289, 123] on input "Yes (Finalize Permit)" at bounding box center [293, 117] width 9 height 9
radio input "true"
click at [319, 321] on button "Select files" at bounding box center [314, 311] width 85 height 26
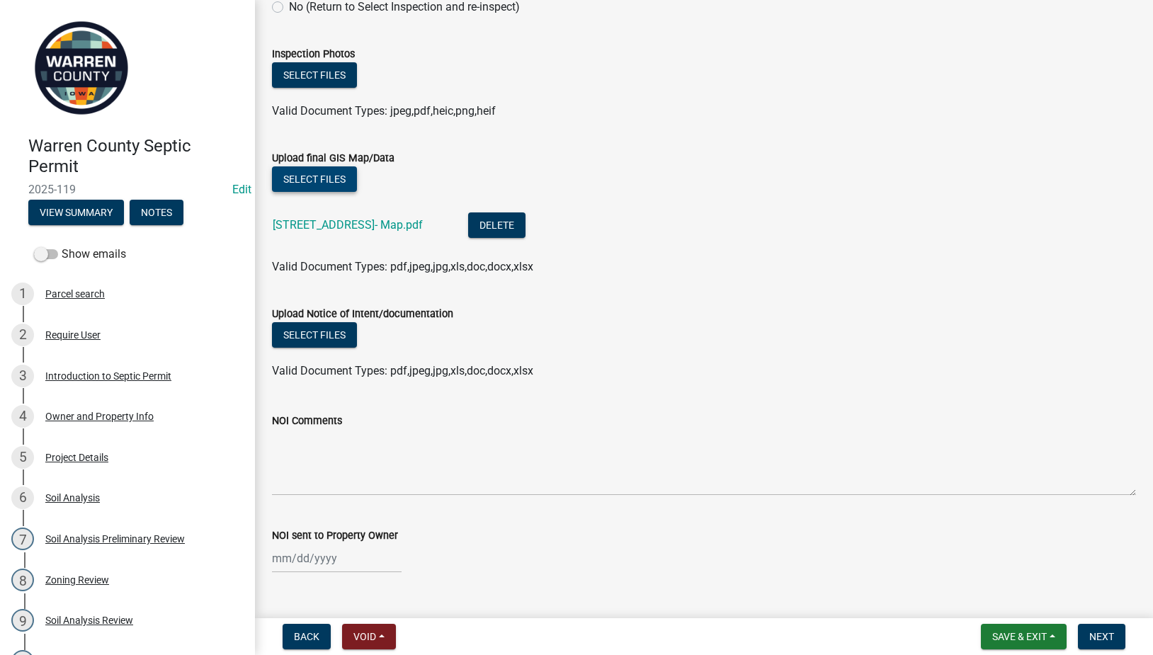
scroll to position [160, 0]
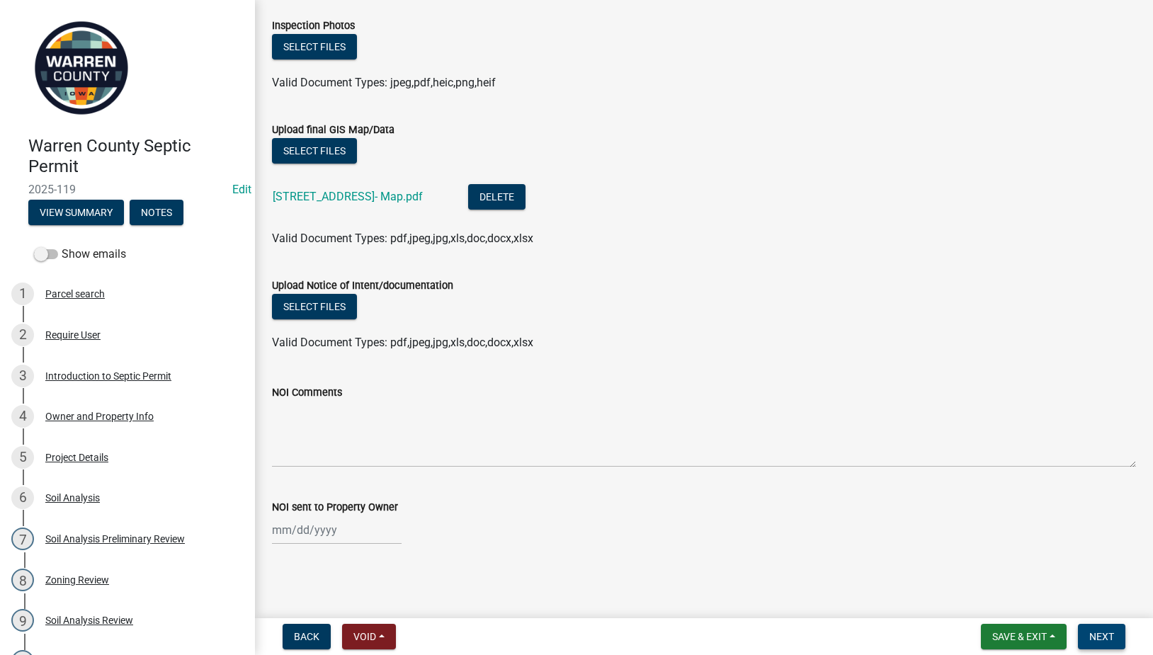
click at [1112, 641] on span "Next" at bounding box center [1102, 636] width 25 height 11
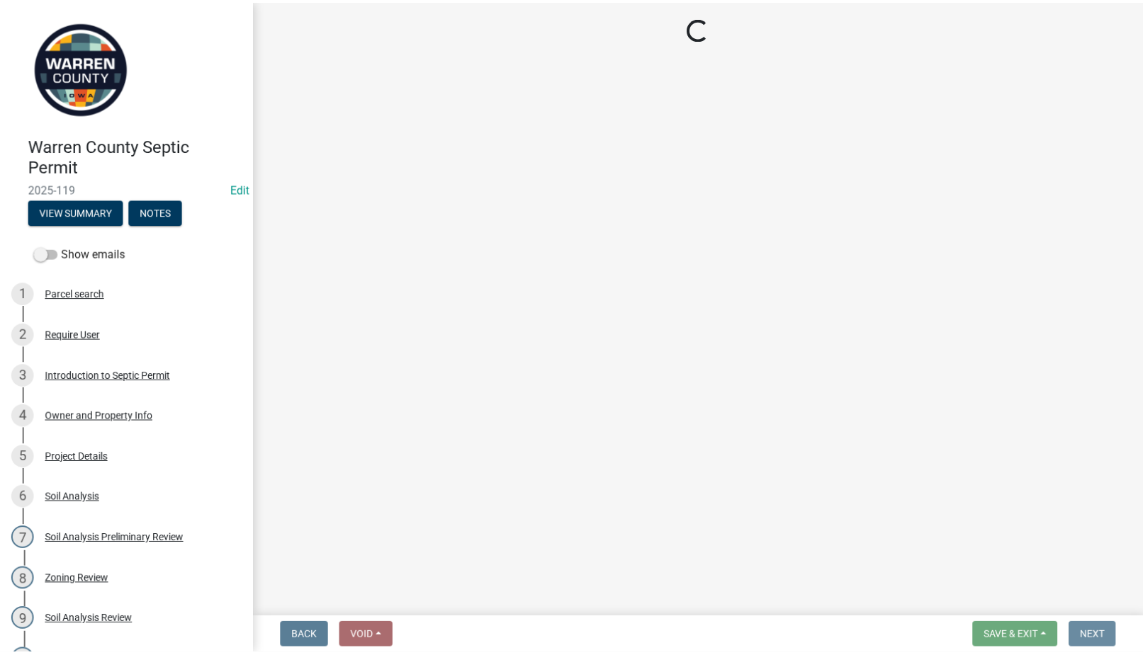
scroll to position [0, 0]
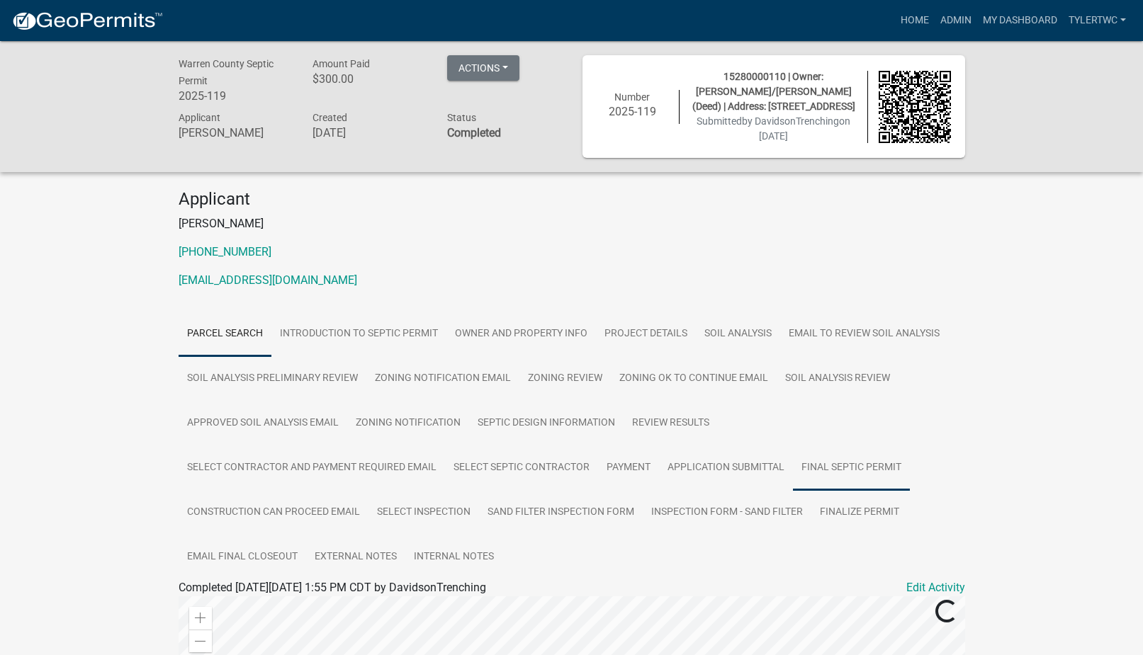
click at [877, 465] on link "Final Septic Permit" at bounding box center [851, 468] width 117 height 45
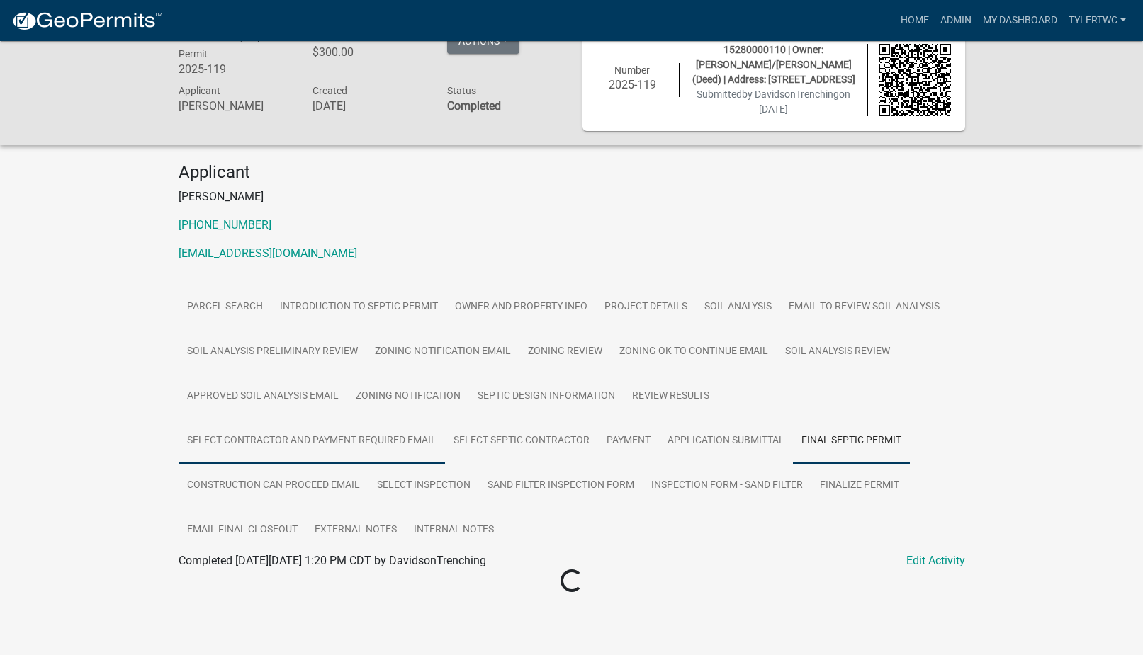
scroll to position [41, 0]
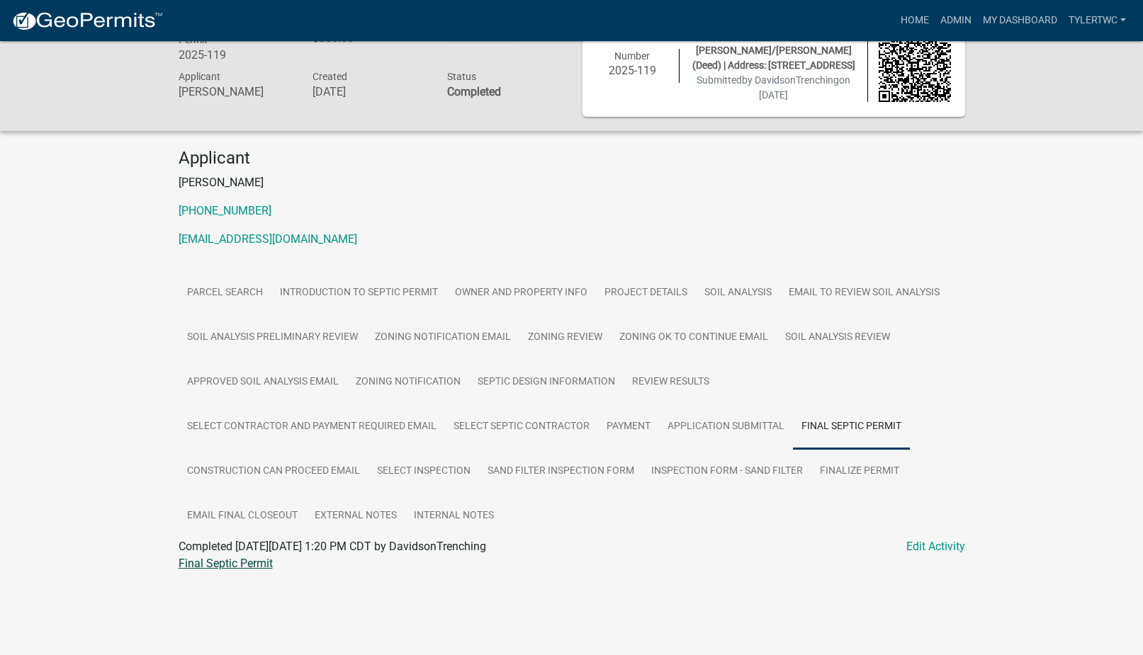
click at [227, 565] on link "Final Septic Permit" at bounding box center [226, 563] width 94 height 13
click at [754, 475] on link "Inspection Form - Sand Filter" at bounding box center [727, 471] width 169 height 45
click at [276, 568] on link "Inspection Form - Sand Filter" at bounding box center [250, 563] width 143 height 13
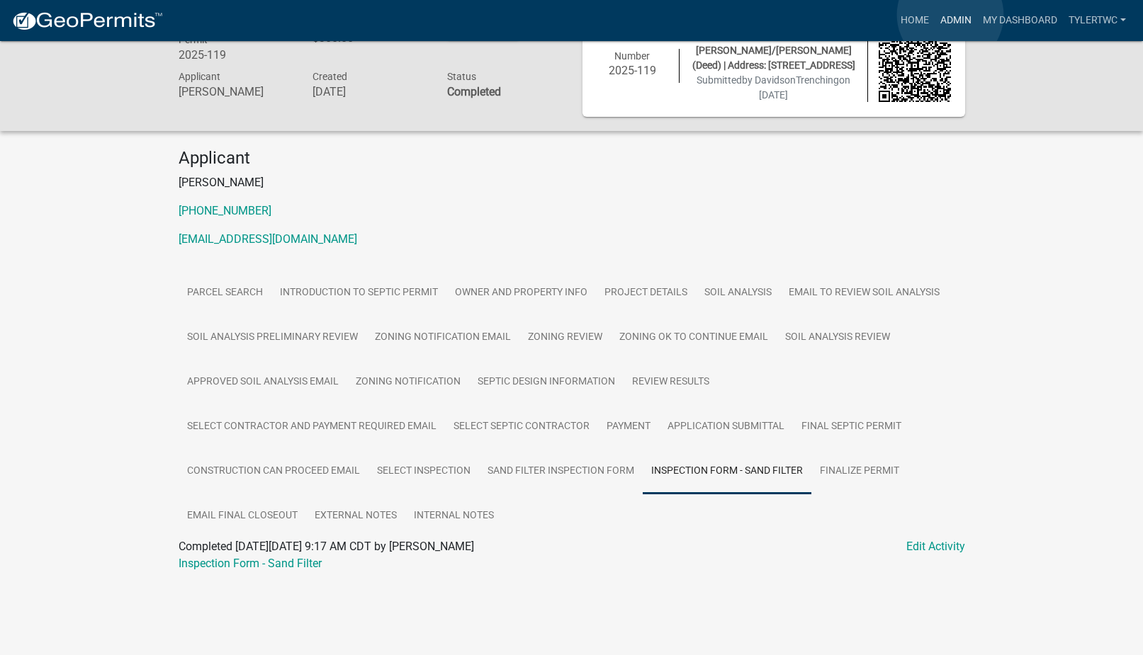
click at [950, 15] on link "Admin" at bounding box center [955, 20] width 43 height 27
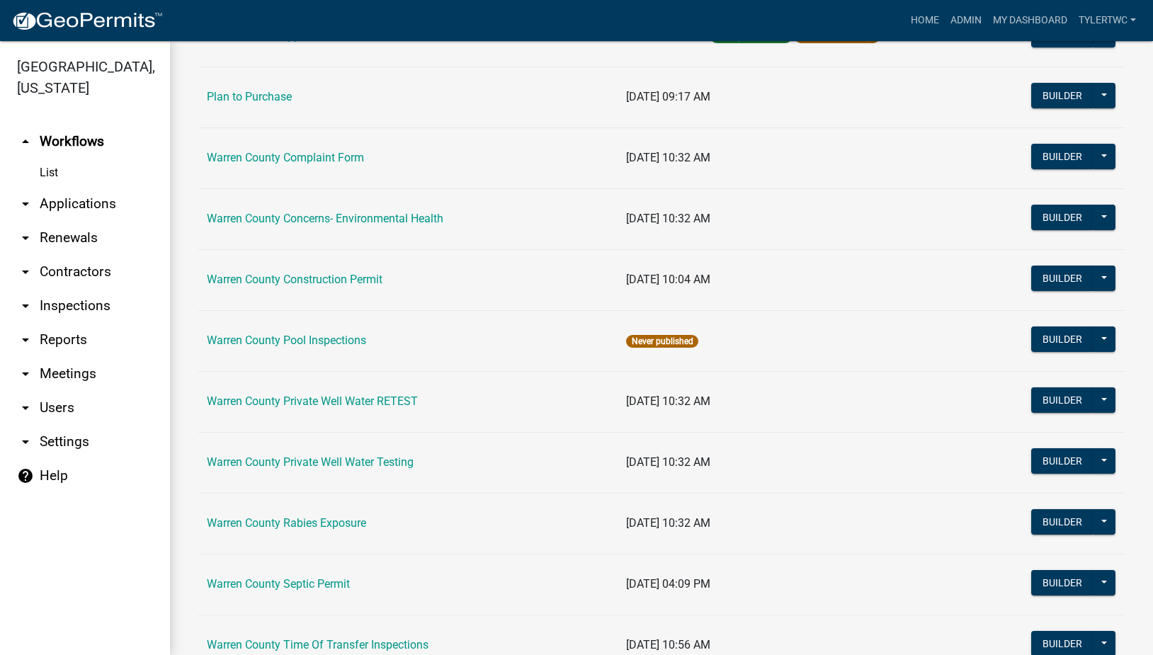
scroll to position [848, 0]
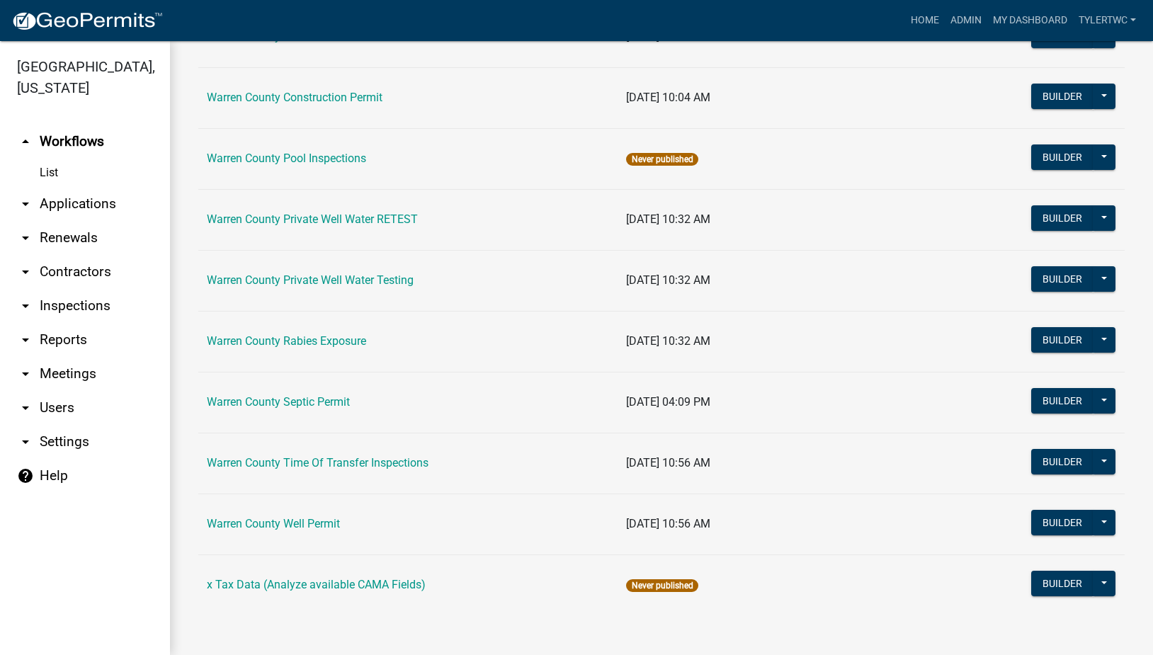
click at [260, 398] on link "Warren County Septic Permit" at bounding box center [278, 401] width 143 height 13
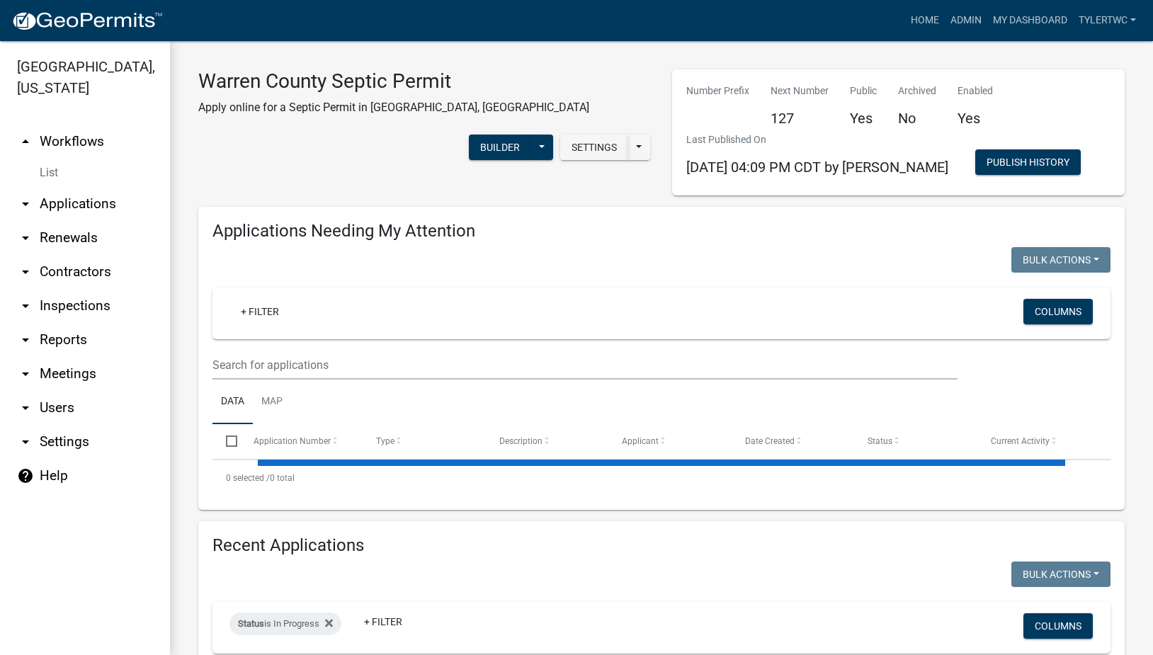
select select "2: 50"
select select "3: 100"
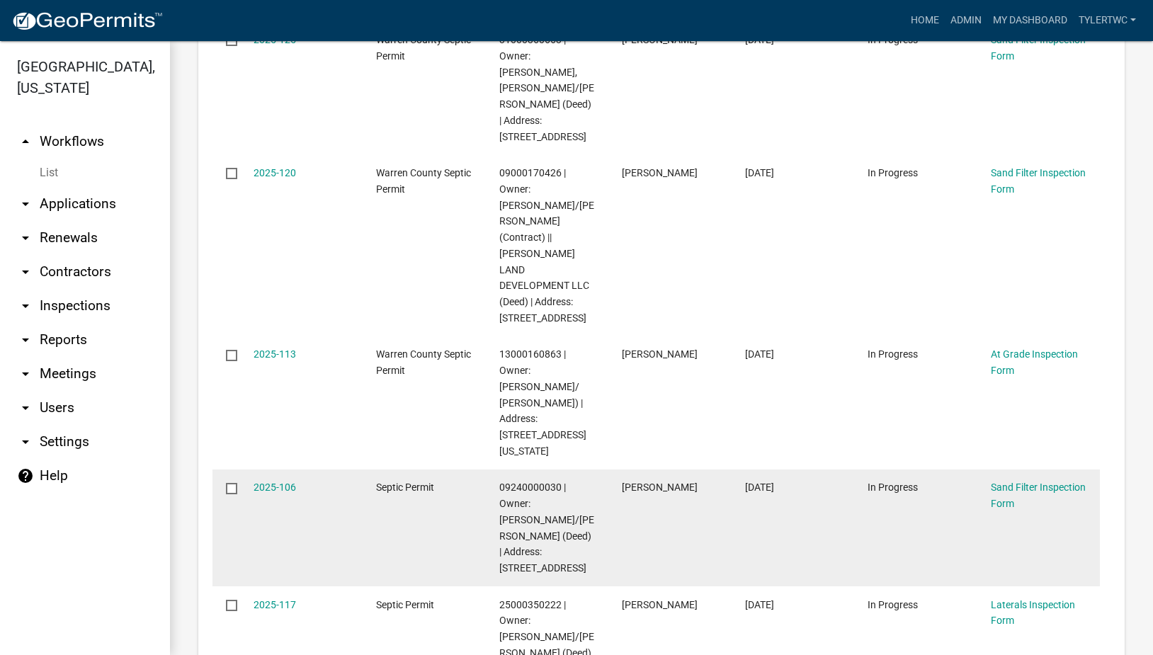
scroll to position [992, 0]
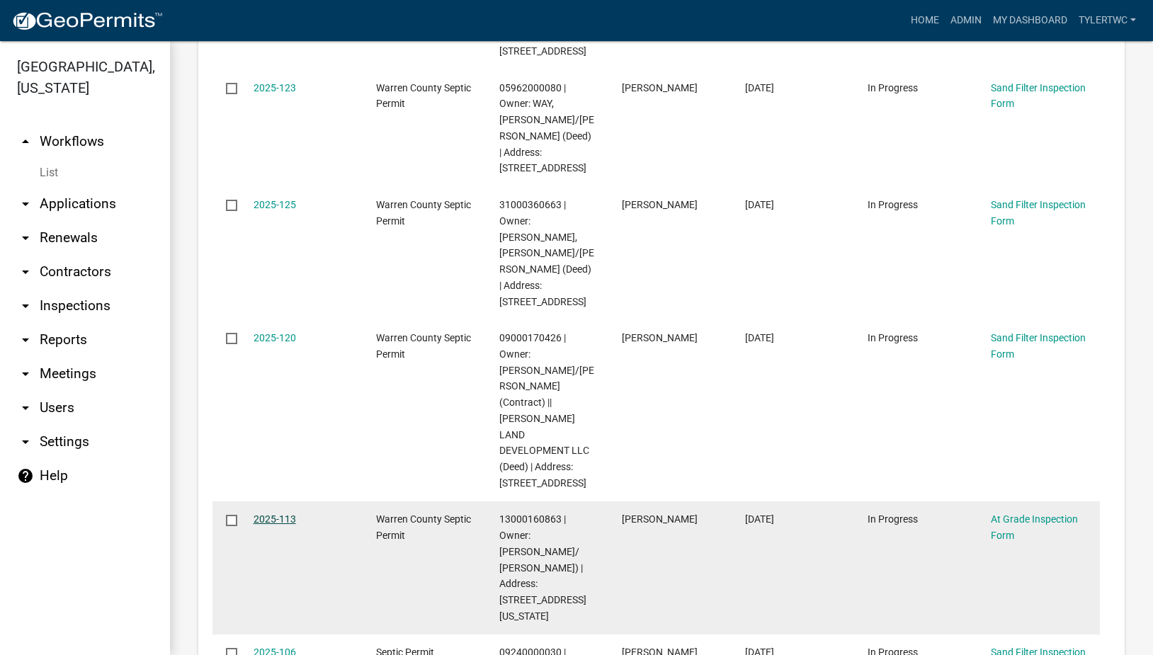
click at [273, 514] on link "2025-113" at bounding box center [275, 519] width 43 height 11
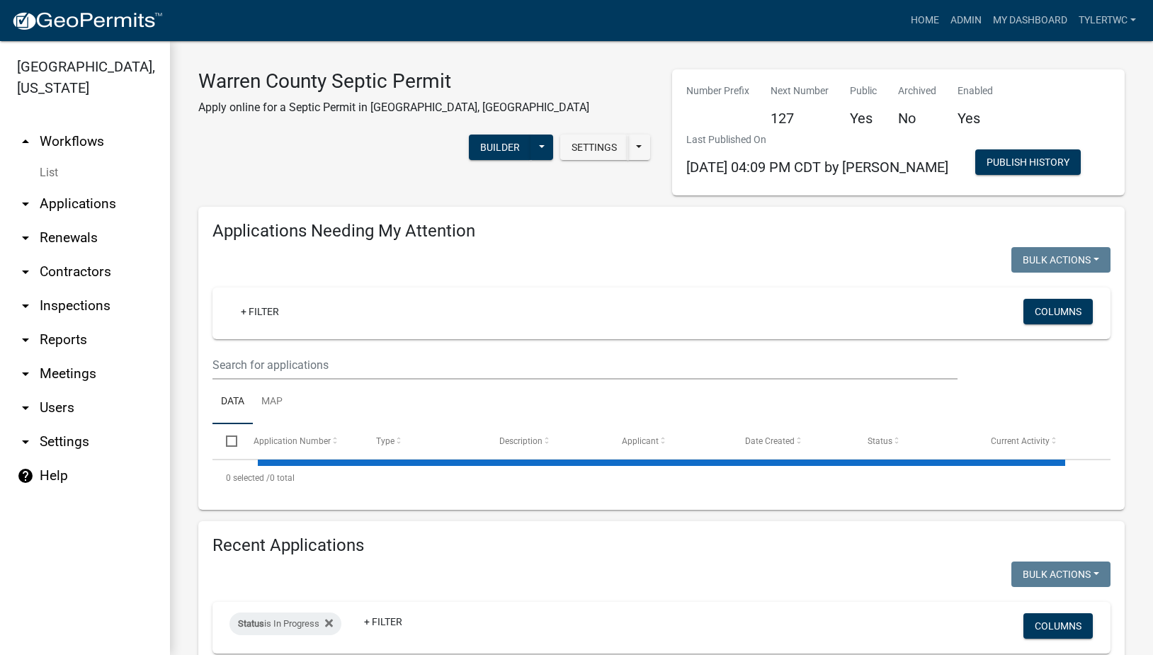
select select "2: 50"
select select "3: 100"
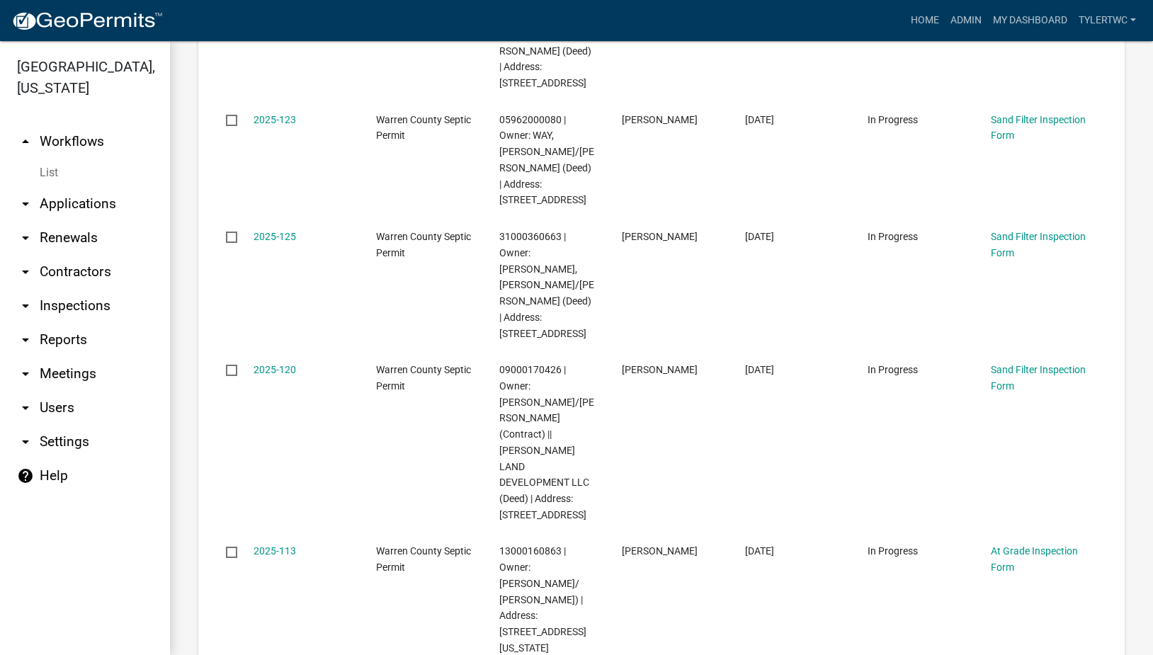
scroll to position [992, 0]
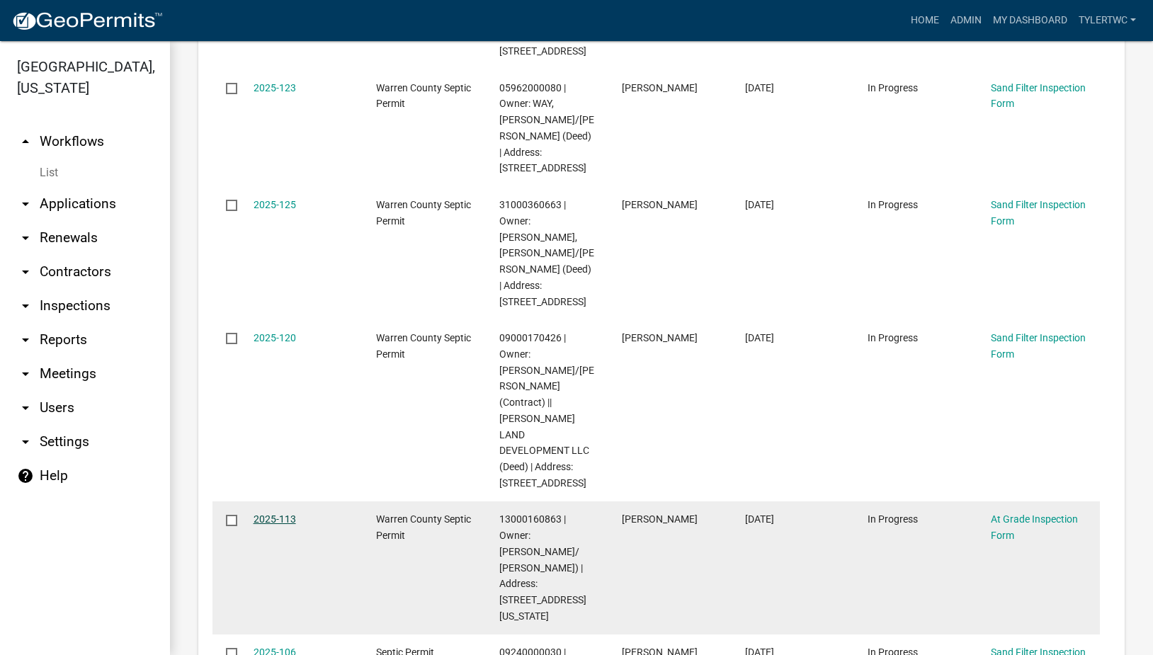
click at [264, 514] on link "2025-113" at bounding box center [275, 519] width 43 height 11
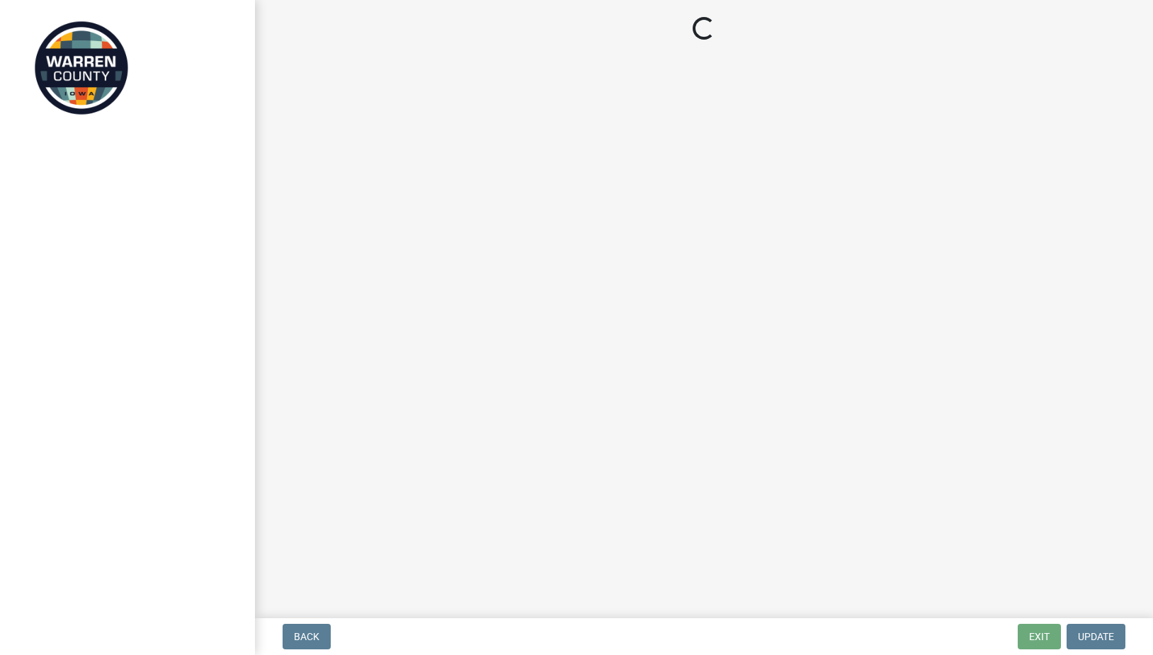
select select "c292f160-73c7-443c-9b26-d074e32445b8"
select select "d1e22d4f-68e7-4e9d-8701-604dd084f30f"
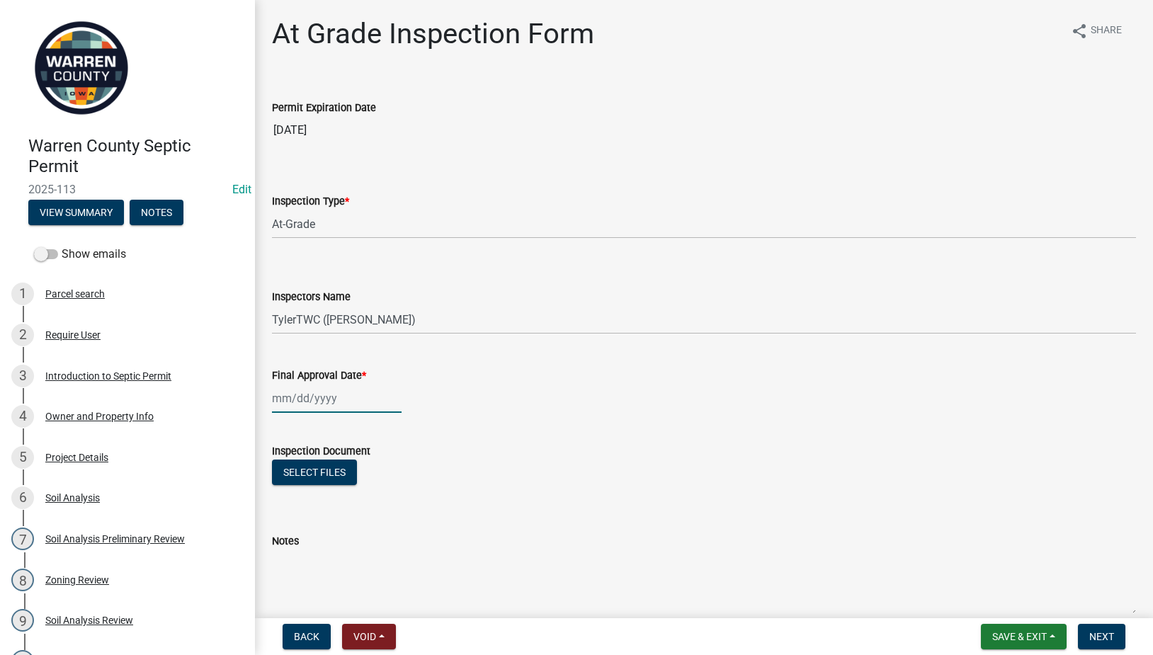
click at [295, 407] on div at bounding box center [337, 398] width 130 height 29
select select "9"
select select "2025"
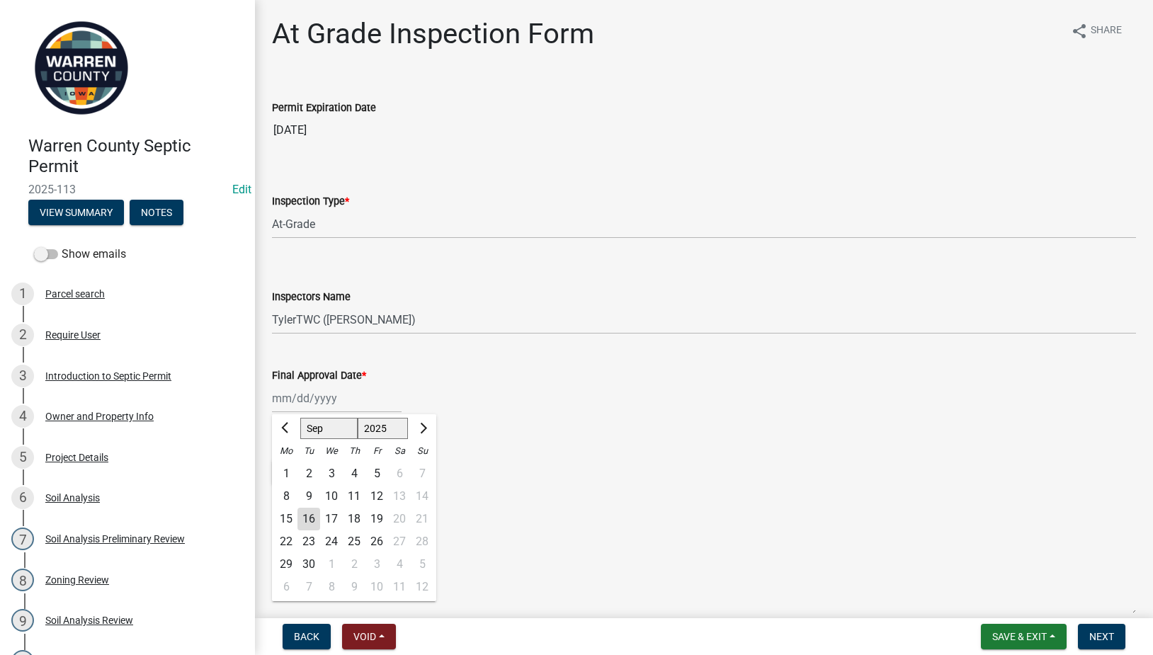
click at [354, 494] on div "11" at bounding box center [354, 496] width 23 height 23
type input "[DATE]"
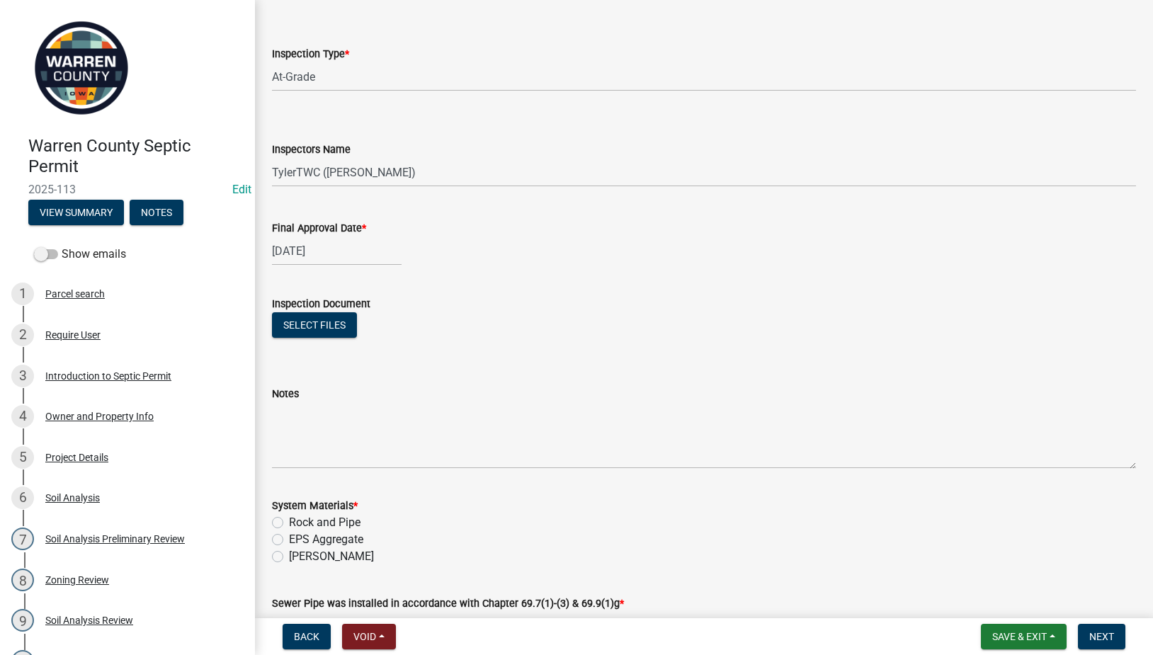
scroll to position [331, 0]
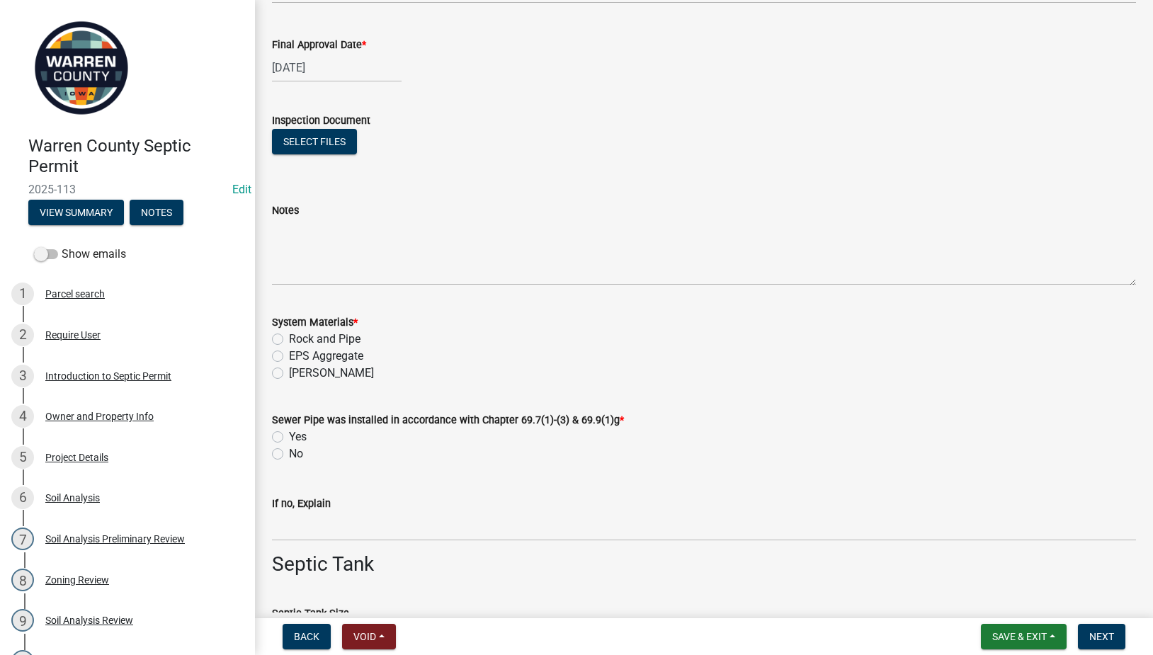
click at [289, 340] on label "Rock and Pipe" at bounding box center [325, 339] width 72 height 17
click at [289, 340] on input "Rock and Pipe" at bounding box center [293, 335] width 9 height 9
radio input "true"
click at [289, 441] on label "Yes" at bounding box center [298, 437] width 18 height 17
click at [289, 438] on input "Yes" at bounding box center [293, 433] width 9 height 9
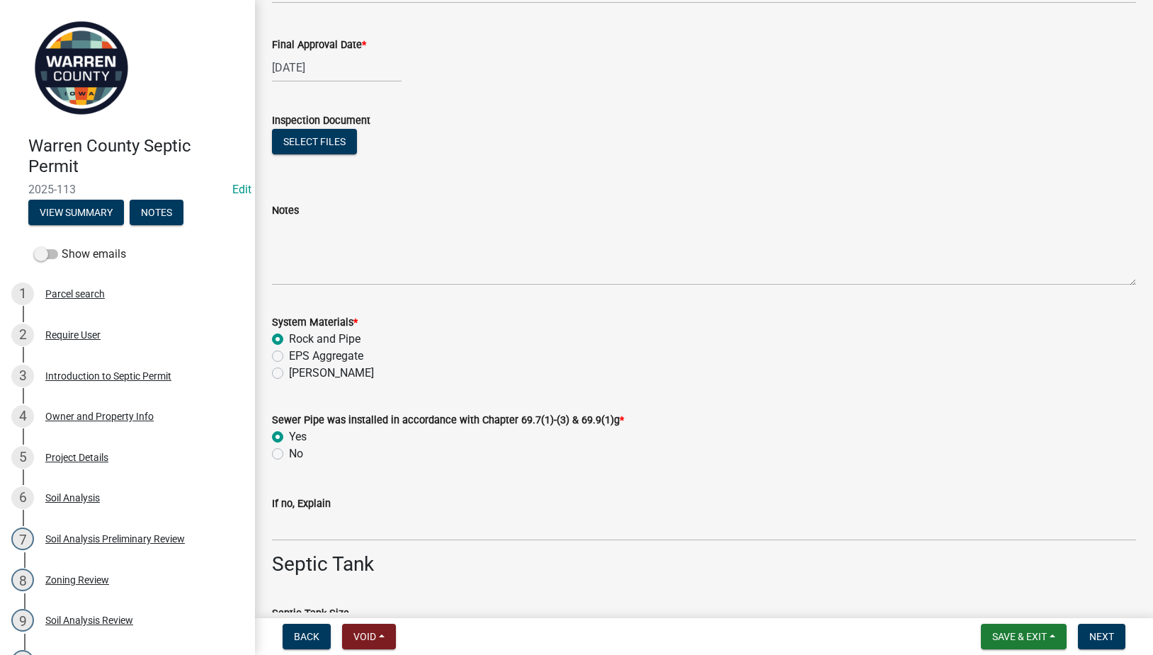
radio input "true"
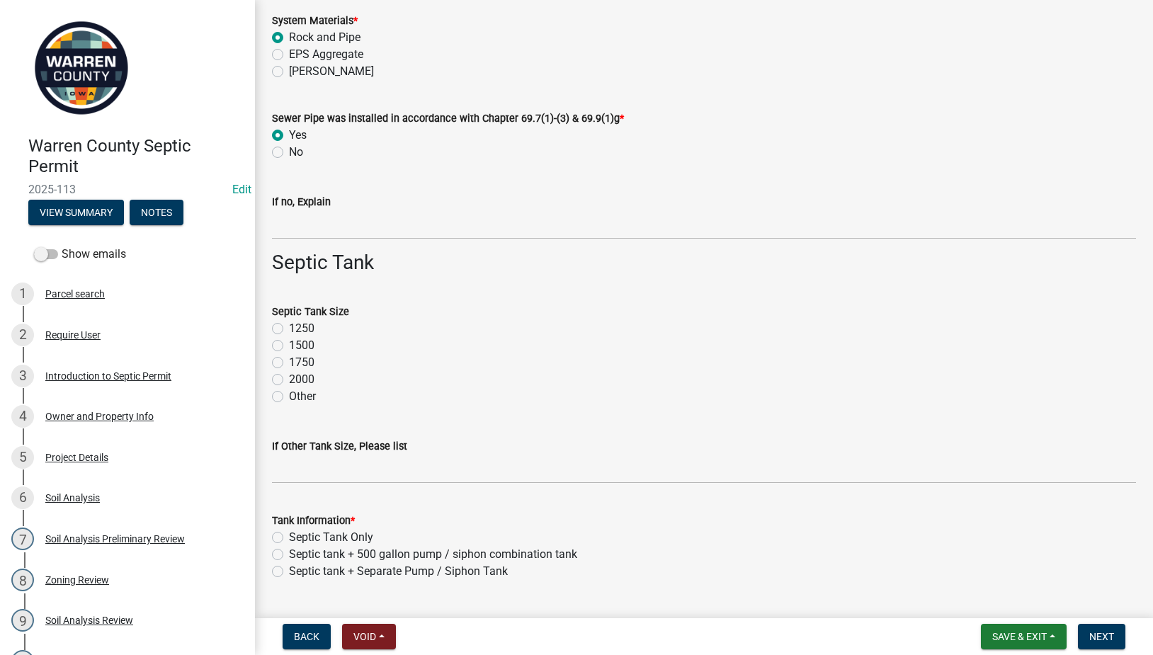
scroll to position [661, 0]
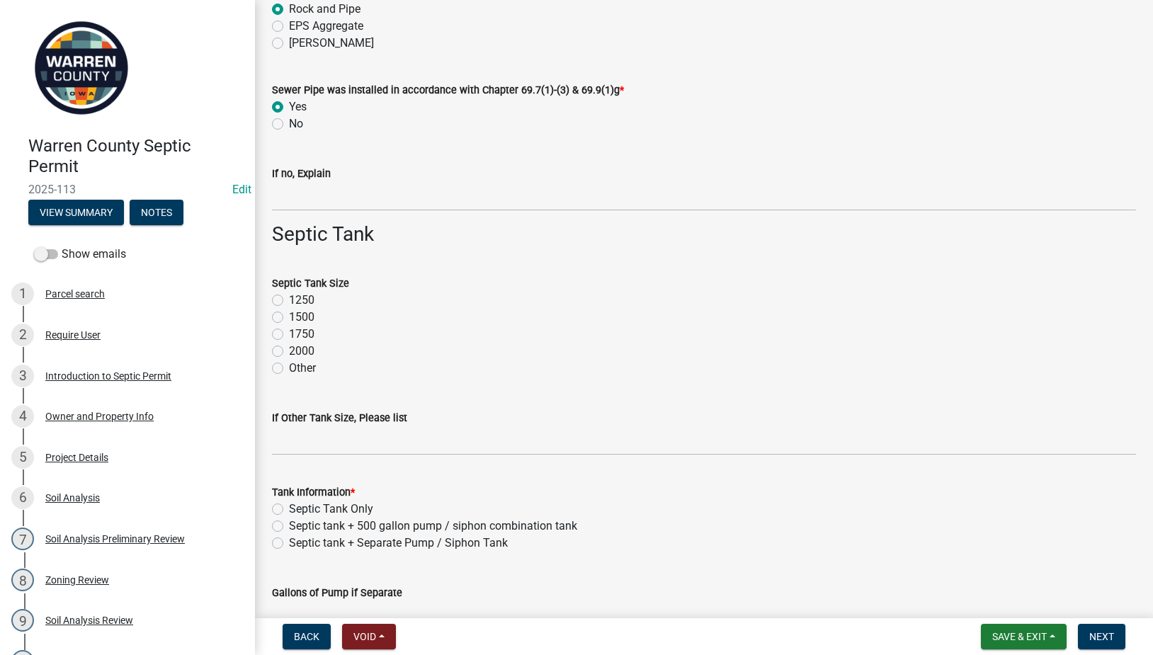
drag, startPoint x: 276, startPoint y: 332, endPoint x: 295, endPoint y: 370, distance: 42.5
click at [289, 332] on label "1750" at bounding box center [302, 334] width 26 height 17
click at [289, 332] on input "1750" at bounding box center [293, 330] width 9 height 9
radio input "true"
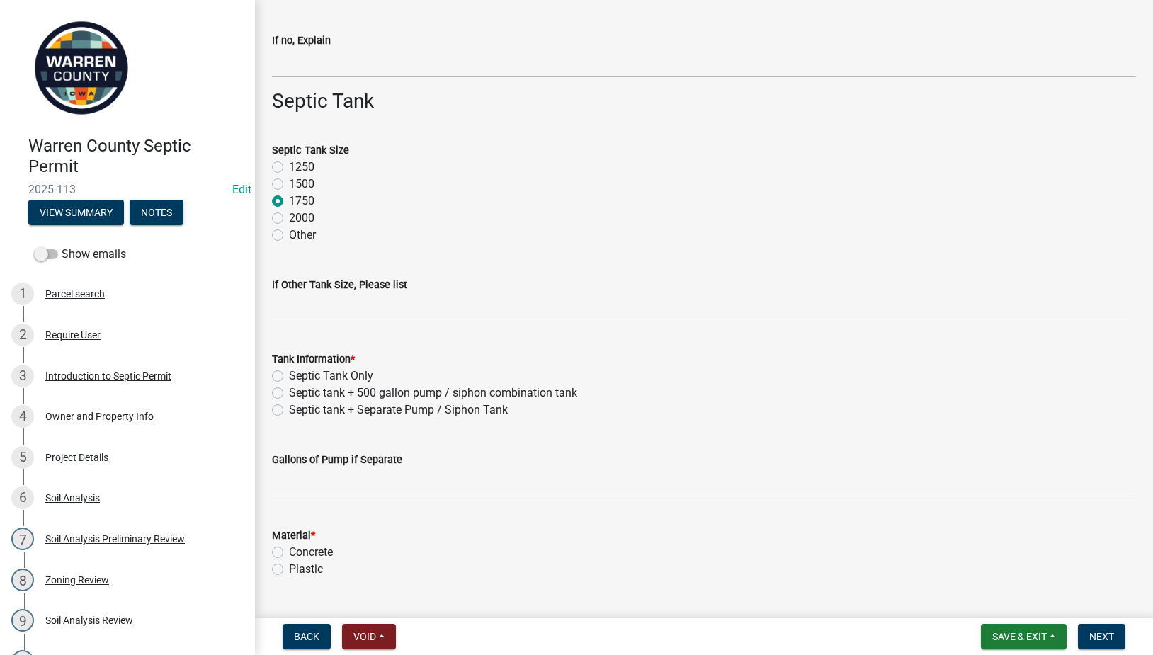
scroll to position [827, 0]
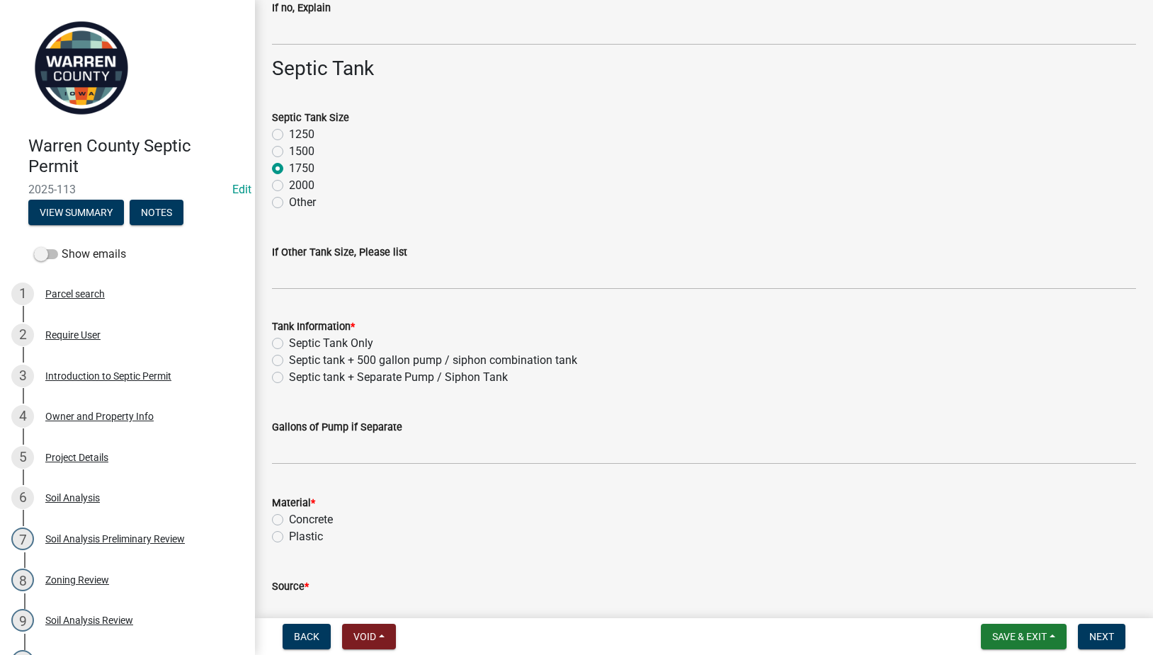
click at [289, 361] on label "Septic tank + 500 gallon pump / siphon combination tank" at bounding box center [433, 360] width 288 height 17
click at [289, 361] on input "Septic tank + 500 gallon pump / siphon combination tank" at bounding box center [293, 356] width 9 height 9
radio input "true"
click at [289, 519] on label "Concrete" at bounding box center [311, 519] width 44 height 17
click at [289, 519] on input "Concrete" at bounding box center [293, 515] width 9 height 9
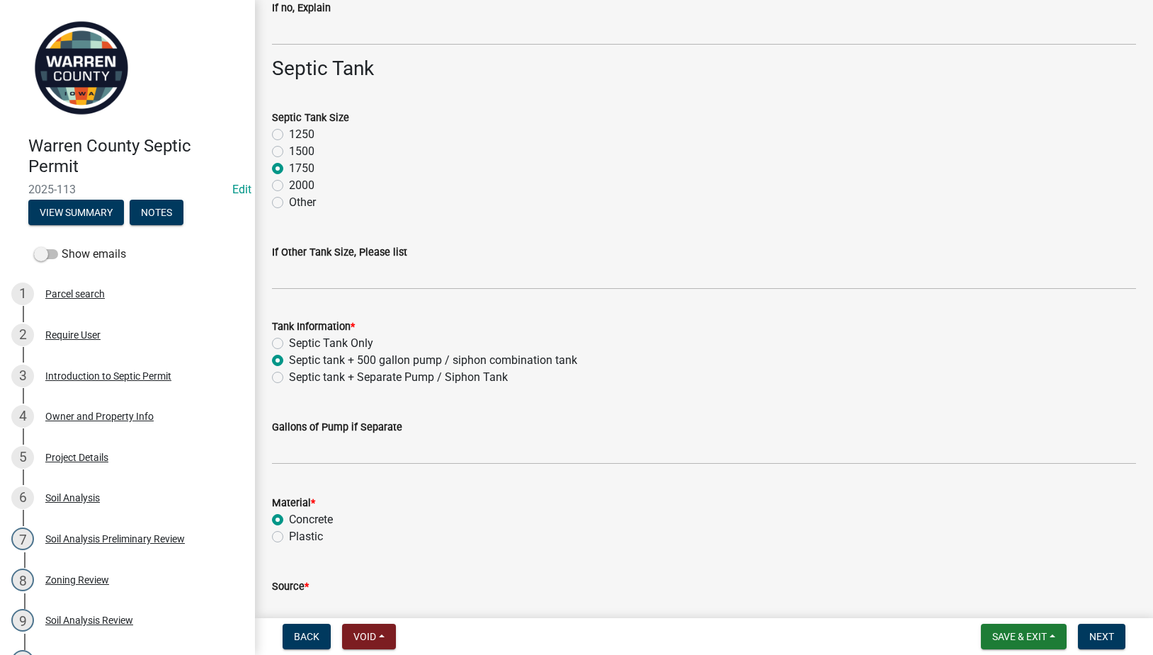
radio input "true"
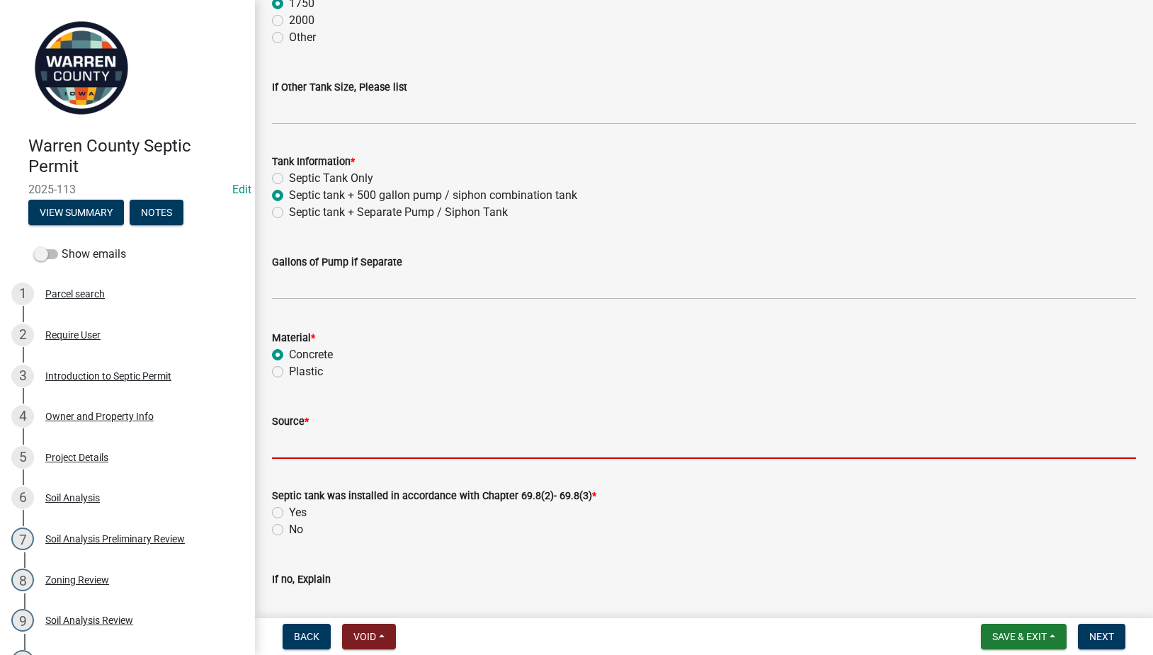
drag, startPoint x: 292, startPoint y: 449, endPoint x: 300, endPoint y: 448, distance: 8.6
click at [292, 449] on input "Source *" at bounding box center [704, 444] width 864 height 29
type input "Indianola Precast"
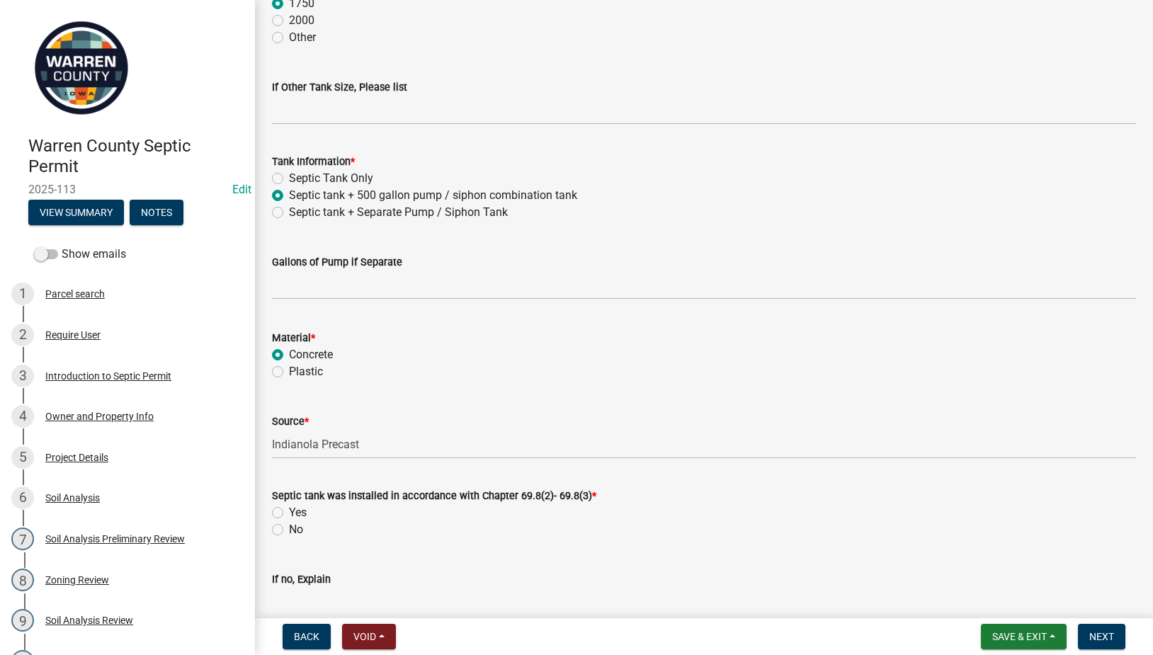
click at [289, 513] on label "Yes" at bounding box center [298, 512] width 18 height 17
click at [289, 513] on input "Yes" at bounding box center [293, 508] width 9 height 9
radio input "true"
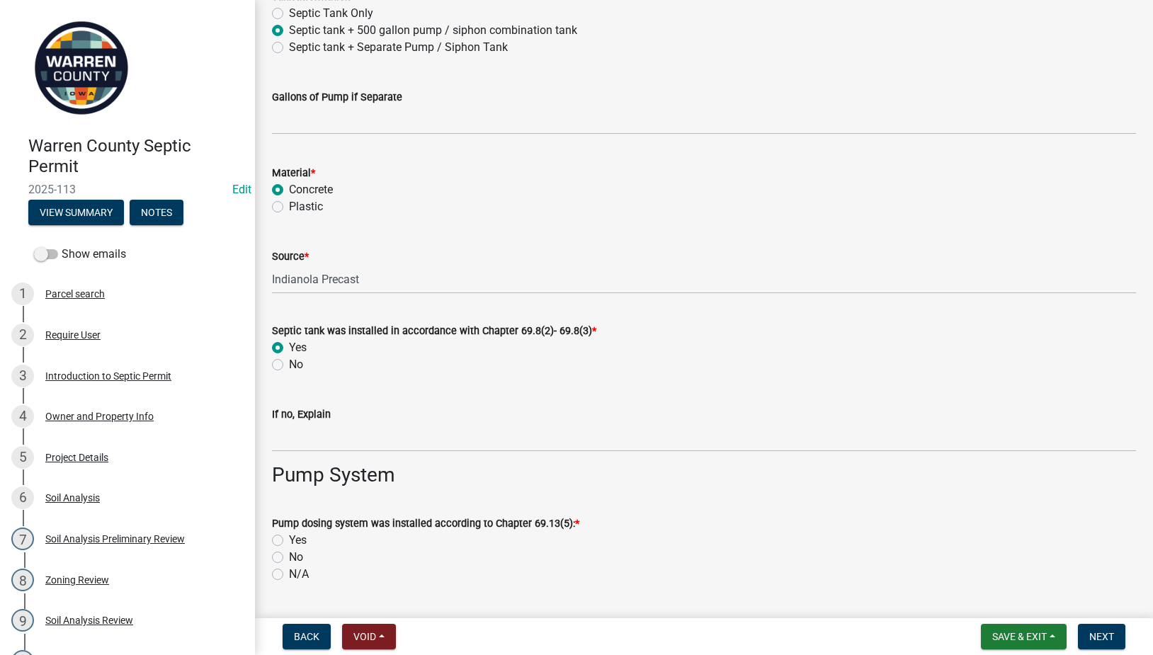
click at [289, 543] on label "Yes" at bounding box center [298, 540] width 18 height 17
click at [289, 541] on input "Yes" at bounding box center [293, 536] width 9 height 9
radio input "true"
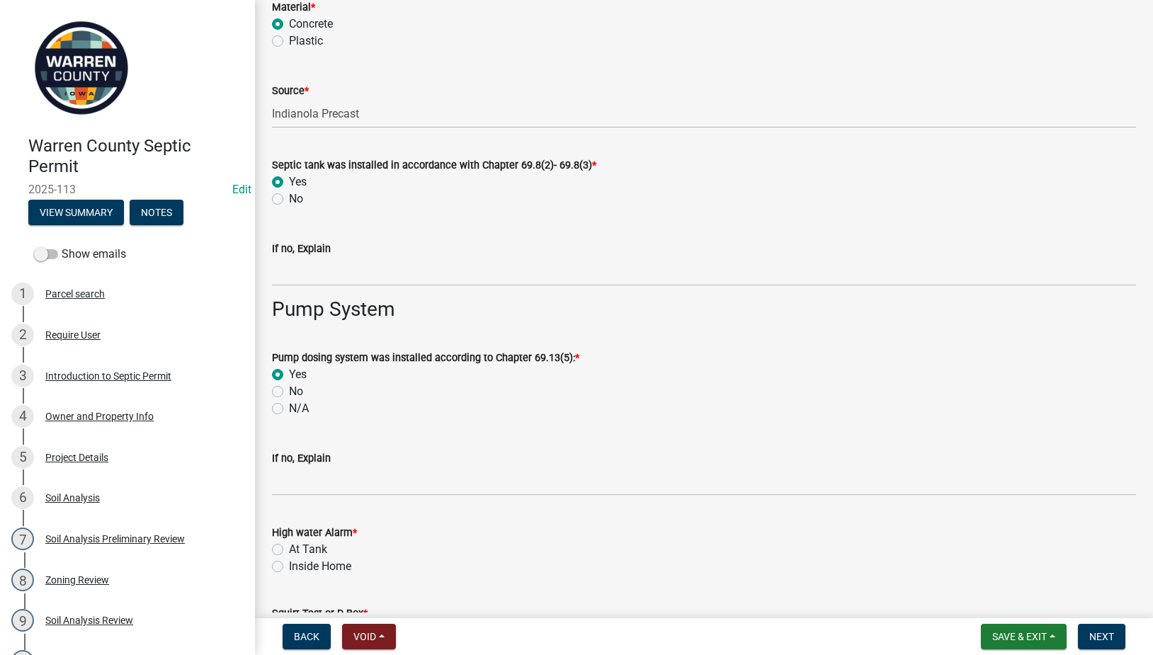
scroll to position [1488, 0]
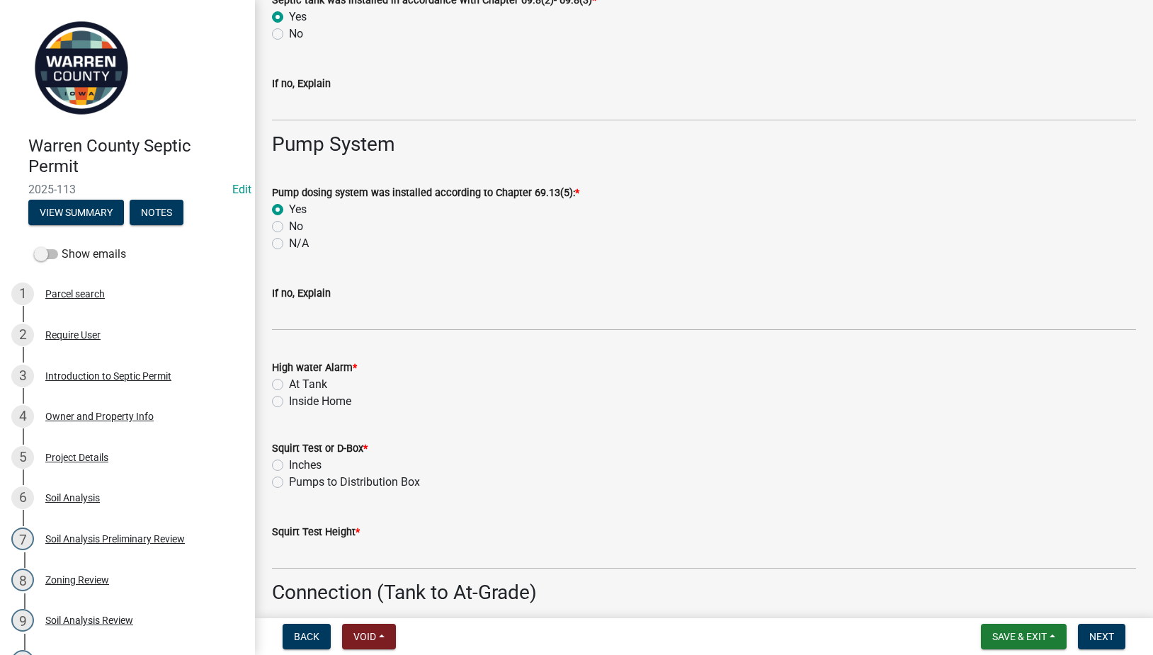
click at [289, 385] on label "At Tank" at bounding box center [308, 384] width 38 height 17
click at [289, 385] on input "At Tank" at bounding box center [293, 380] width 9 height 9
radio input "true"
click at [289, 463] on label "Inches" at bounding box center [305, 465] width 33 height 17
click at [289, 463] on input "Inches" at bounding box center [293, 461] width 9 height 9
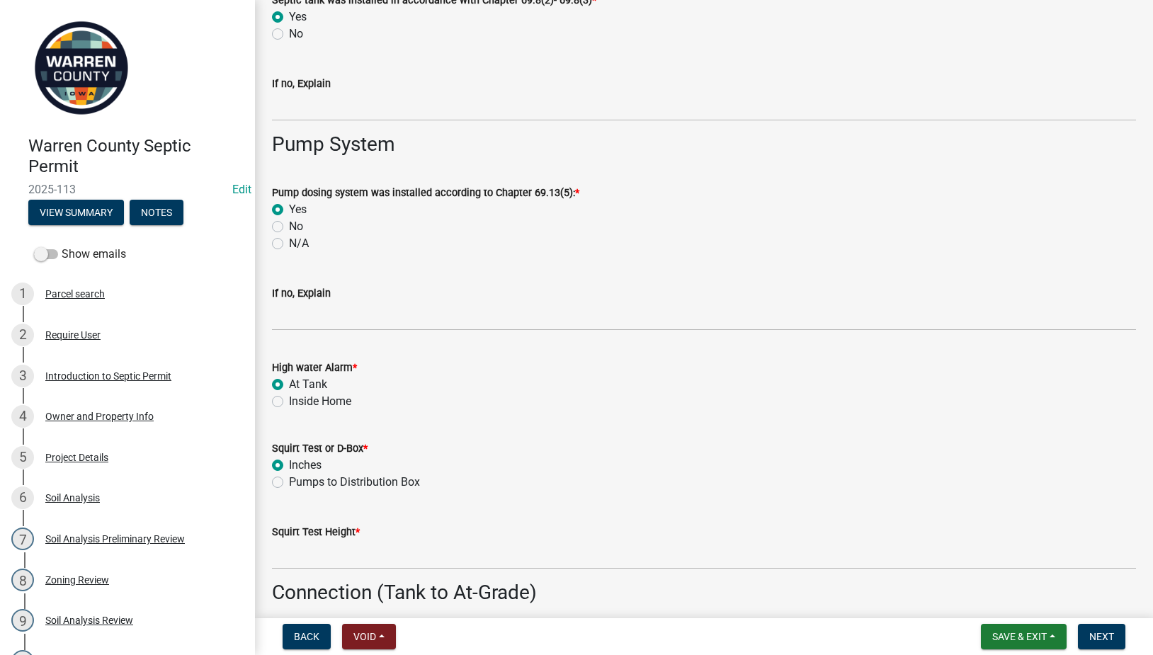
radio input "true"
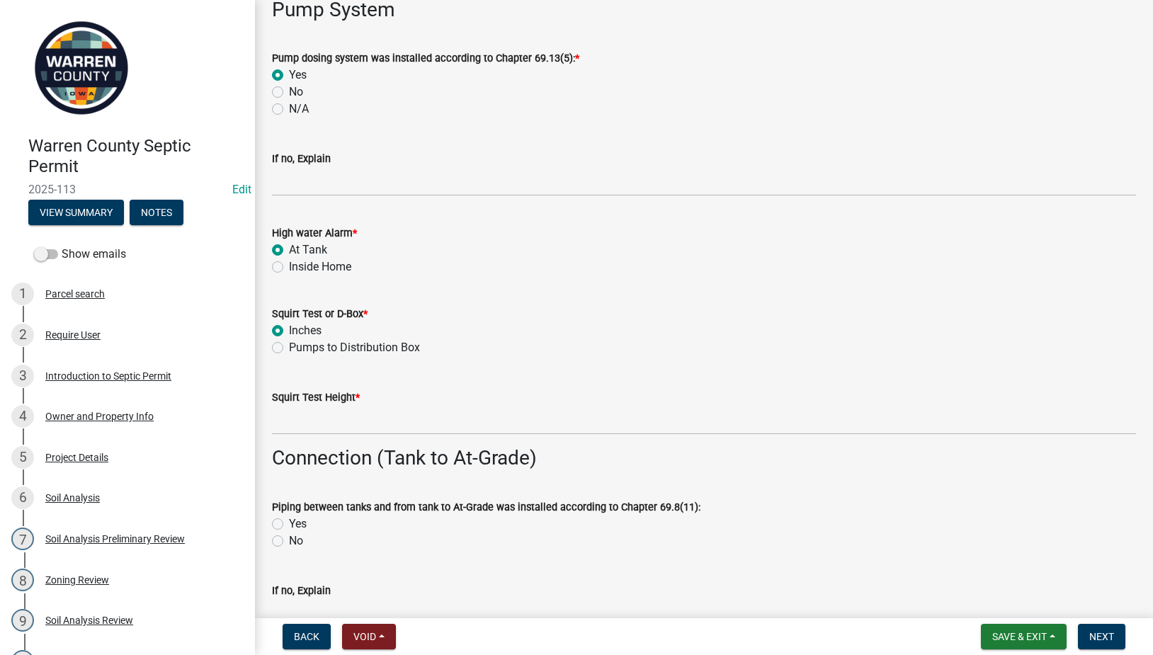
scroll to position [1653, 0]
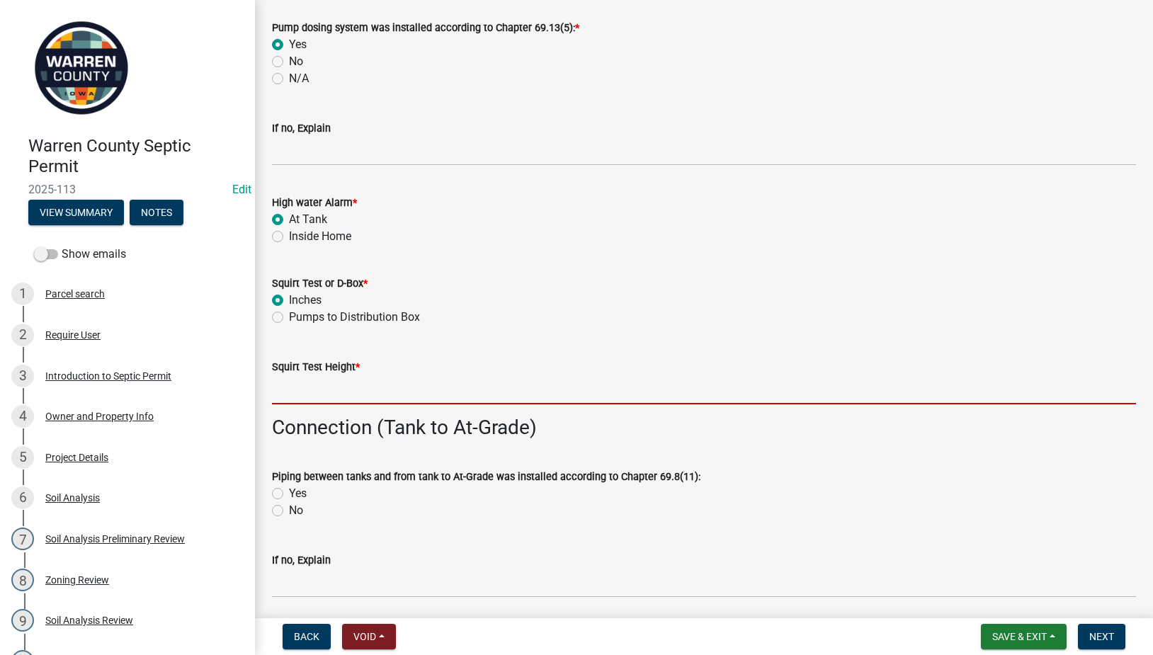
click at [302, 399] on input "Squirt Test Height *" at bounding box center [704, 389] width 864 height 29
type input "36""
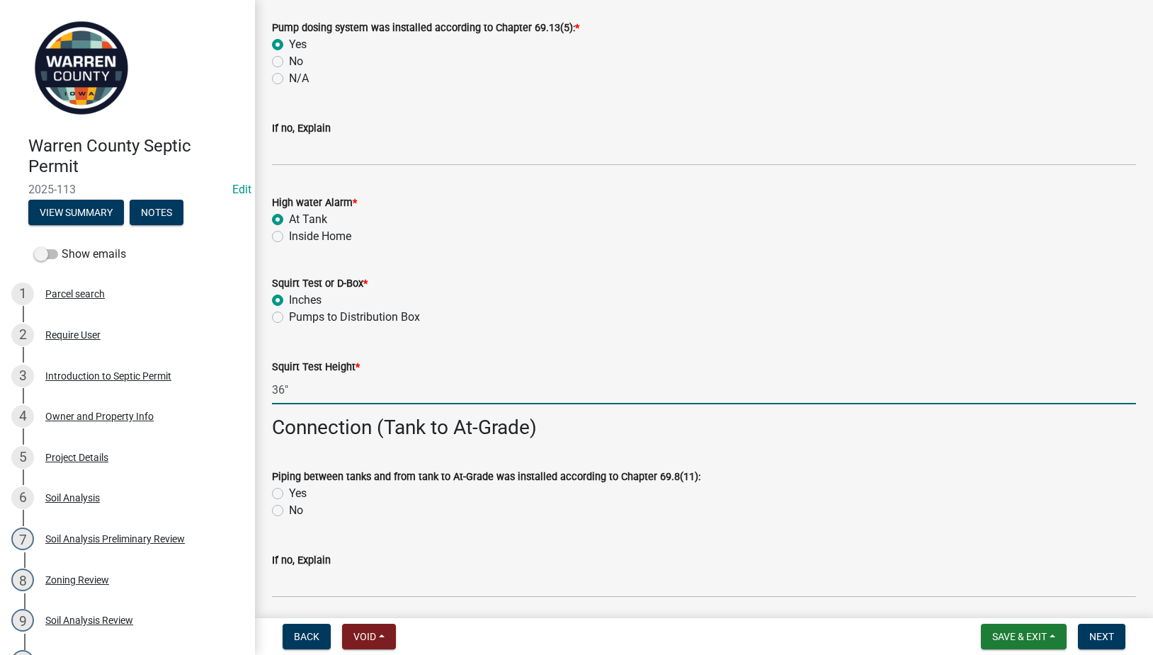
click at [289, 492] on label "Yes" at bounding box center [298, 493] width 18 height 17
click at [289, 492] on input "Yes" at bounding box center [293, 489] width 9 height 9
radio input "true"
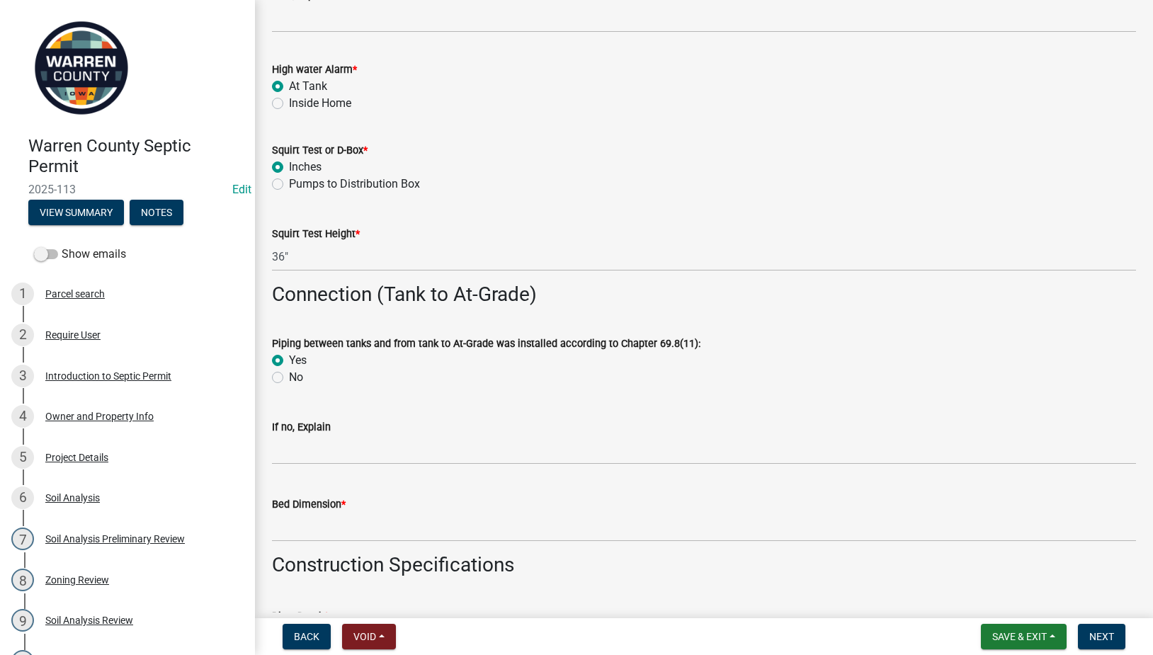
scroll to position [1819, 0]
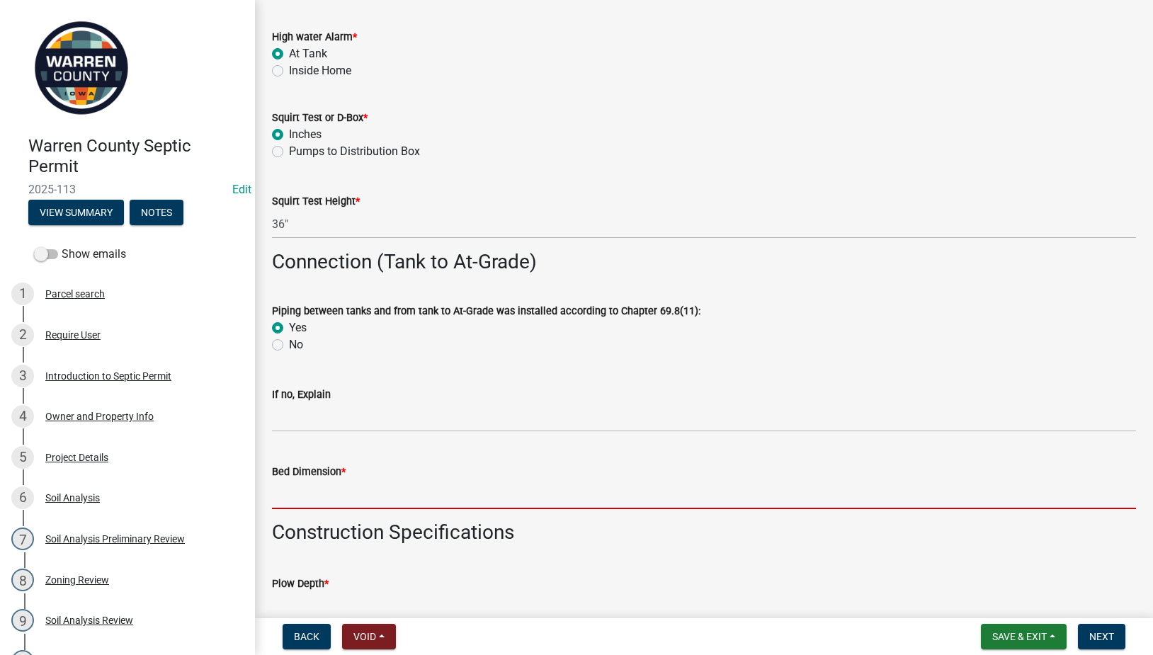
click at [305, 492] on input "Bed Dimension *" at bounding box center [704, 494] width 864 height 29
click at [346, 496] on input "15'x125'" at bounding box center [704, 494] width 864 height 29
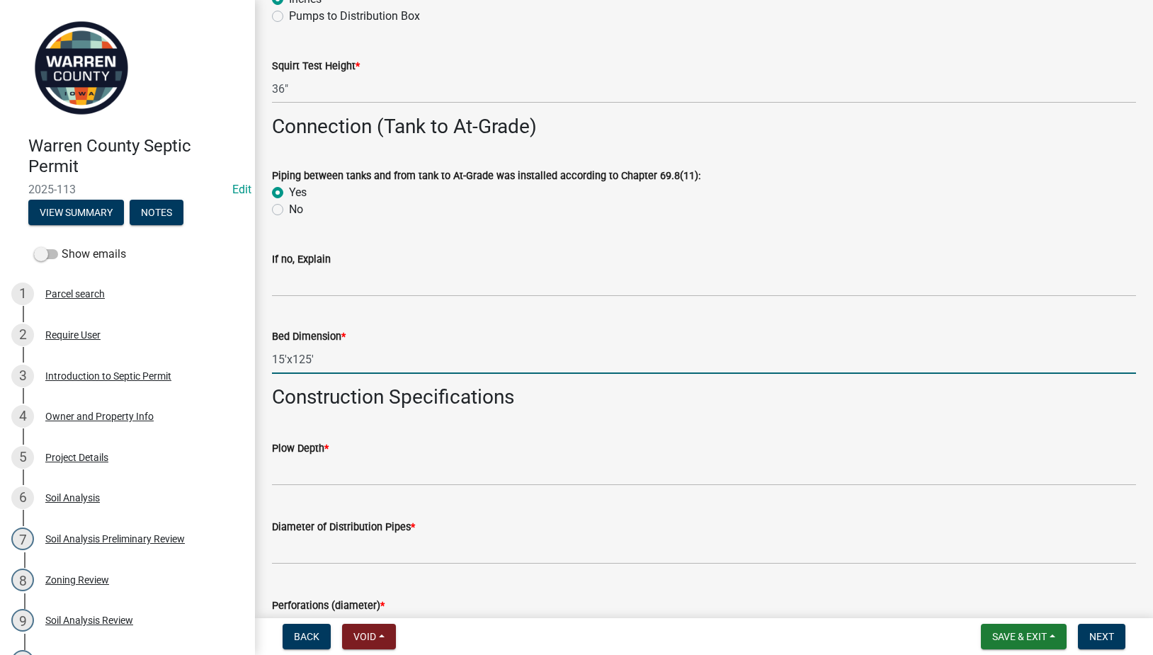
scroll to position [1984, 0]
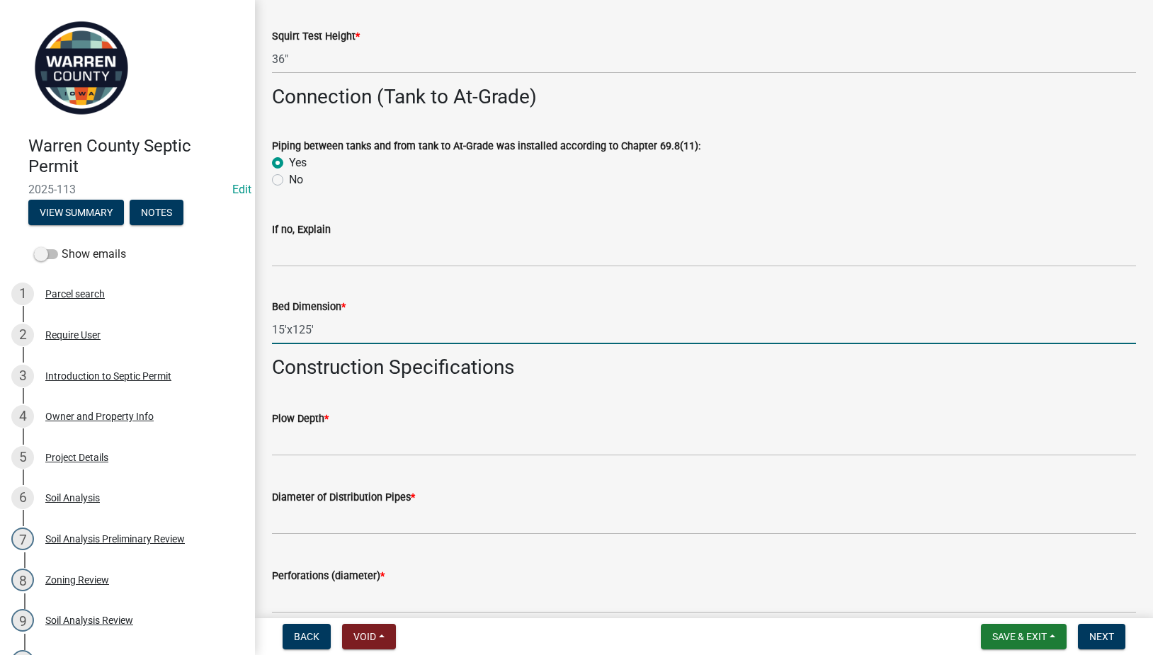
type input "15'x125'"
click at [325, 442] on input "text" at bounding box center [704, 441] width 864 height 29
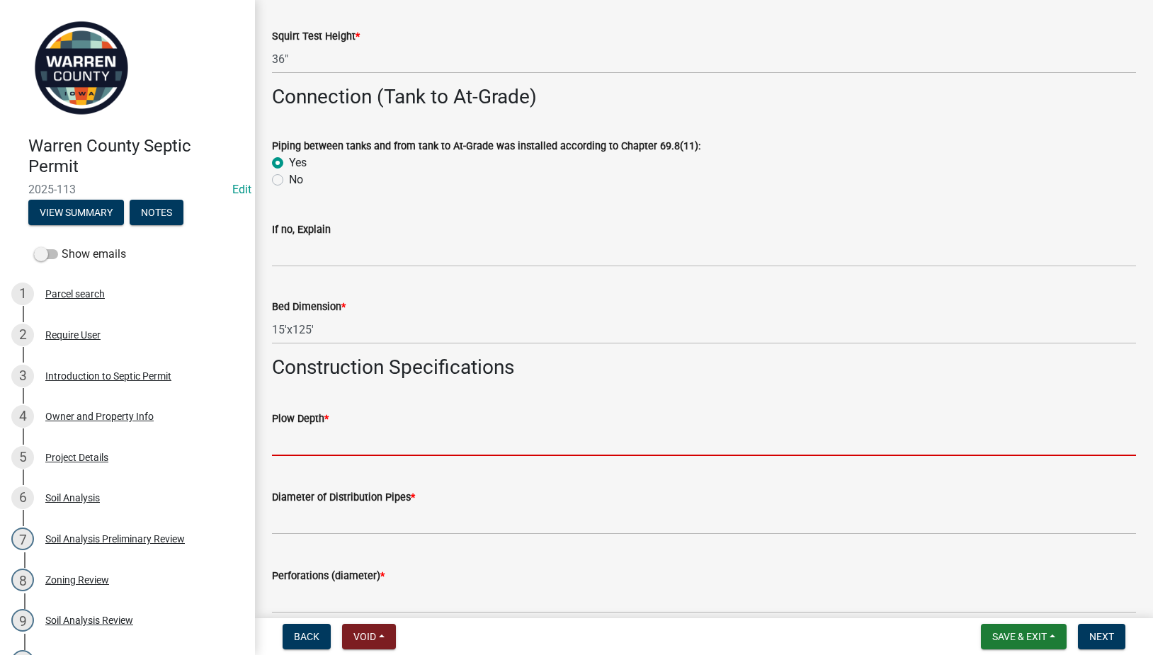
type input "12"
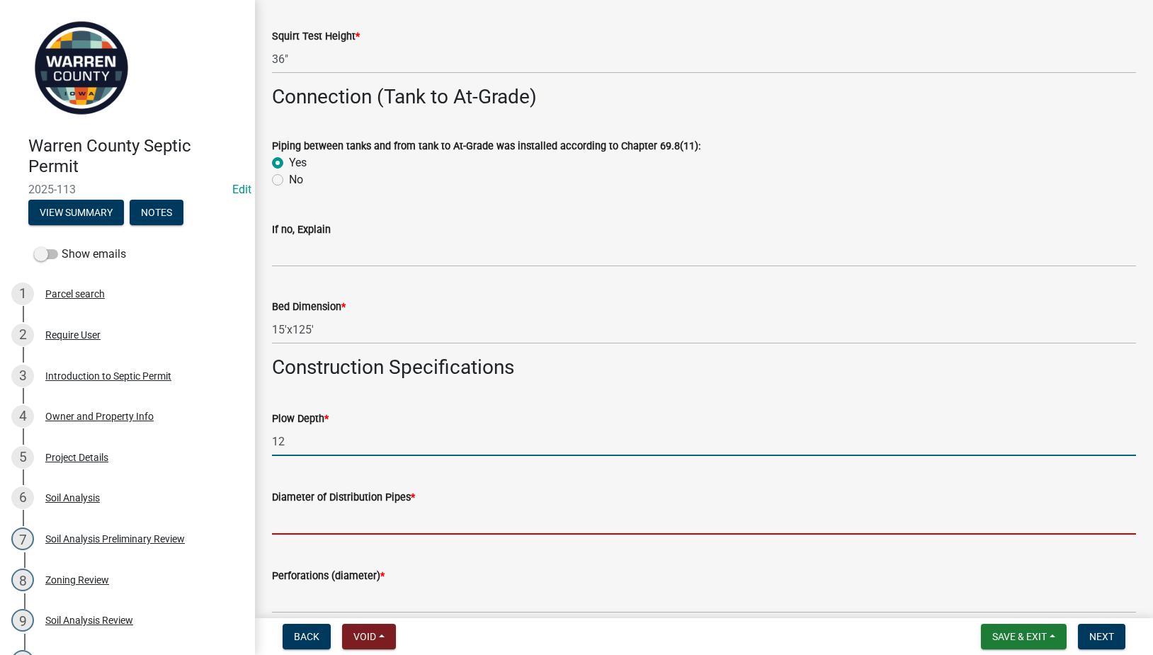
click at [392, 516] on input "text" at bounding box center [704, 520] width 864 height 29
type input "2"
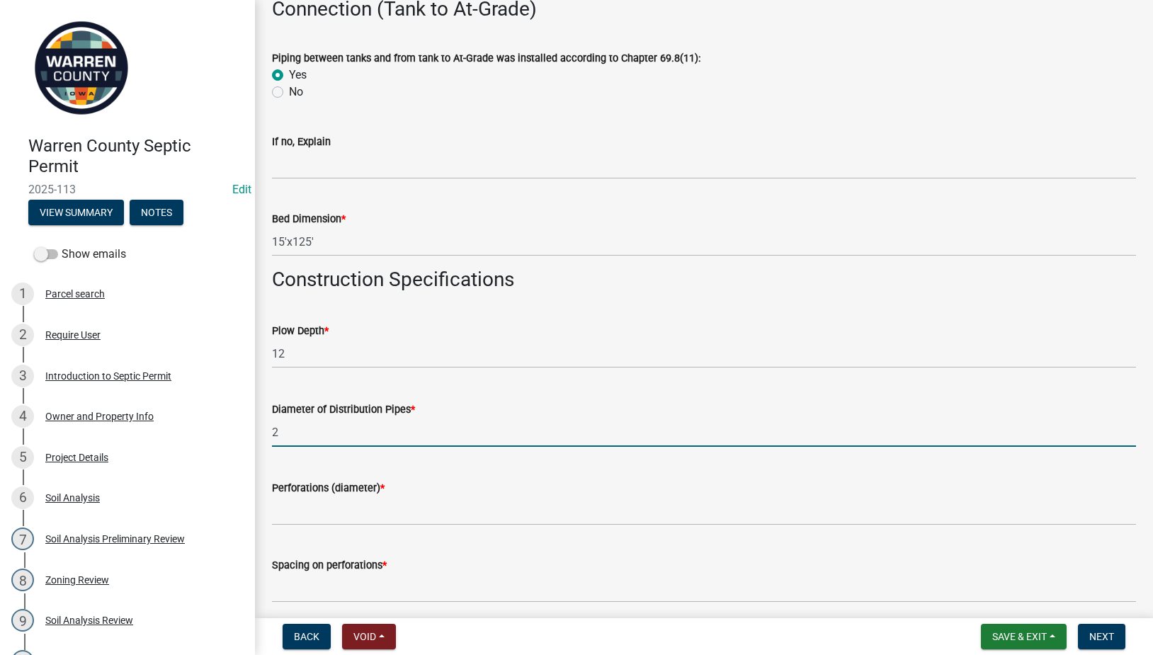
scroll to position [2149, 0]
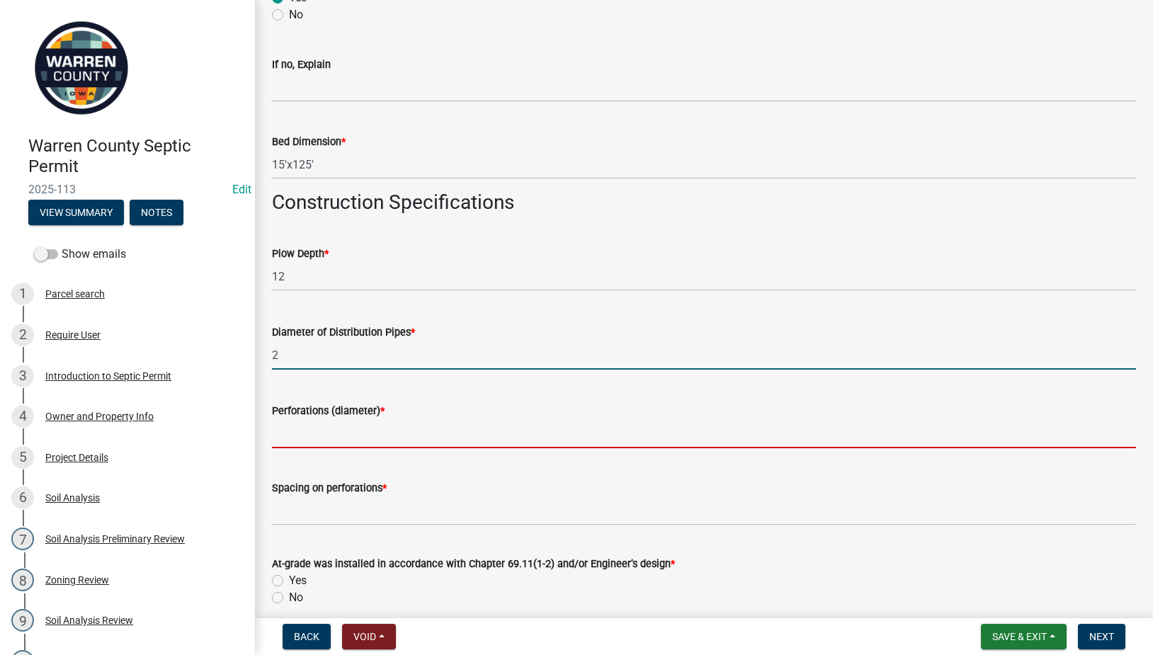
click at [337, 434] on input "Perforations (diameter) *" at bounding box center [704, 433] width 864 height 29
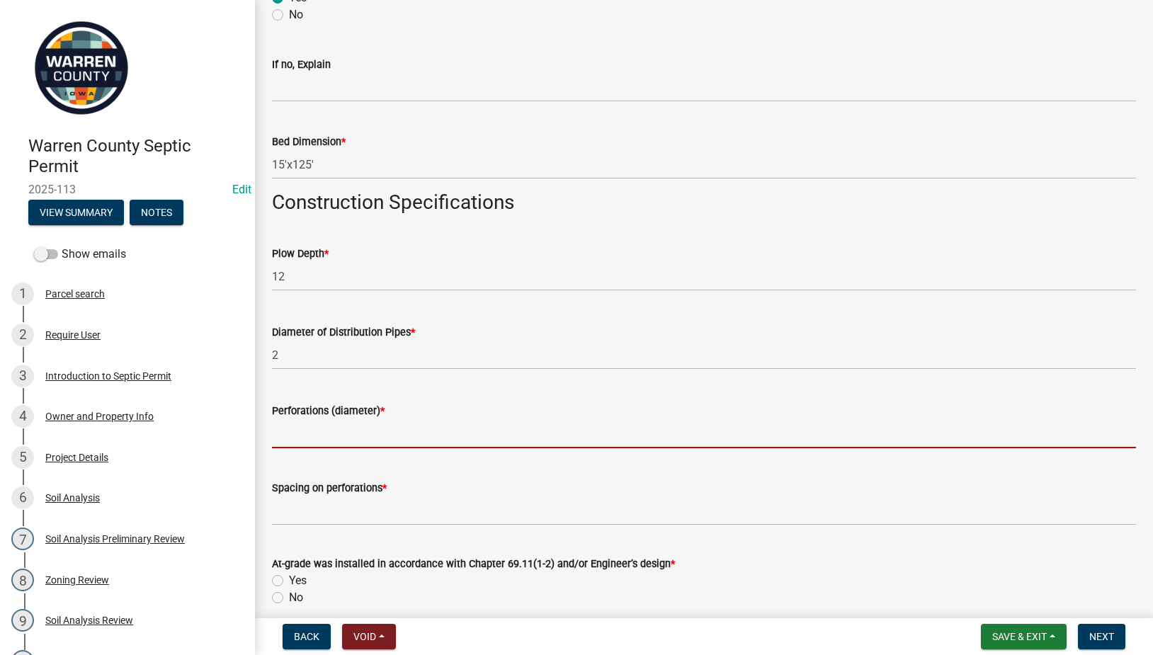
type input "3/16""
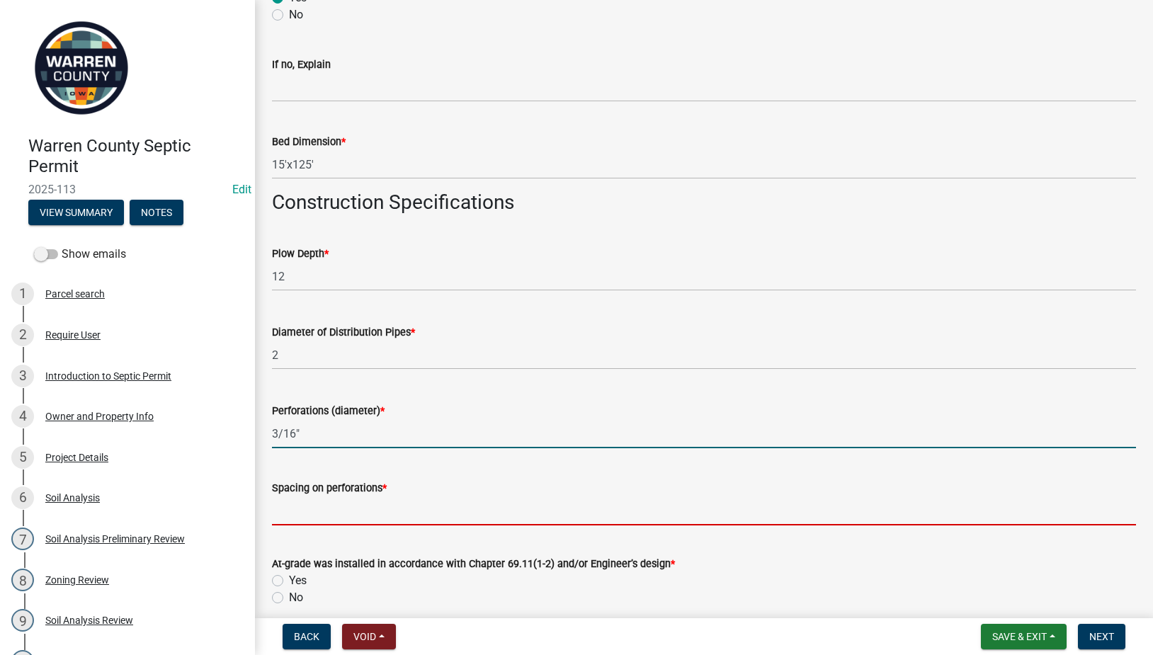
click at [325, 507] on input "text" at bounding box center [704, 511] width 864 height 29
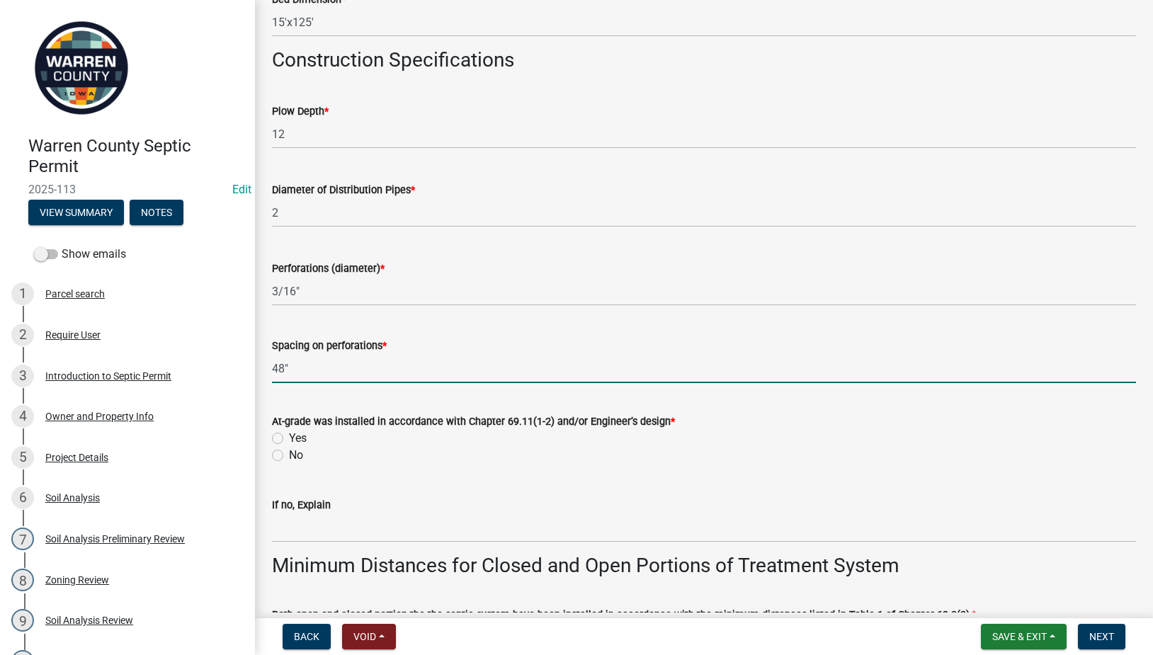
scroll to position [2314, 0]
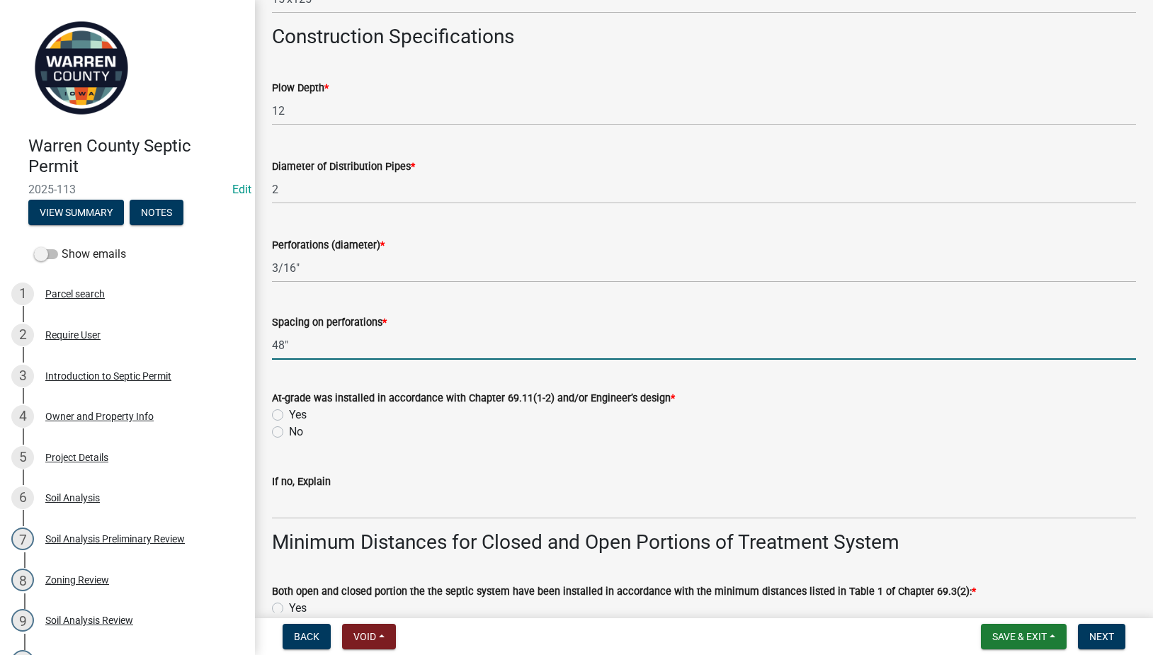
type input "48"
click at [289, 415] on label "Yes" at bounding box center [298, 415] width 18 height 17
click at [289, 415] on input "Yes" at bounding box center [293, 411] width 9 height 9
radio input "true"
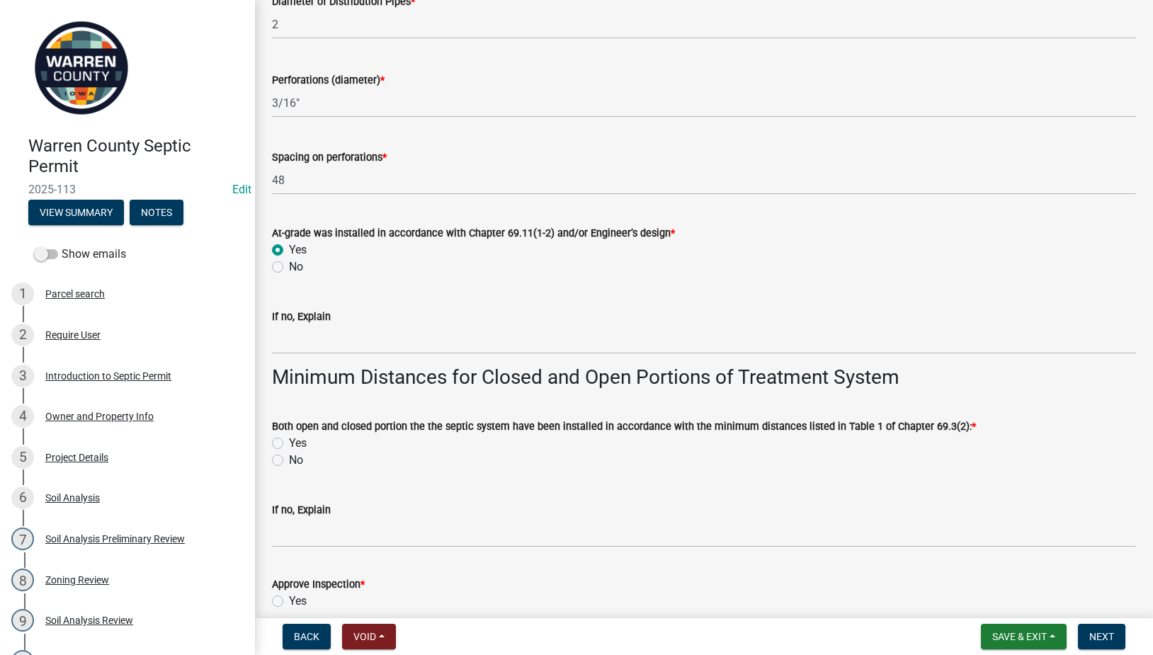
click at [289, 441] on label "Yes" at bounding box center [298, 443] width 18 height 17
click at [289, 441] on input "Yes" at bounding box center [293, 439] width 9 height 9
radio input "true"
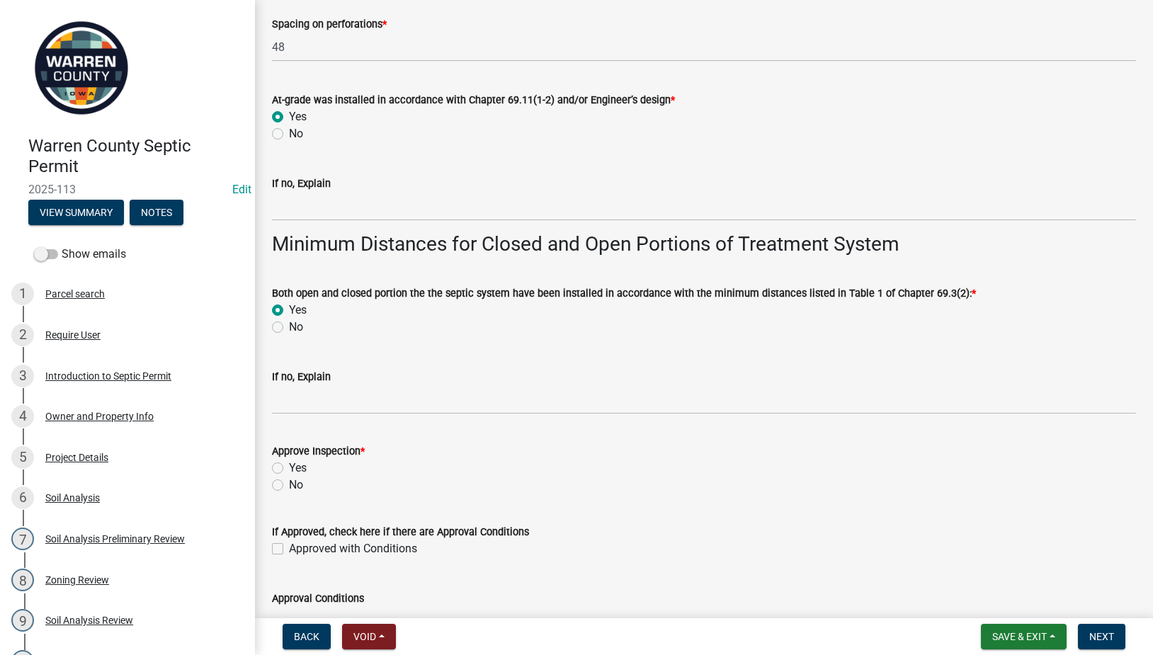
scroll to position [2645, 0]
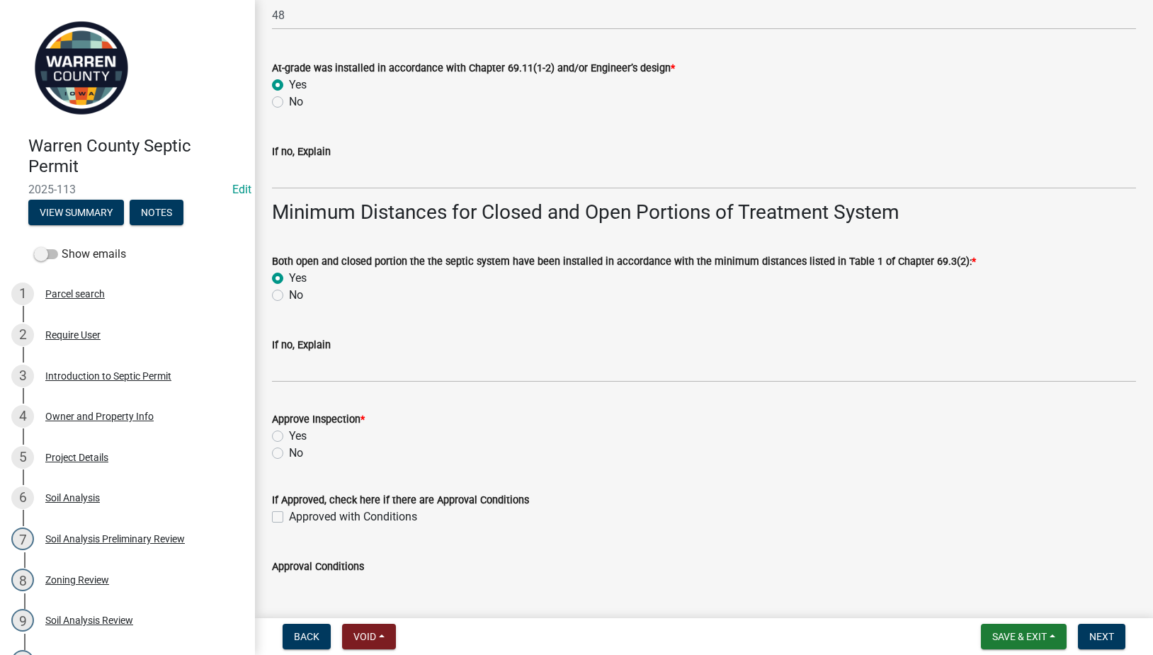
click at [289, 433] on label "Yes" at bounding box center [298, 436] width 18 height 17
click at [289, 433] on input "Yes" at bounding box center [293, 432] width 9 height 9
radio input "true"
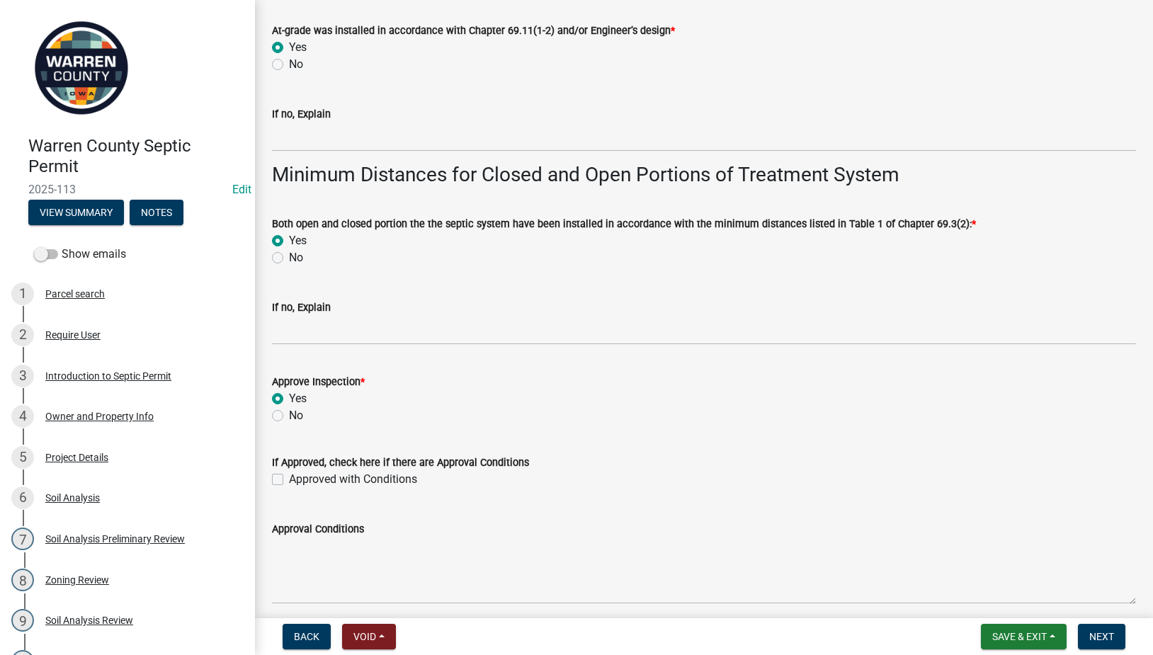
scroll to position [2740, 0]
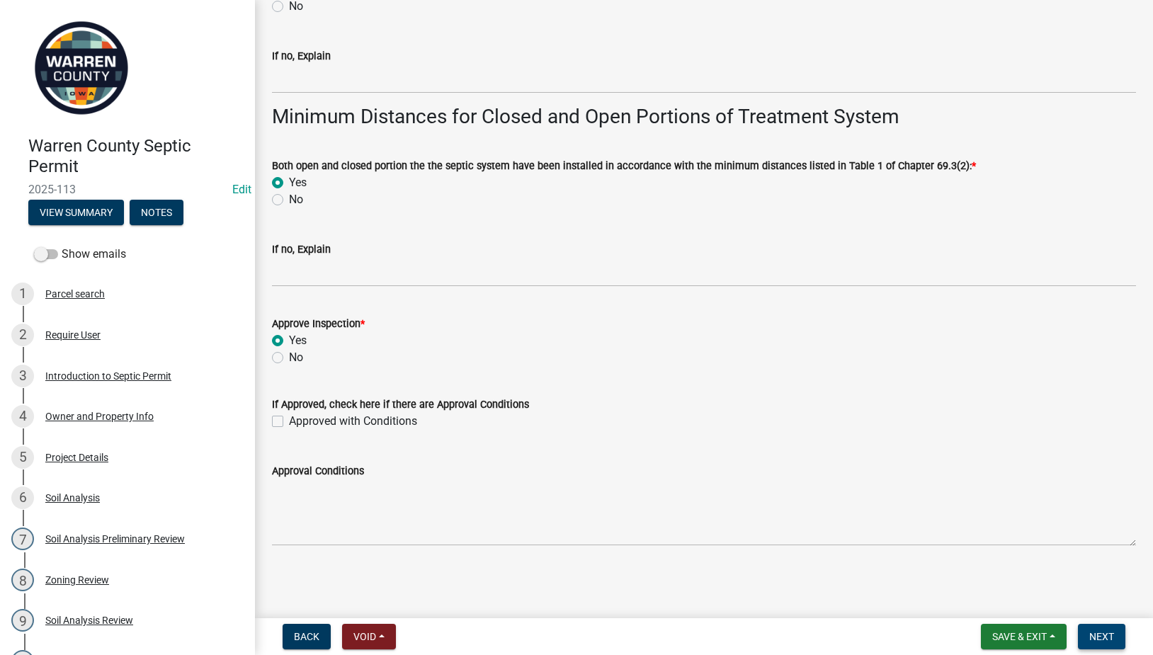
click at [1095, 635] on span "Next" at bounding box center [1102, 636] width 25 height 11
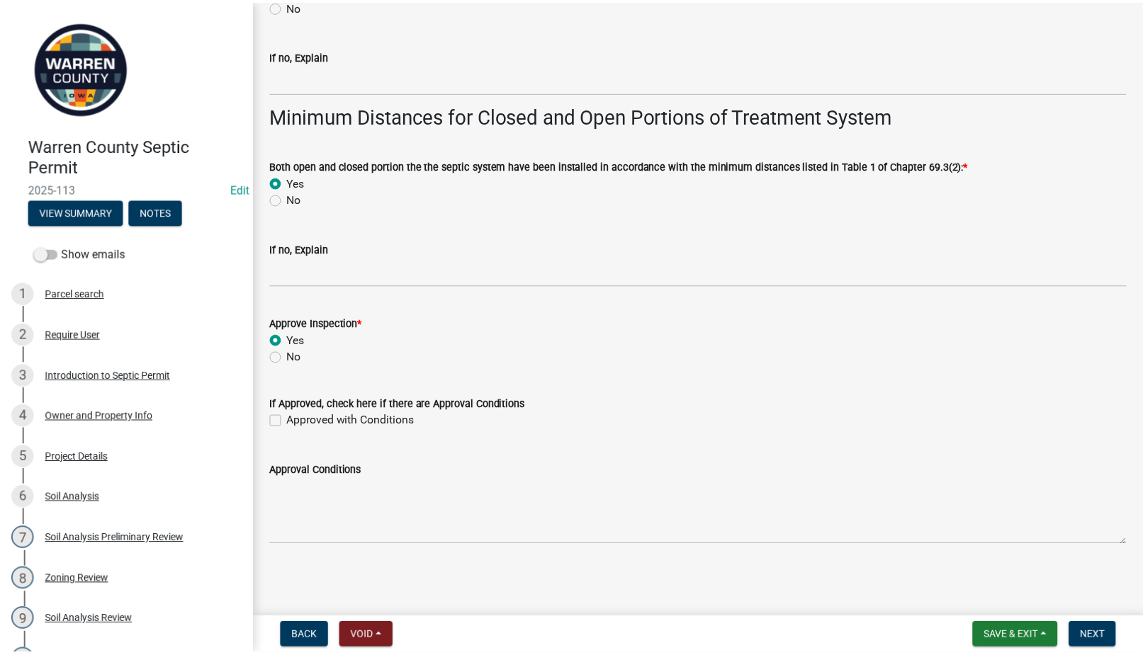
scroll to position [0, 0]
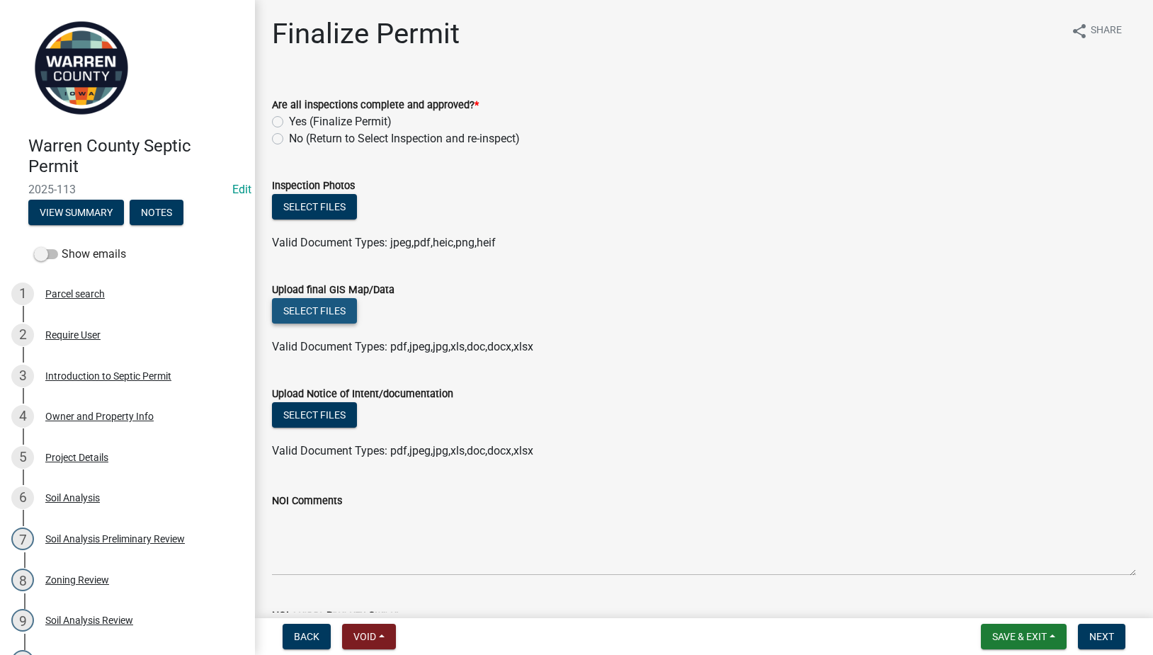
click at [324, 312] on button "Select files" at bounding box center [314, 311] width 85 height 26
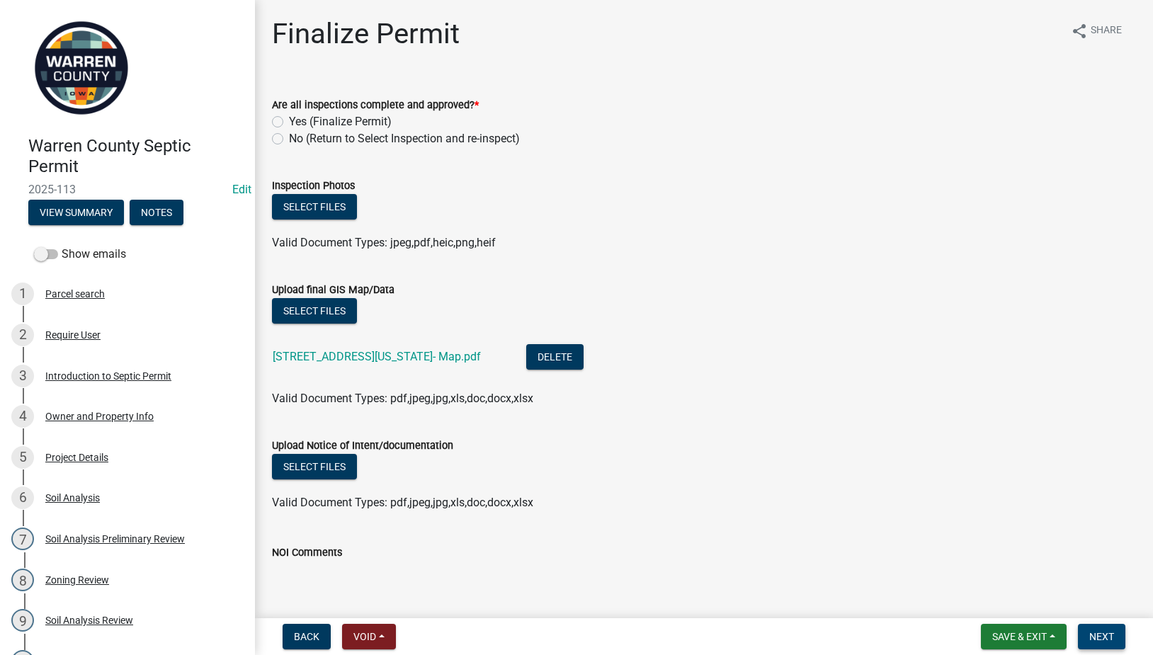
click at [1107, 637] on span "Next" at bounding box center [1102, 636] width 25 height 11
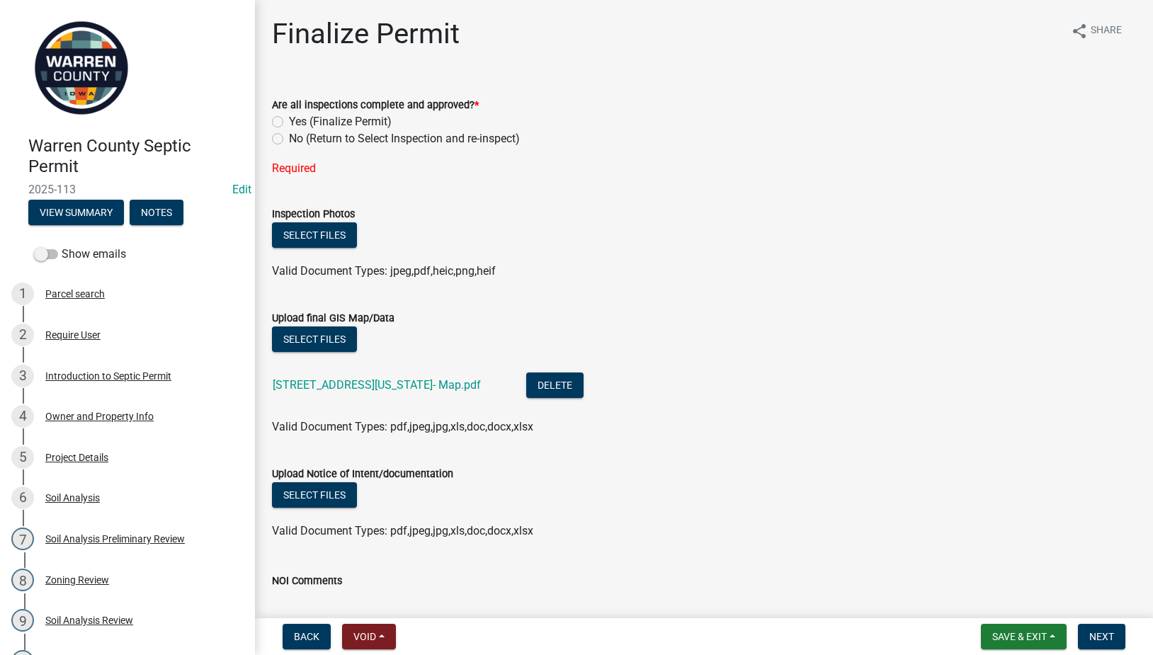
click at [289, 118] on label "Yes (Finalize Permit)" at bounding box center [340, 121] width 103 height 17
click at [289, 118] on input "Yes (Finalize Permit)" at bounding box center [293, 117] width 9 height 9
radio input "true"
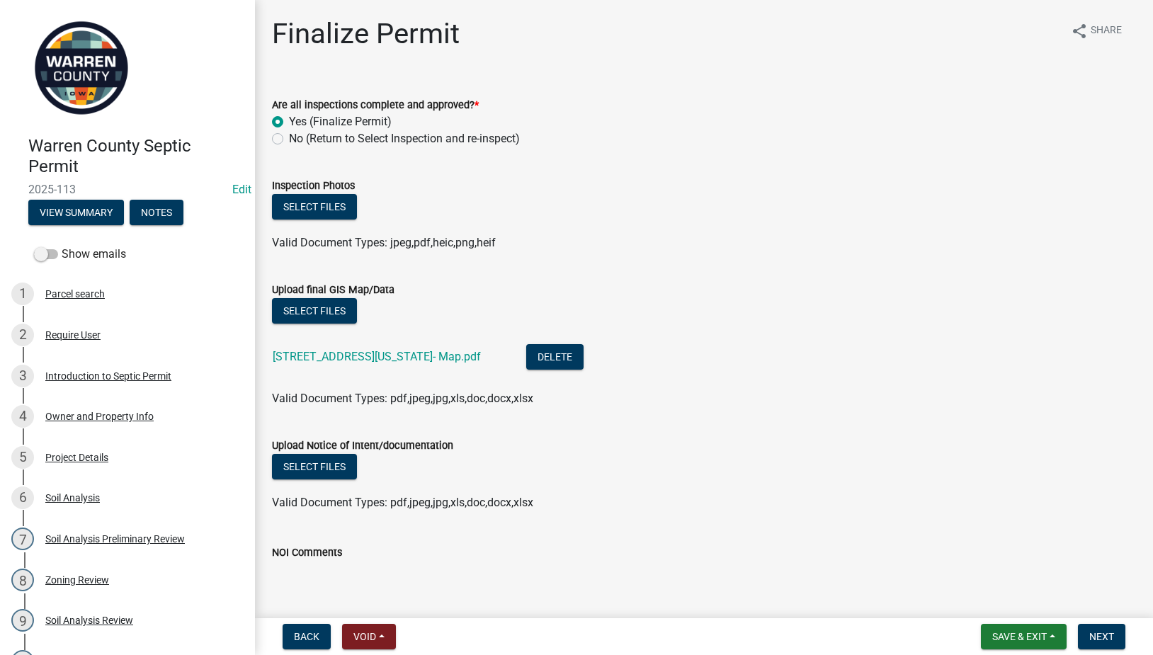
click at [1109, 621] on nav "Back Void Withdraw Lock Expire Void Save & Exit Save Save & Exit Next" at bounding box center [704, 636] width 898 height 37
click at [1108, 634] on span "Next" at bounding box center [1102, 636] width 25 height 11
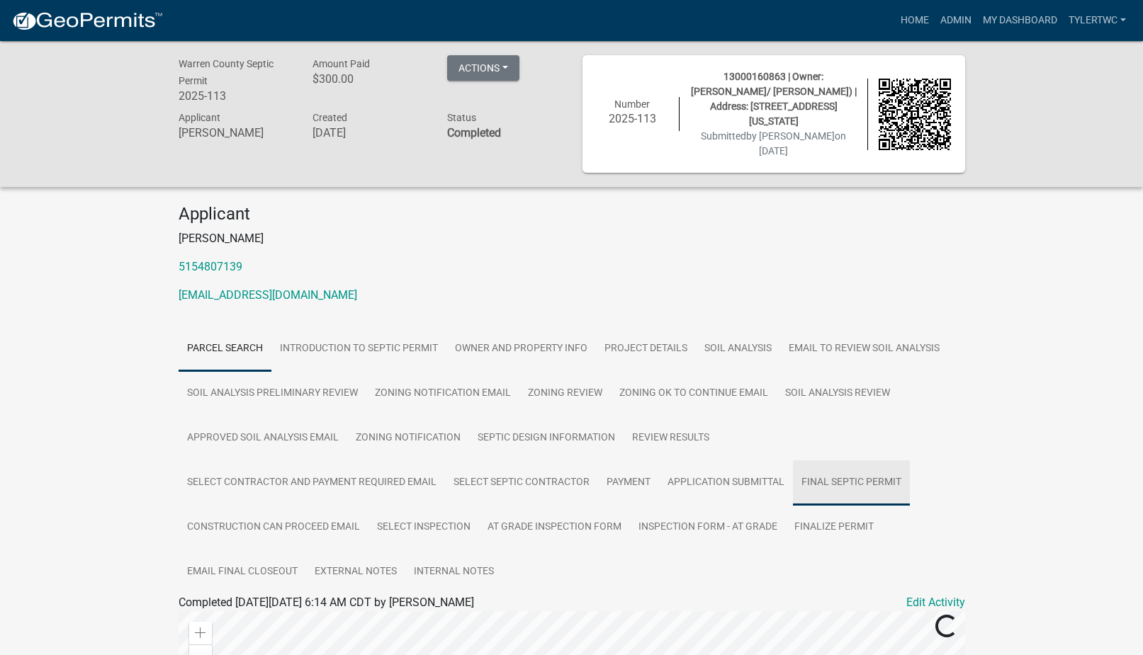
click at [869, 460] on link "Final Septic Permit" at bounding box center [851, 482] width 117 height 45
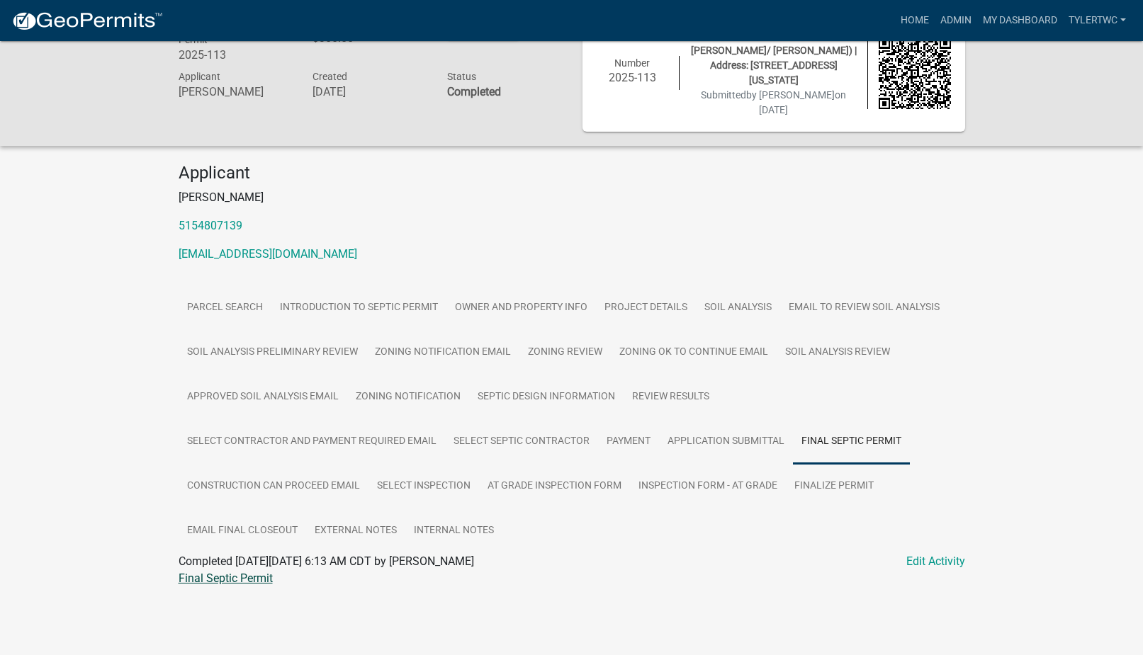
click at [241, 572] on link "Final Septic Permit" at bounding box center [226, 578] width 94 height 13
click at [739, 465] on link "Inspection Form - At Grade" at bounding box center [708, 486] width 156 height 45
click at [278, 572] on link "Inspection Form - At Grade" at bounding box center [245, 578] width 132 height 13
click at [956, 21] on link "Admin" at bounding box center [955, 20] width 43 height 27
